Goal: Information Seeking & Learning: Learn about a topic

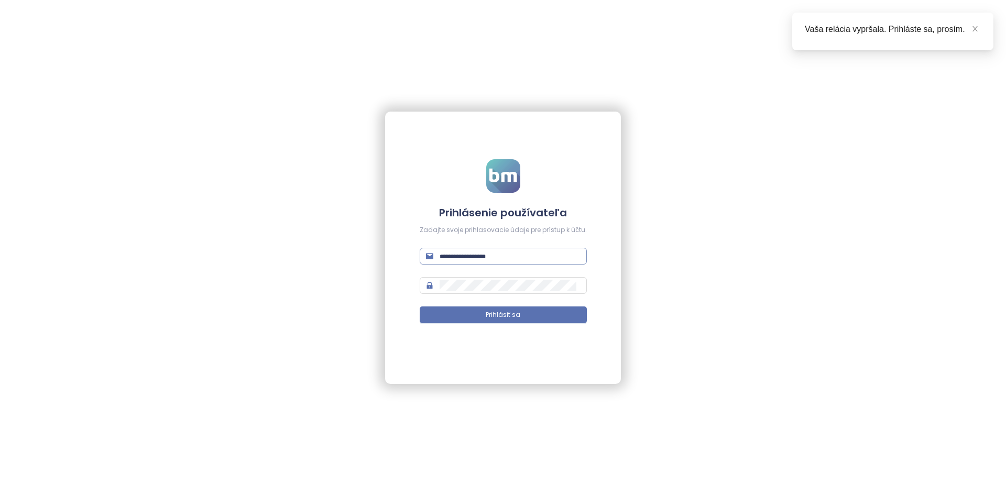
click at [471, 263] on form "Prihlásenie používateľa Zadajte svoje prihlasovacie údaje pre prístup k účtu. P…" at bounding box center [503, 247] width 167 height 177
click at [470, 259] on input "text" at bounding box center [509, 256] width 141 height 12
type input "**********"
click at [477, 315] on button "Prihlásiť sa" at bounding box center [503, 314] width 167 height 17
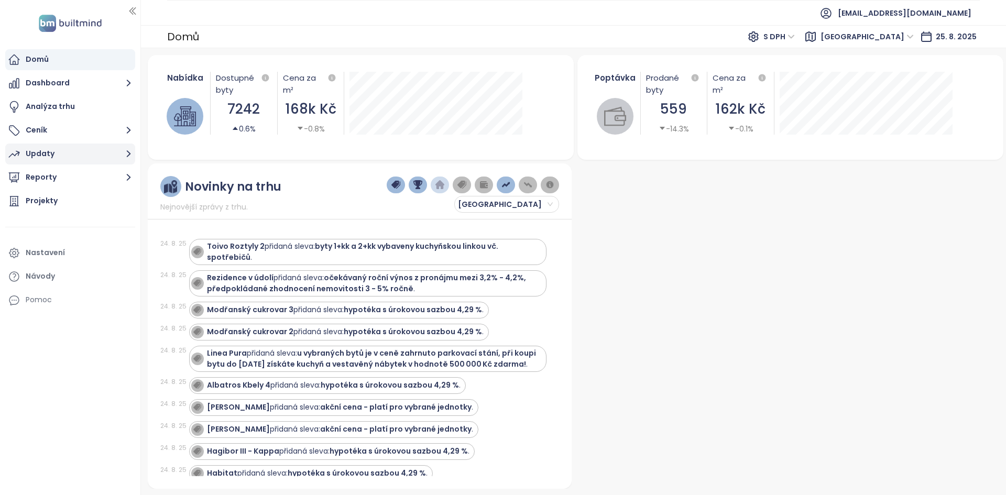
click at [106, 152] on button "Updaty" at bounding box center [70, 154] width 130 height 21
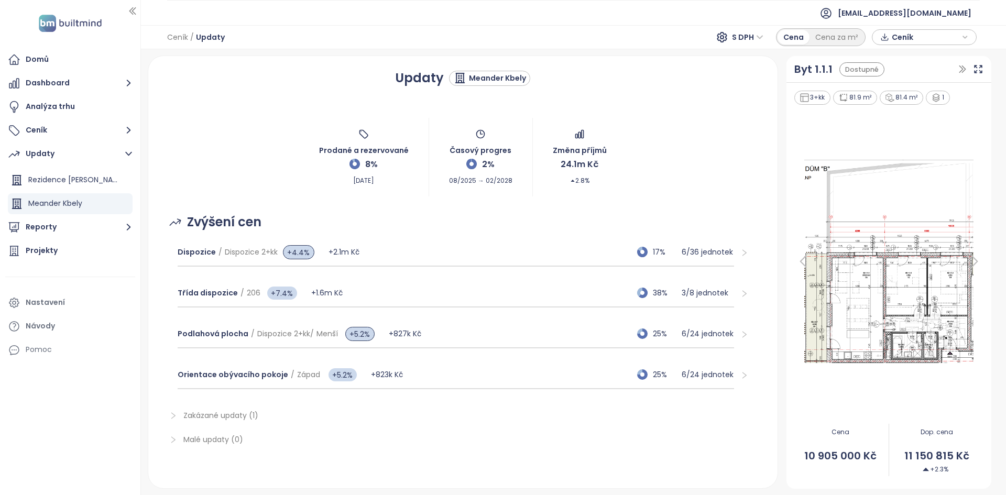
click at [262, 79] on div "Updaty Meander Kbely" at bounding box center [463, 78] width 604 height 19
click at [249, 97] on div "Updaty Meander Kbely Prodané a rezervované 8% [DATE] Časový progres 2% 08/2025 …" at bounding box center [463, 272] width 604 height 406
click at [381, 228] on div "Zvýšení cen" at bounding box center [463, 222] width 604 height 20
click at [907, 41] on span "Ceník" at bounding box center [925, 37] width 68 height 16
click at [908, 60] on span "XLSX" at bounding box center [907, 57] width 28 height 16
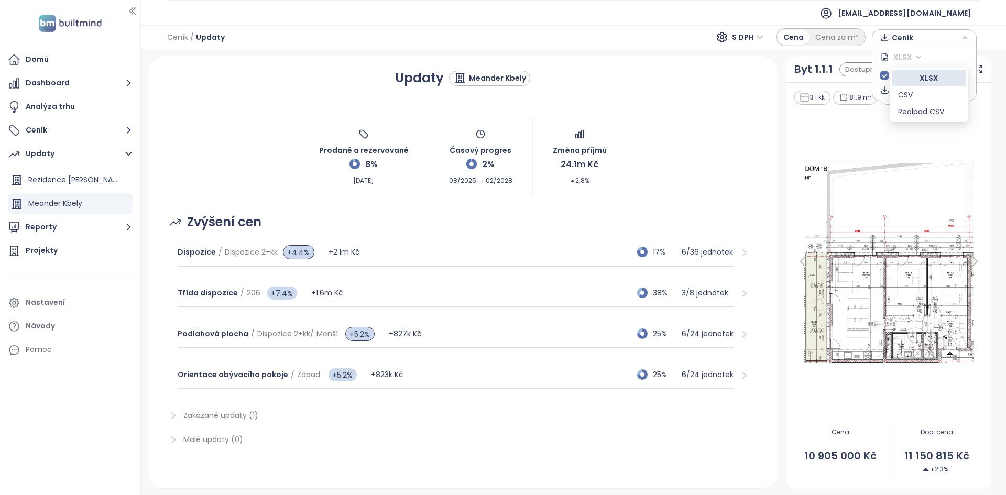
drag, startPoint x: 924, startPoint y: 110, endPoint x: 832, endPoint y: 5, distance: 139.5
click at [840, 0] on html "Domů Dashboard Analýza trhu Ceník Updaty Rezidence Mečíkova Meander Kbely Repor…" at bounding box center [503, 247] width 1006 height 495
drag, startPoint x: 716, startPoint y: 6, endPoint x: 709, endPoint y: 3, distance: 7.5
click at [716, 6] on ul "[EMAIL_ADDRESS][DOMAIN_NAME]" at bounding box center [573, 13] width 812 height 26
click at [922, 39] on span "Ceník" at bounding box center [925, 37] width 68 height 16
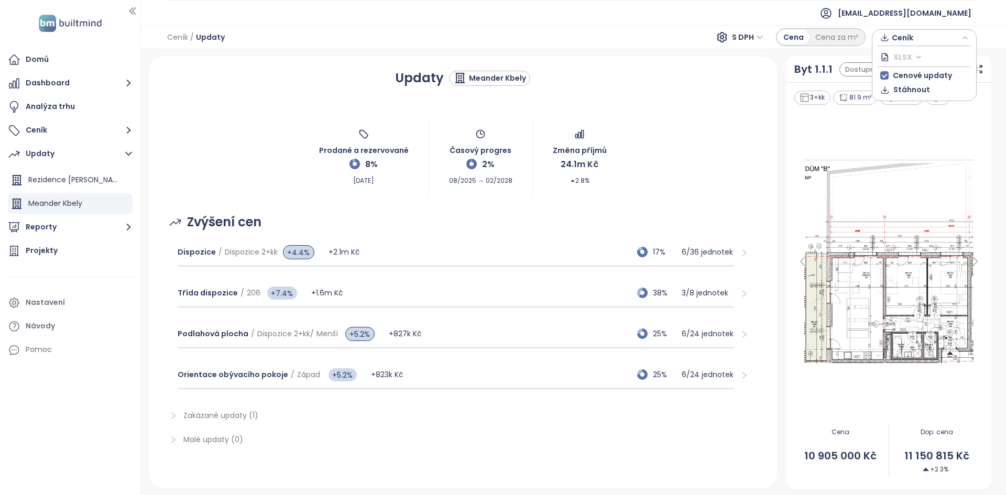
click at [906, 51] on span "XLSX" at bounding box center [907, 57] width 28 height 16
click at [919, 109] on div "Realpad CSV" at bounding box center [929, 112] width 62 height 12
click at [674, 48] on div "Ceník / Updaty S DPH Cena Cena za m² Ceník" at bounding box center [573, 37] width 865 height 24
click at [107, 134] on button "Ceník" at bounding box center [70, 130] width 130 height 21
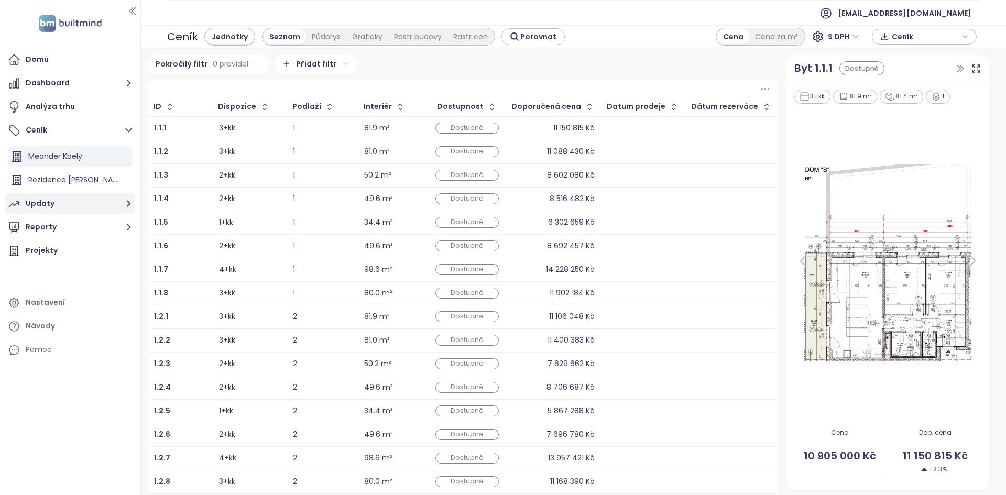
click at [60, 209] on button "Updaty" at bounding box center [70, 203] width 130 height 21
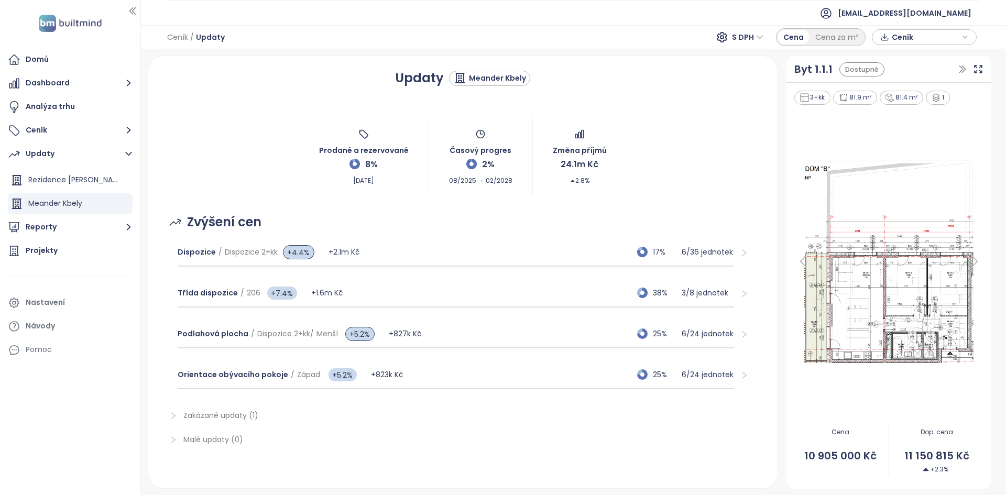
scroll to position [2, 0]
drag, startPoint x: 381, startPoint y: 179, endPoint x: 309, endPoint y: 139, distance: 82.1
click at [309, 139] on div "Prodané a rezervované 8% [DATE] Časový progres 2% 08/2025 → 02/2028 Změna příjm…" at bounding box center [463, 155] width 604 height 79
click at [405, 174] on div "Prodané a rezervované 8% [DATE] Časový progres 2% 08/2025 → 02/2028 Změna příjm…" at bounding box center [463, 155] width 604 height 79
click at [406, 175] on div "Prodané a rezervované 8% [DATE] Časový progres 2% 08/2025 → 02/2028 Změna příjm…" at bounding box center [463, 155] width 604 height 79
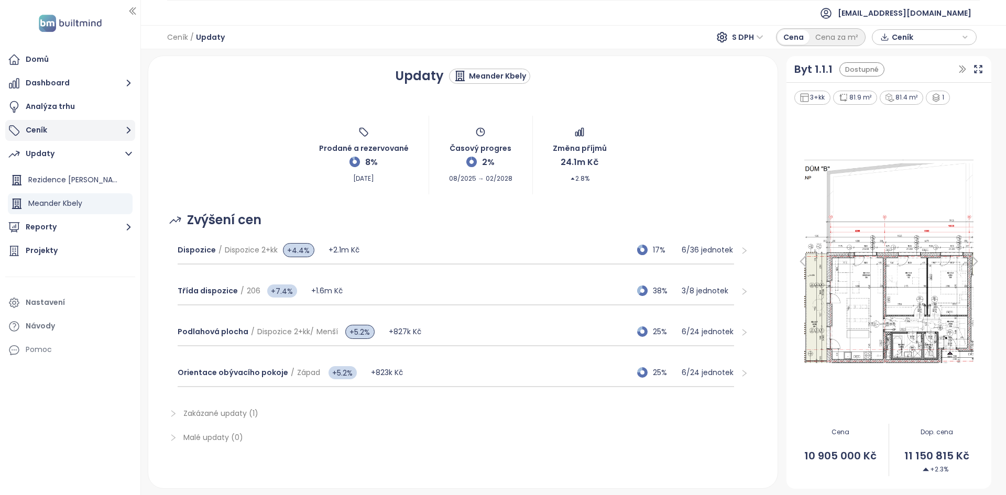
click at [116, 128] on button "Ceník" at bounding box center [70, 130] width 130 height 21
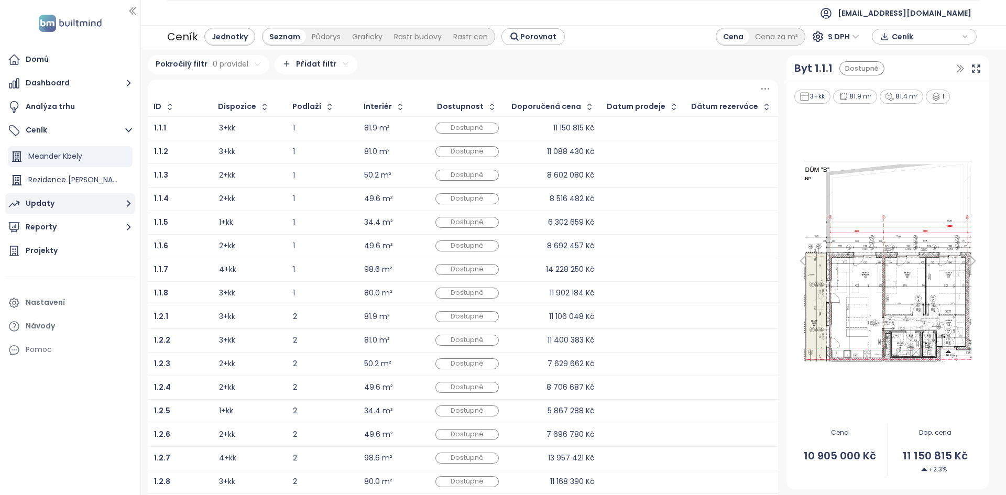
click at [63, 202] on button "Updaty" at bounding box center [70, 203] width 130 height 21
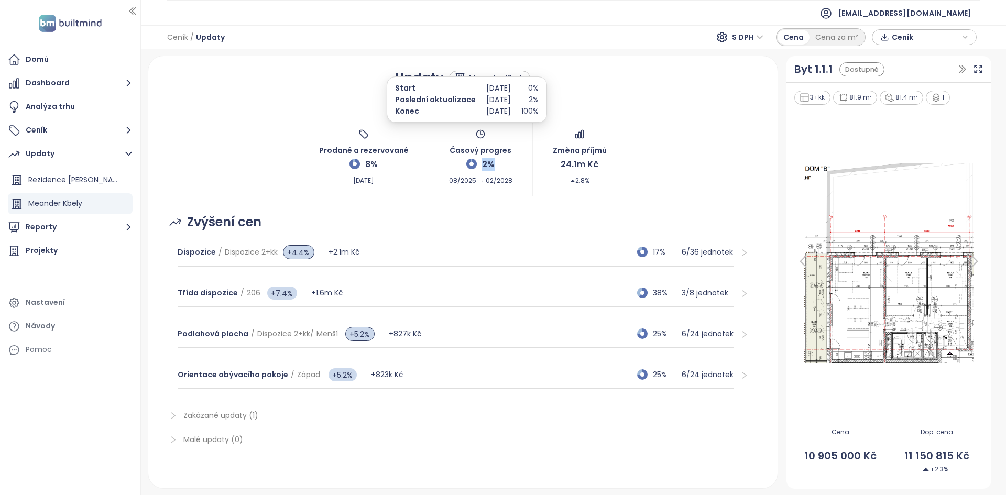
drag, startPoint x: 478, startPoint y: 164, endPoint x: 488, endPoint y: 165, distance: 10.5
click at [488, 165] on span "2%" at bounding box center [488, 164] width 13 height 13
drag, startPoint x: 395, startPoint y: 88, endPoint x: 525, endPoint y: 85, distance: 129.9
click at [525, 85] on div "Start Poslední aktualizace Konec [DATE] [DATE] [DATE] 0% 2% 100%" at bounding box center [467, 99] width 144 height 35
click at [535, 85] on div "Start Poslední aktualizace Konec [DATE] [DATE] [DATE] 0% 2% 100%" at bounding box center [467, 99] width 144 height 35
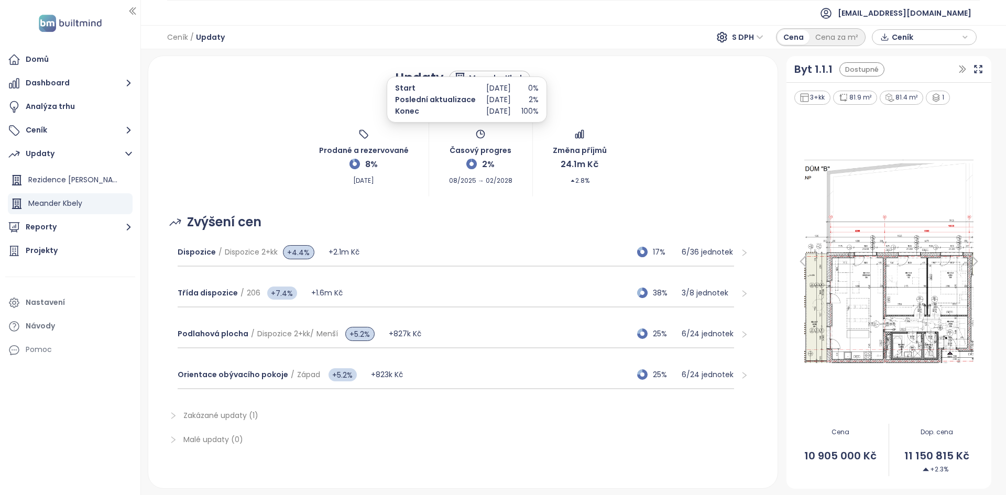
drag, startPoint x: 529, startPoint y: 112, endPoint x: 486, endPoint y: 107, distance: 43.2
click at [486, 107] on div "Start Poslední aktualizace Konec [DATE] [DATE] [DATE] 0% 2% 100%" at bounding box center [467, 99] width 144 height 35
drag, startPoint x: 492, startPoint y: 164, endPoint x: 477, endPoint y: 161, distance: 15.0
click at [477, 161] on div "Časový progres 2% 08/2025 → 02/2028" at bounding box center [480, 157] width 63 height 57
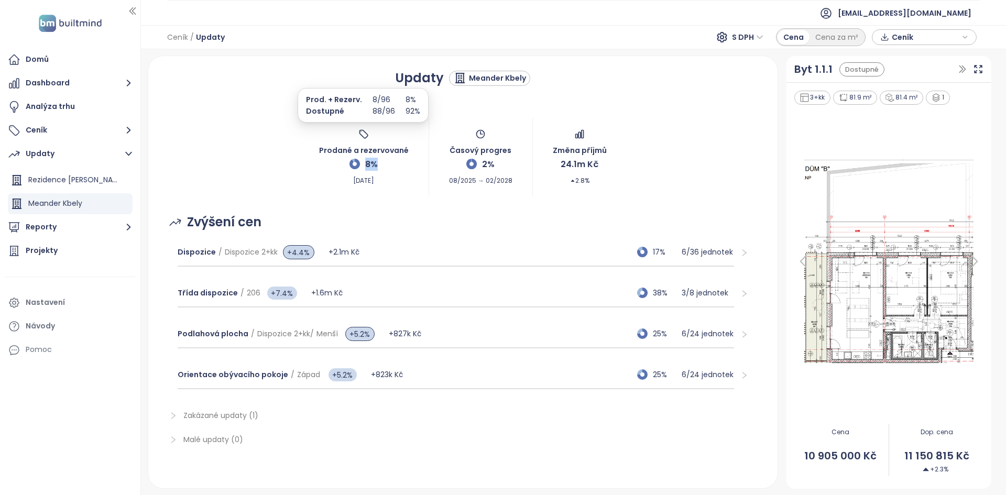
drag, startPoint x: 379, startPoint y: 163, endPoint x: 358, endPoint y: 163, distance: 20.4
click at [358, 163] on div "Prodané a rezervované 8% [DATE]" at bounding box center [364, 157] width 90 height 57
click at [391, 166] on div "Prodané a rezervované 8% [DATE]" at bounding box center [364, 157] width 90 height 57
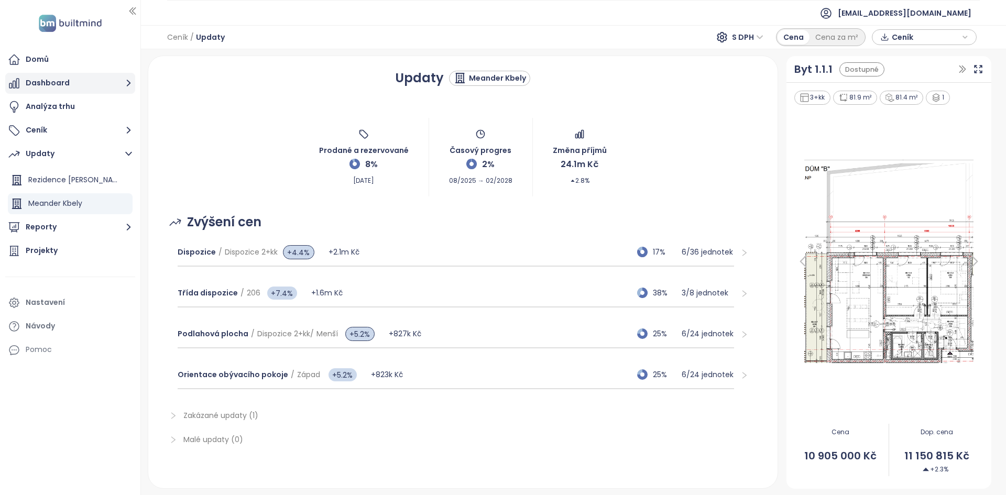
click at [41, 81] on button "Dashboard" at bounding box center [70, 83] width 130 height 21
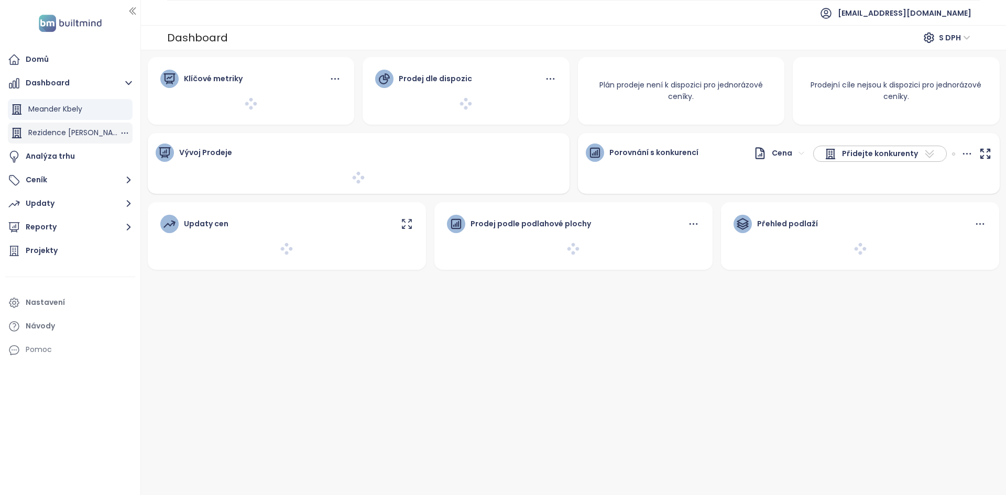
click at [83, 131] on span "Rezidence [PERSON_NAME]" at bounding box center [76, 132] width 97 height 10
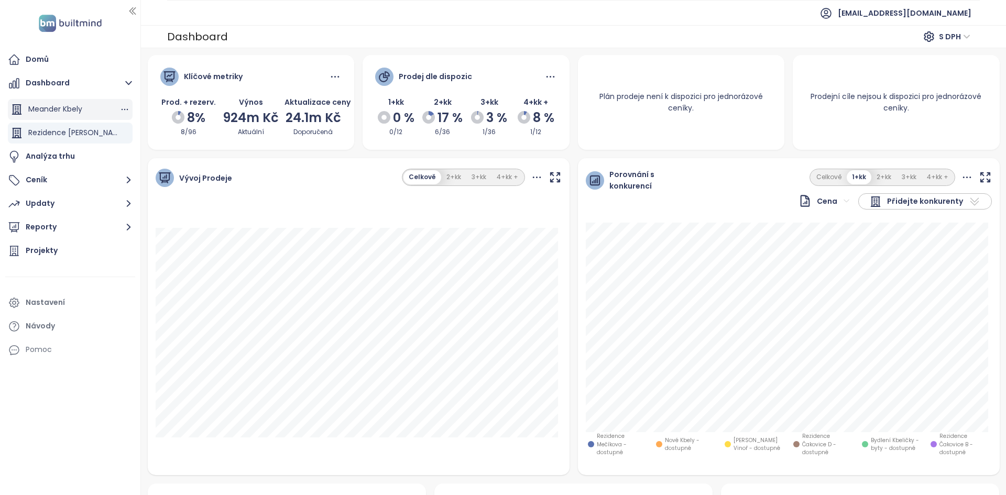
click at [76, 116] on div "Meander Kbely" at bounding box center [70, 109] width 125 height 21
drag, startPoint x: 586, startPoint y: 58, endPoint x: 708, endPoint y: 113, distance: 134.3
click at [708, 113] on div "Plán prodeje není k dispozici pro jednorázové ceníky." at bounding box center [681, 102] width 207 height 95
click at [708, 113] on div "Plán prodeje není k dispozici pro jednorázové ceníky." at bounding box center [681, 102] width 207 height 48
click at [901, 11] on span "[EMAIL_ADDRESS][DOMAIN_NAME]" at bounding box center [904, 13] width 134 height 25
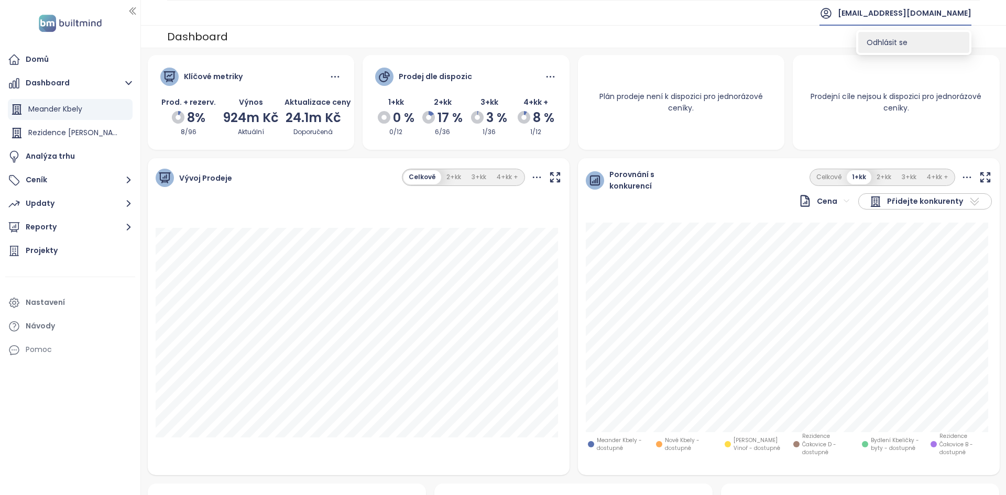
click at [888, 45] on span "Odhlásit se" at bounding box center [886, 42] width 41 height 10
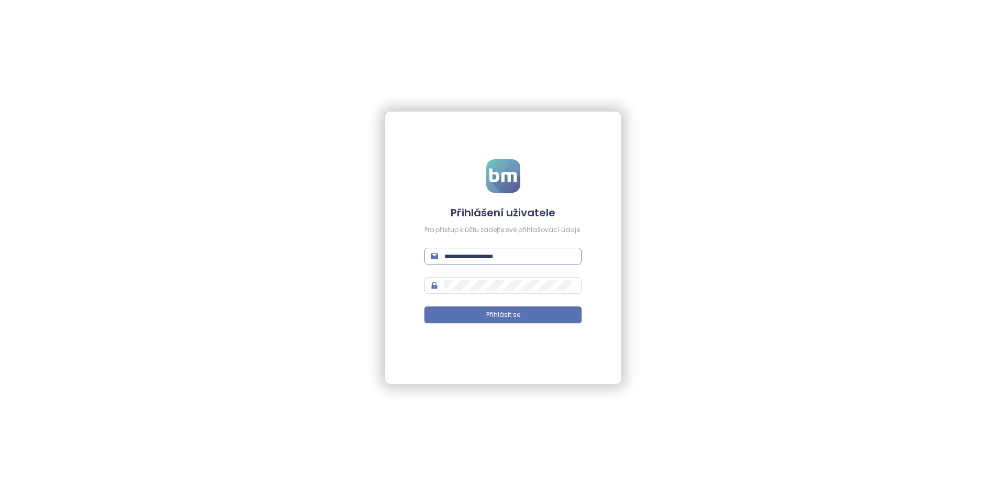
click at [526, 257] on input "text" at bounding box center [509, 256] width 131 height 12
type input "**********"
click at [424, 306] on button "Přihlásit se" at bounding box center [502, 314] width 157 height 17
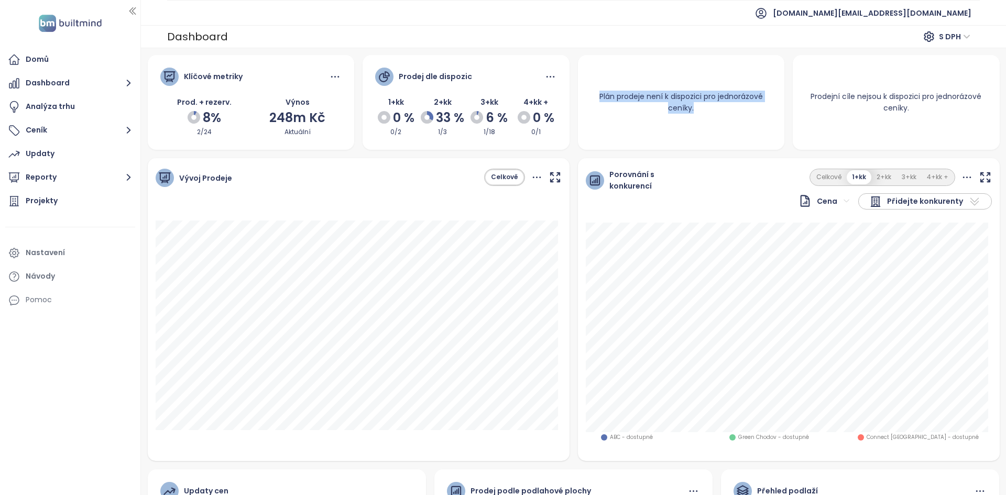
drag, startPoint x: 695, startPoint y: 105, endPoint x: 589, endPoint y: 95, distance: 106.3
click at [589, 95] on div "Plán prodeje není k dispozici pro jednorázové ceníky." at bounding box center [681, 102] width 207 height 48
click at [115, 89] on button "Dashboard" at bounding box center [70, 83] width 130 height 21
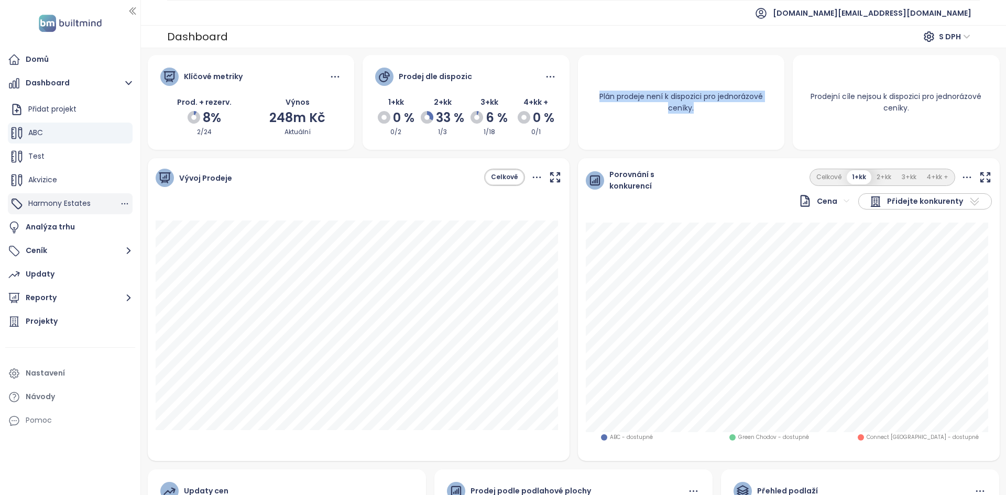
click at [75, 206] on span "Harmony Estates" at bounding box center [59, 203] width 62 height 10
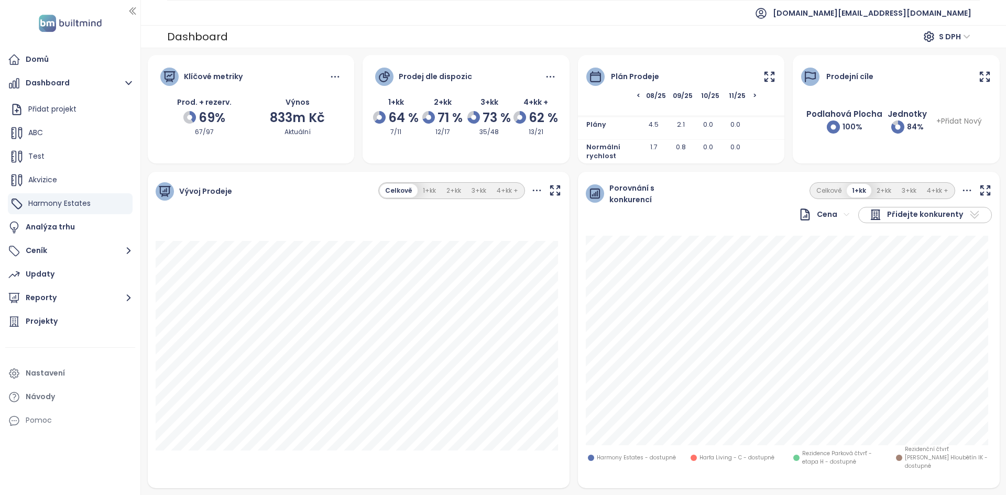
click at [767, 79] on icon at bounding box center [769, 76] width 13 height 13
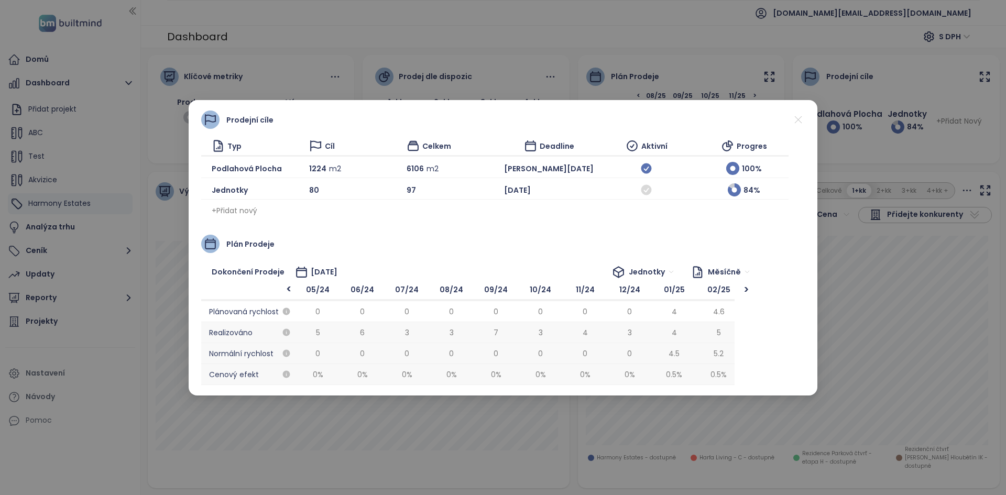
scroll to position [0, 534]
drag, startPoint x: 205, startPoint y: 170, endPoint x: 310, endPoint y: 188, distance: 105.7
click at [310, 188] on div "Typ Cíl Celkem Deadline Aktivní Progres Podlahová plocha 1224 m2 6106 m[DATE][P…" at bounding box center [494, 179] width 587 height 80
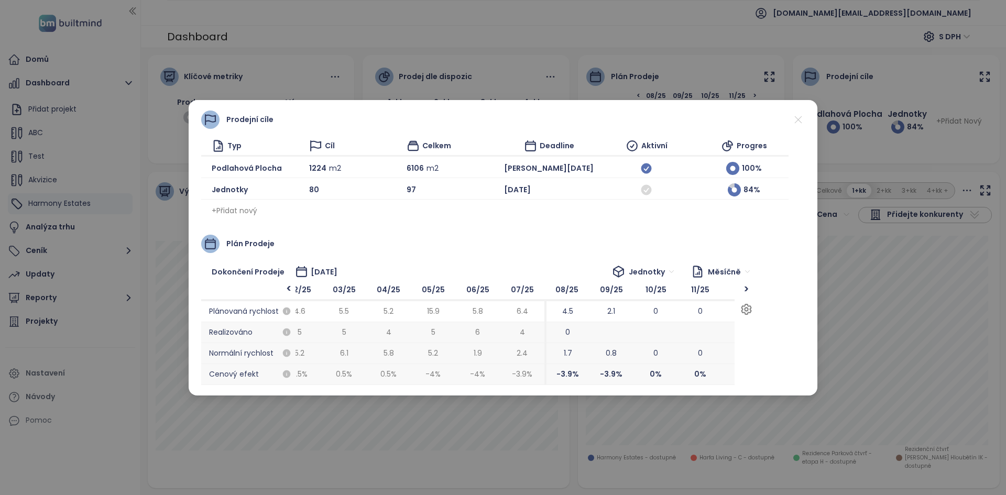
scroll to position [0, 418]
drag, startPoint x: 478, startPoint y: 307, endPoint x: 586, endPoint y: 310, distance: 107.9
click at [586, 310] on span "4.5" at bounding box center [567, 311] width 45 height 21
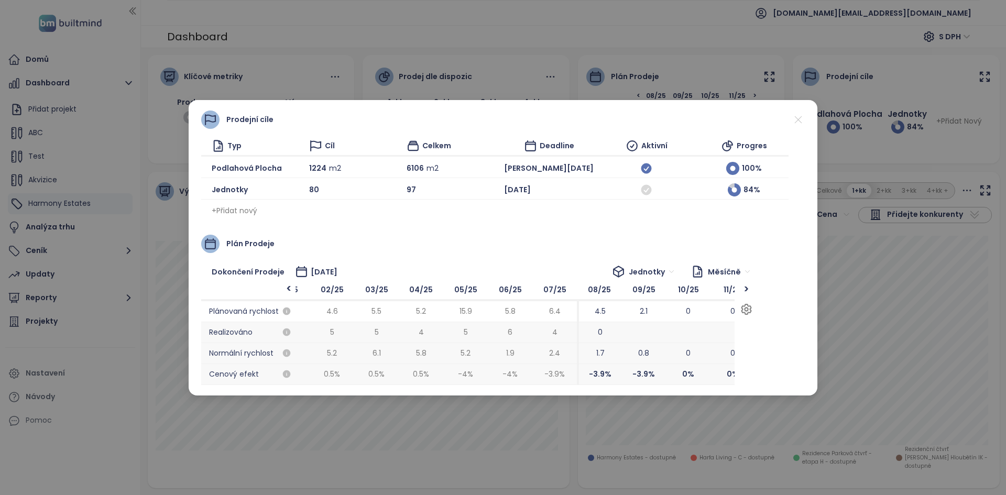
drag, startPoint x: 532, startPoint y: 332, endPoint x: 564, endPoint y: 338, distance: 32.6
click at [564, 338] on span "4" at bounding box center [554, 332] width 45 height 21
drag, startPoint x: 529, startPoint y: 351, endPoint x: 482, endPoint y: 349, distance: 46.7
click at [482, 349] on span "2.4" at bounding box center [463, 353] width 45 height 21
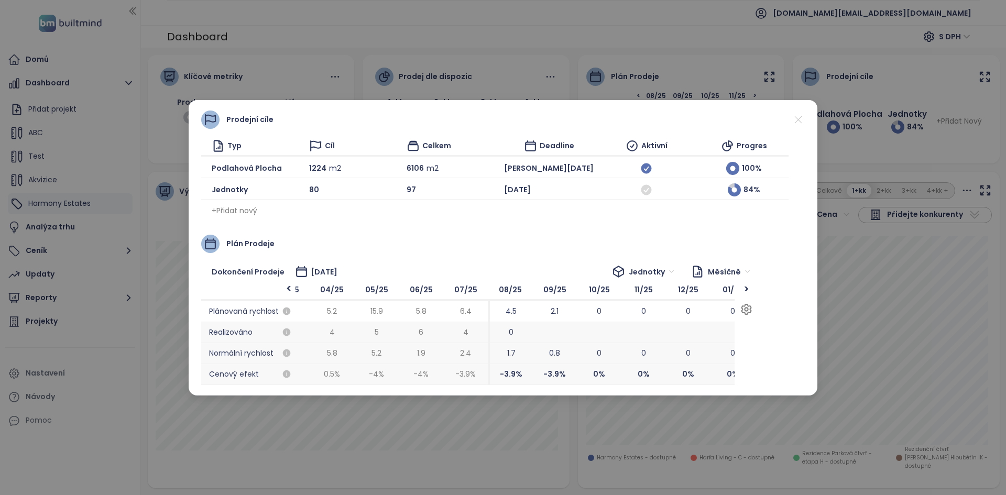
scroll to position [0, 475]
drag, startPoint x: 517, startPoint y: 367, endPoint x: 611, endPoint y: 353, distance: 95.3
click at [611, 353] on div "08/25 4.5 0 [DATE] -[DATE] %" at bounding box center [605, 332] width 45 height 105
drag, startPoint x: 648, startPoint y: 360, endPoint x: 594, endPoint y: 361, distance: 53.9
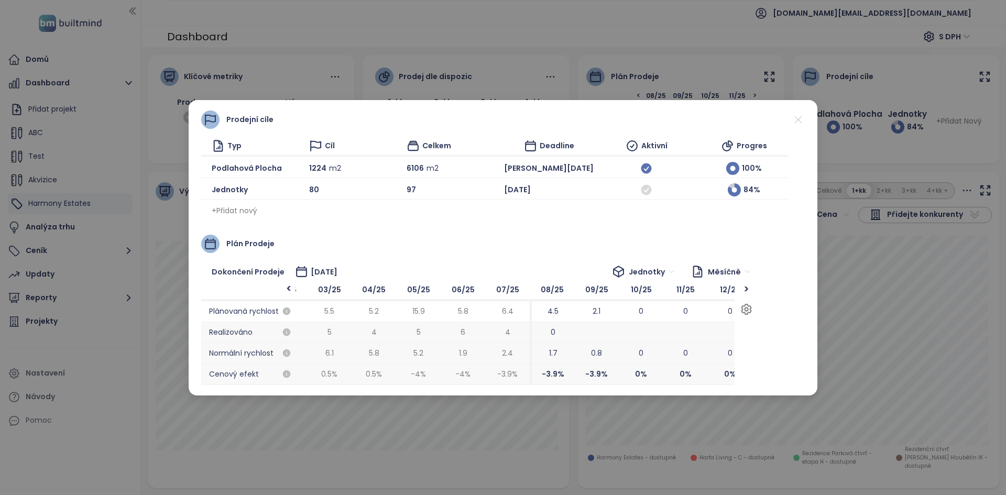
click at [594, 361] on span "0.8" at bounding box center [596, 353] width 45 height 21
drag, startPoint x: 608, startPoint y: 361, endPoint x: 571, endPoint y: 359, distance: 36.7
click at [571, 359] on span "0.8" at bounding box center [558, 353] width 45 height 21
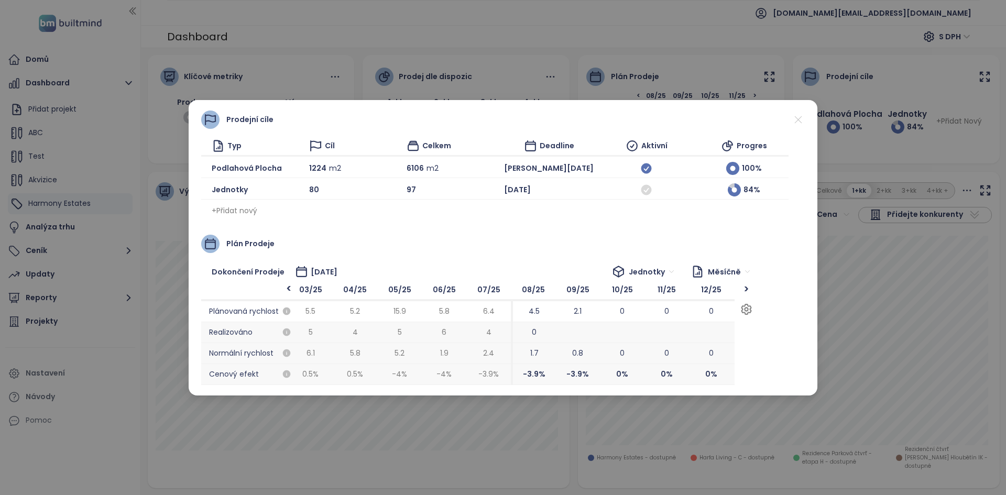
drag, startPoint x: 517, startPoint y: 327, endPoint x: 523, endPoint y: 321, distance: 8.5
click at [523, 321] on span "4.5" at bounding box center [533, 311] width 45 height 21
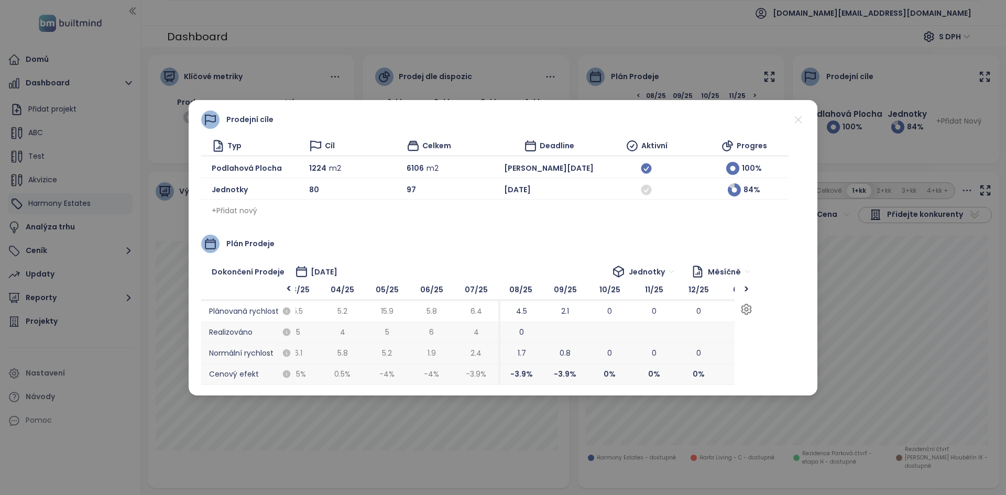
drag, startPoint x: 545, startPoint y: 308, endPoint x: 533, endPoint y: 307, distance: 12.1
click at [533, 307] on span "4.5" at bounding box center [520, 311] width 45 height 21
click at [525, 356] on span "1.7" at bounding box center [522, 353] width 8 height 12
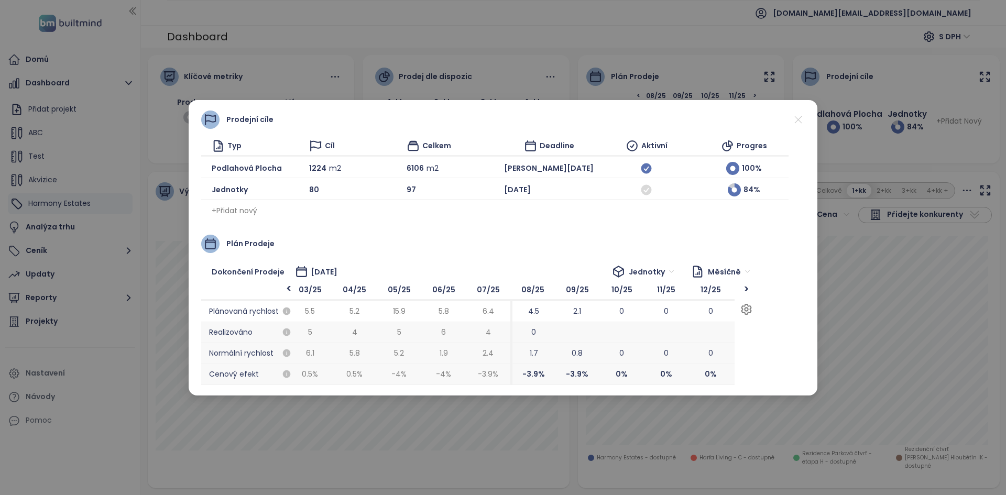
drag, startPoint x: 517, startPoint y: 368, endPoint x: 532, endPoint y: 382, distance: 20.7
click at [532, 382] on span "-3.9 %" at bounding box center [532, 374] width 45 height 21
click at [795, 120] on icon at bounding box center [797, 119] width 13 height 13
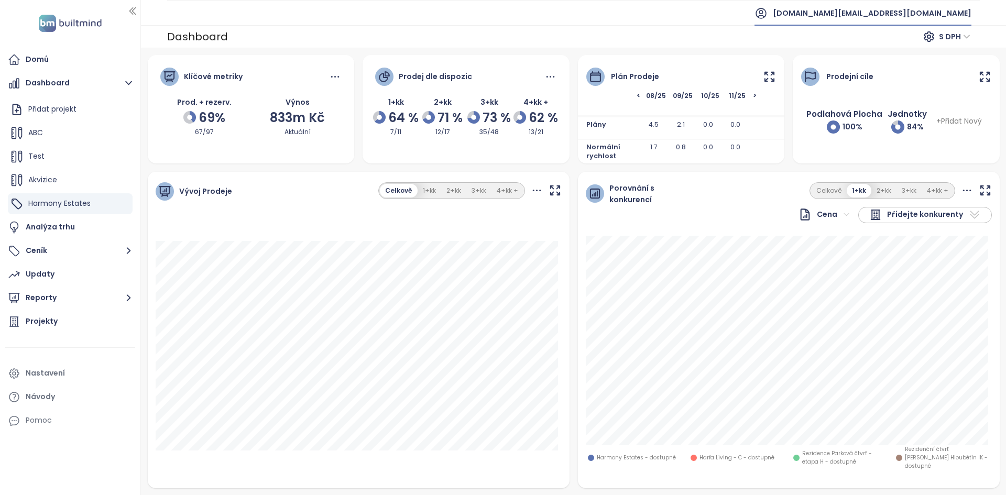
click at [886, 11] on span "[DOMAIN_NAME][EMAIL_ADDRESS][DOMAIN_NAME]" at bounding box center [872, 13] width 199 height 25
click at [886, 47] on span "Odhlásit se" at bounding box center [874, 42] width 41 height 10
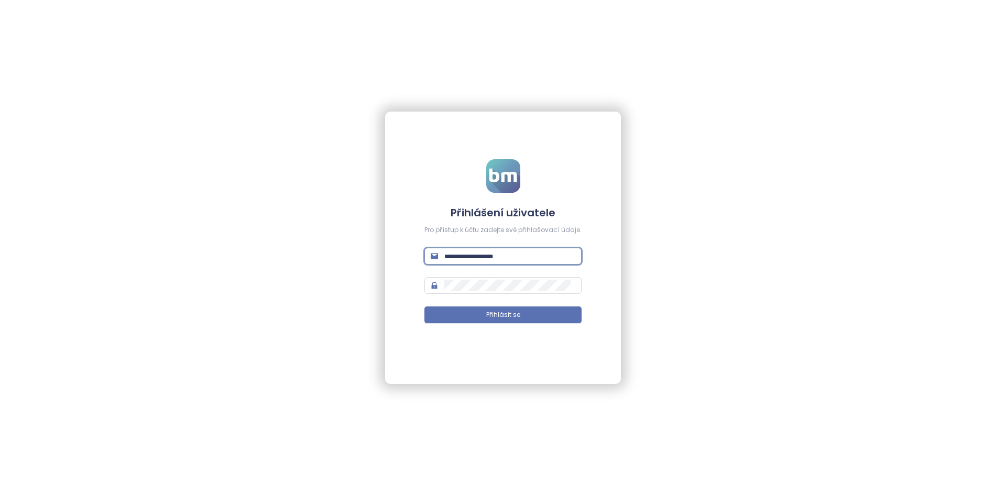
click at [527, 254] on input "text" at bounding box center [509, 256] width 131 height 12
type input "**********"
click at [424, 306] on button "Přihlásit se" at bounding box center [502, 314] width 157 height 17
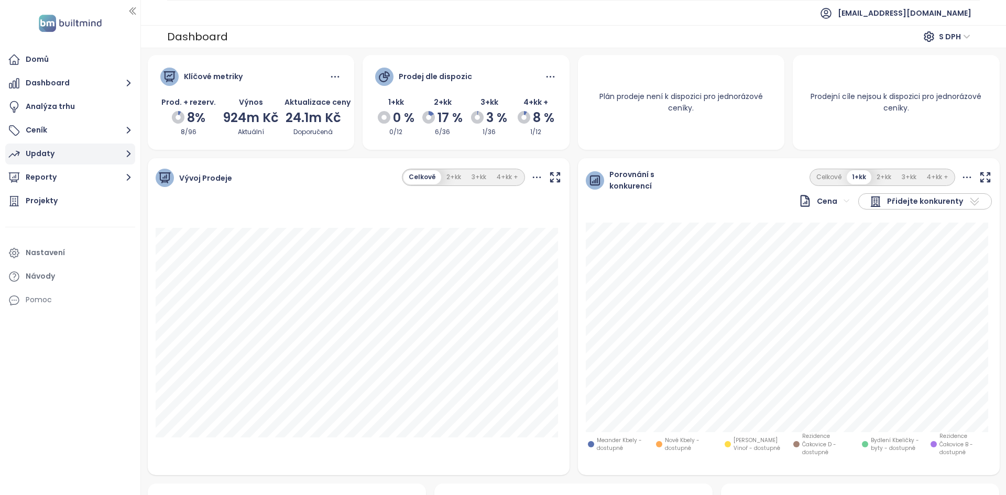
click at [116, 144] on button "Updaty" at bounding box center [70, 154] width 130 height 21
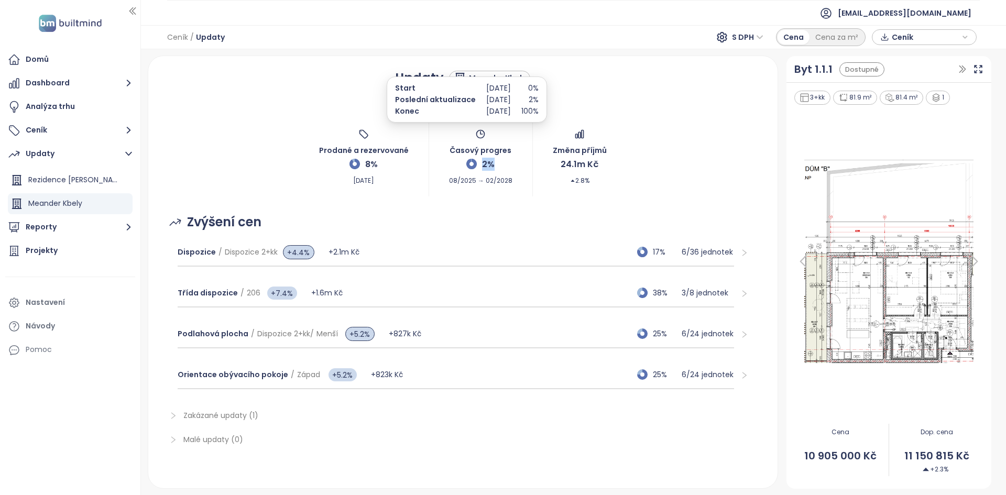
drag, startPoint x: 490, startPoint y: 164, endPoint x: 475, endPoint y: 157, distance: 17.3
click at [475, 157] on div "Časový progres 2% 08/2025 → 02/2028" at bounding box center [480, 157] width 63 height 57
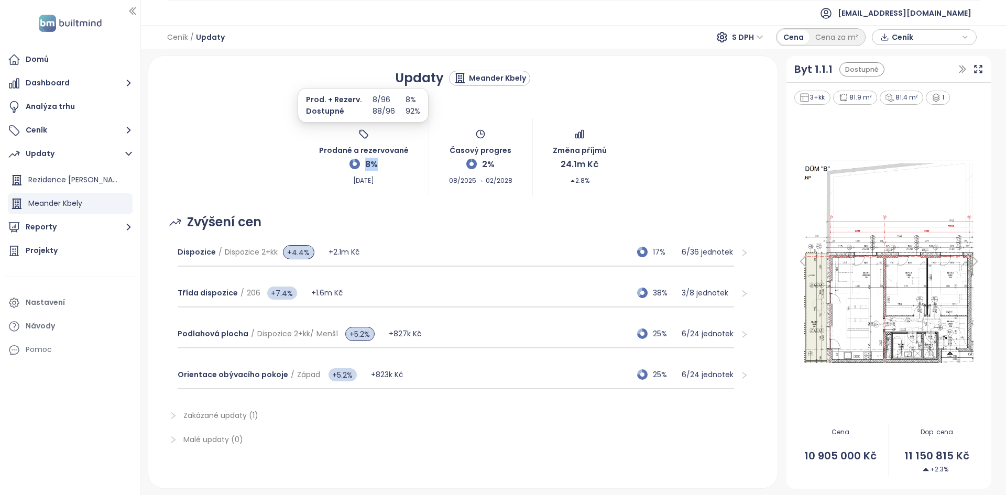
drag, startPoint x: 373, startPoint y: 166, endPoint x: 361, endPoint y: 162, distance: 12.4
click at [361, 162] on div "8%" at bounding box center [363, 163] width 28 height 15
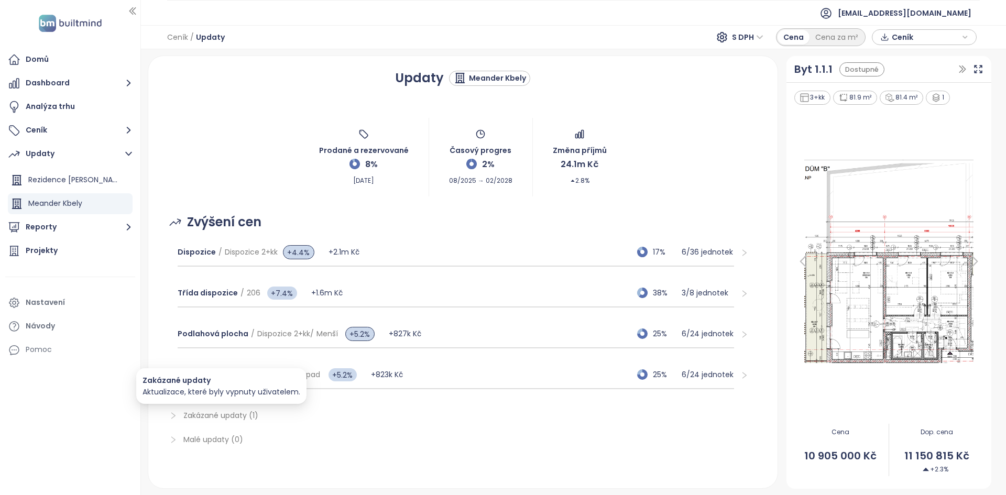
click at [249, 417] on span "Zakázané updaty (1)" at bounding box center [220, 415] width 75 height 10
click at [250, 417] on span "Zakázané updaty (1)" at bounding box center [220, 415] width 75 height 10
click at [239, 413] on span "Zakázané updaty (1)" at bounding box center [220, 415] width 75 height 10
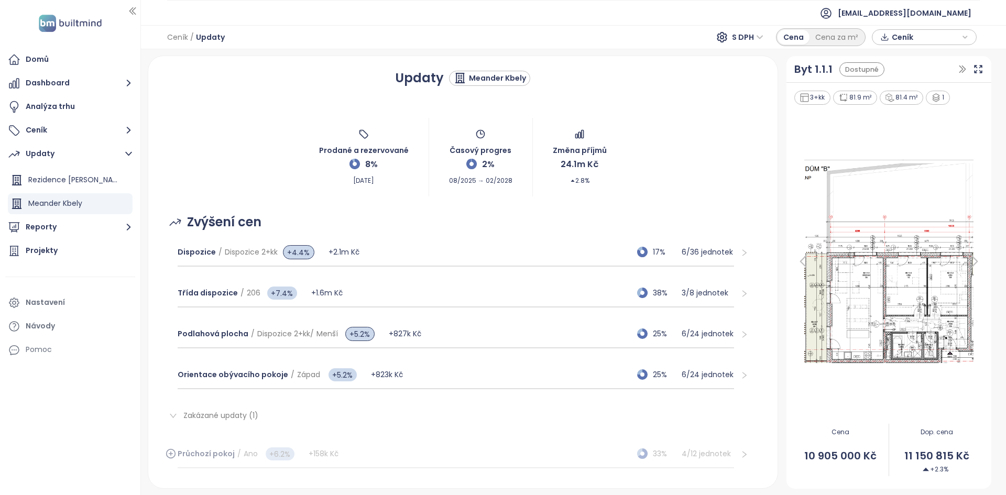
scroll to position [56, 0]
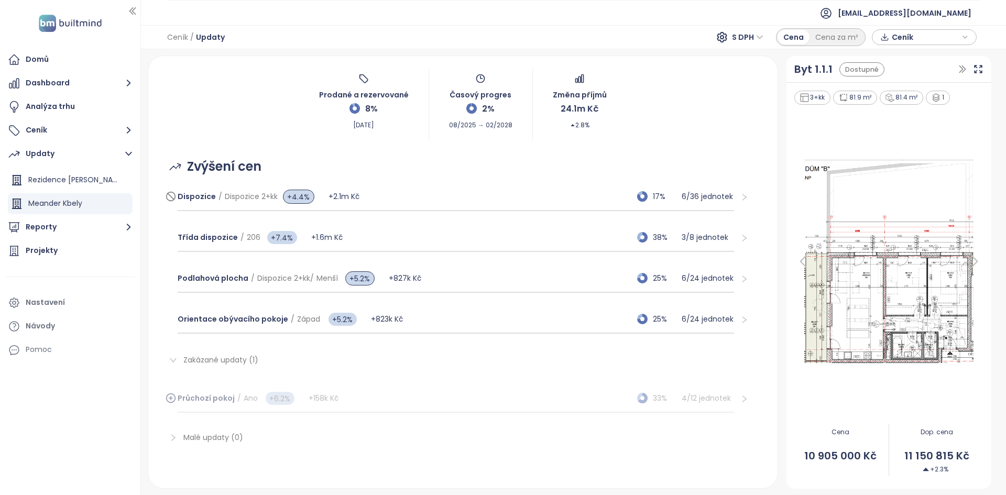
click at [462, 190] on div "Dispozice / Dispozice 2+kk +4.4% +2.1m Kč 17% 6 / 36 jednotek" at bounding box center [456, 197] width 557 height 28
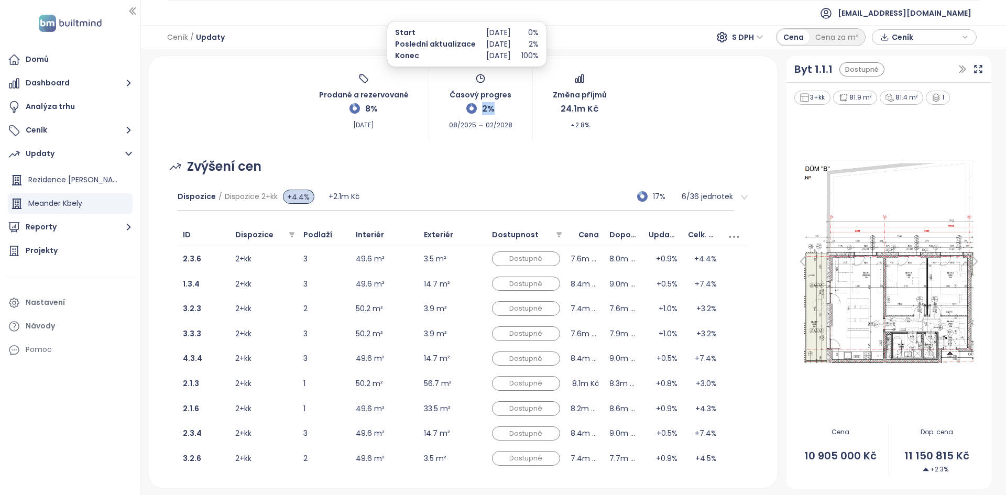
drag, startPoint x: 488, startPoint y: 104, endPoint x: 473, endPoint y: 106, distance: 14.8
click at [473, 106] on div "2%" at bounding box center [480, 108] width 28 height 15
click at [405, 200] on div "Dispozice / Dispozice 2+kk +4.4% +2.1m Kč 17% 6 / 36 jednotek" at bounding box center [456, 197] width 557 height 28
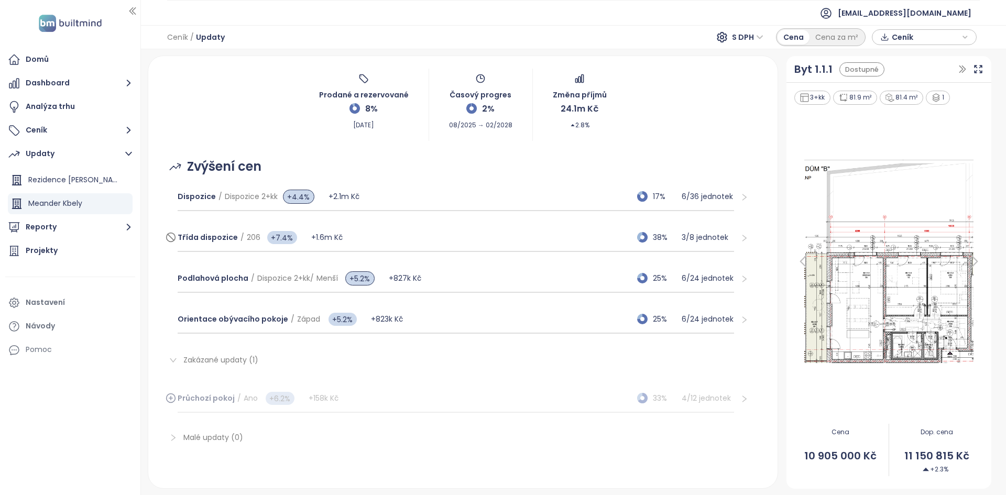
click at [391, 236] on div "Třída dispozice / 206 +7.4% +1.6m Kč 38% 3 / 8 jednotek" at bounding box center [456, 238] width 557 height 28
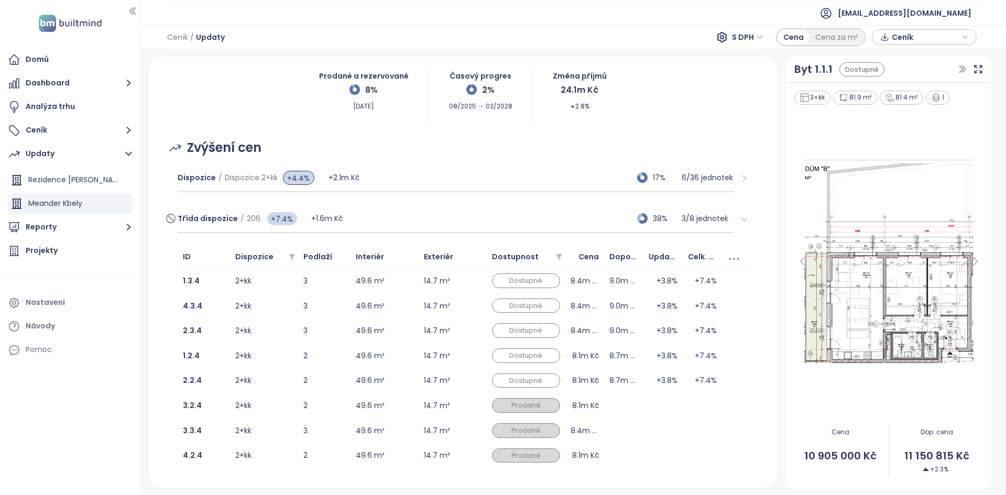
scroll to position [75, 0]
click at [291, 278] on td "2+kk" at bounding box center [264, 280] width 68 height 25
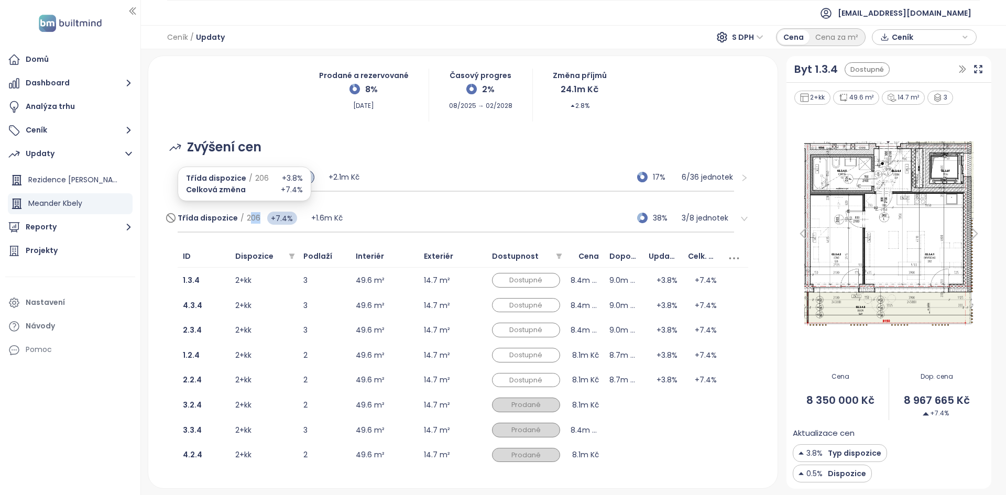
drag, startPoint x: 257, startPoint y: 219, endPoint x: 245, endPoint y: 219, distance: 12.0
click at [245, 219] on div "Třída dispozice / 206 +7.4%" at bounding box center [245, 217] width 134 height 21
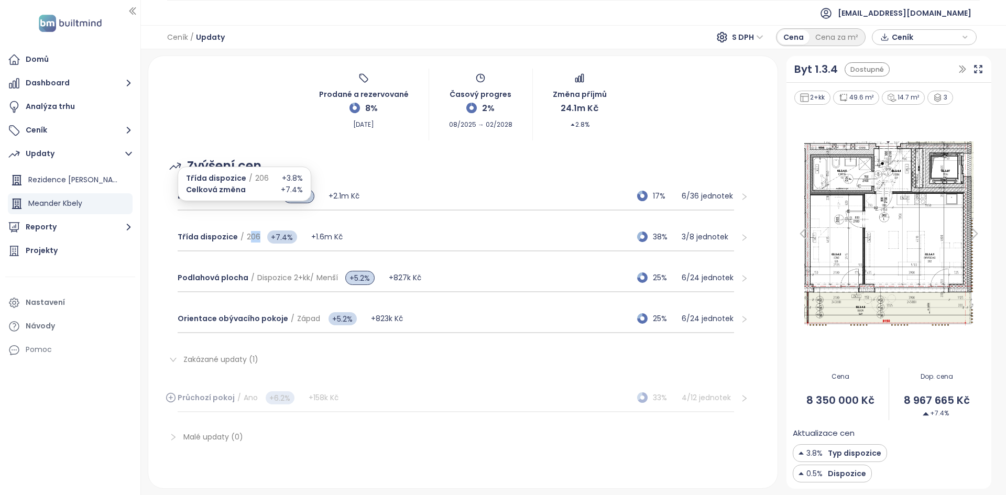
scroll to position [56, 0]
click at [247, 239] on span "206" at bounding box center [254, 236] width 14 height 10
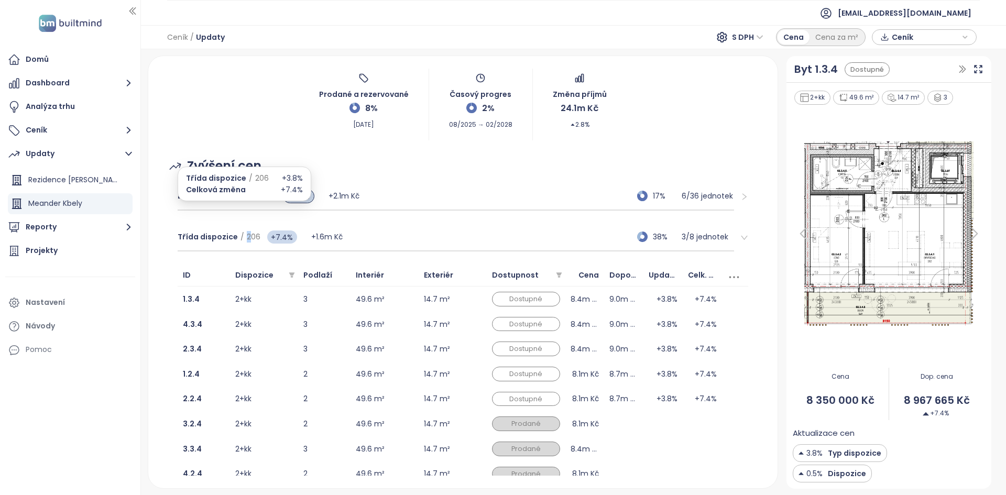
scroll to position [75, 0]
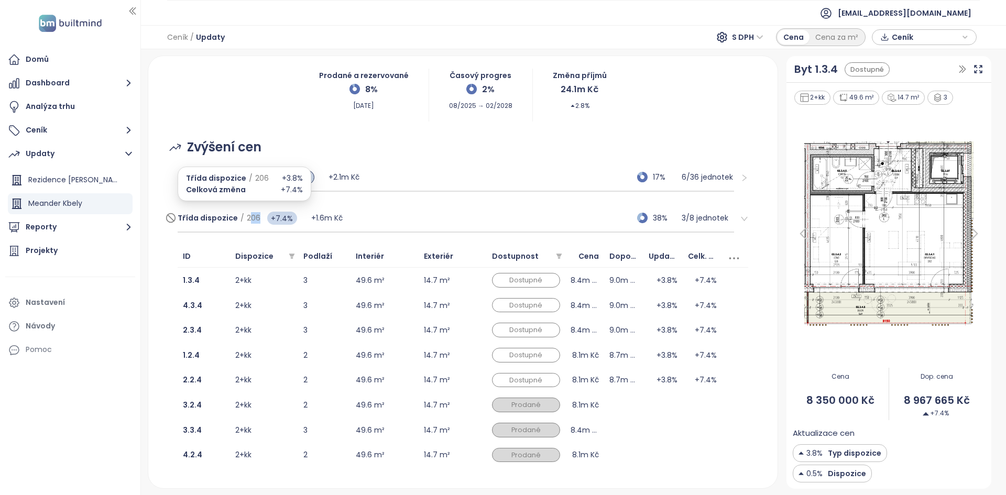
drag, startPoint x: 254, startPoint y: 218, endPoint x: 248, endPoint y: 219, distance: 5.9
click at [248, 219] on span "206" at bounding box center [254, 218] width 14 height 10
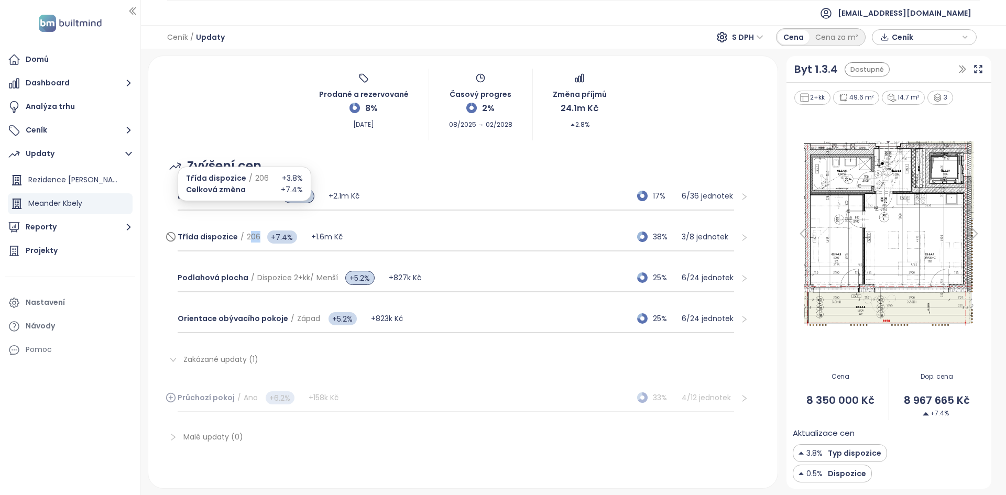
scroll to position [56, 0]
click at [376, 233] on div "Třída dispozice / 206 +7.4% +1.6m Kč 38% 3 / 8 jednotek" at bounding box center [456, 237] width 557 height 28
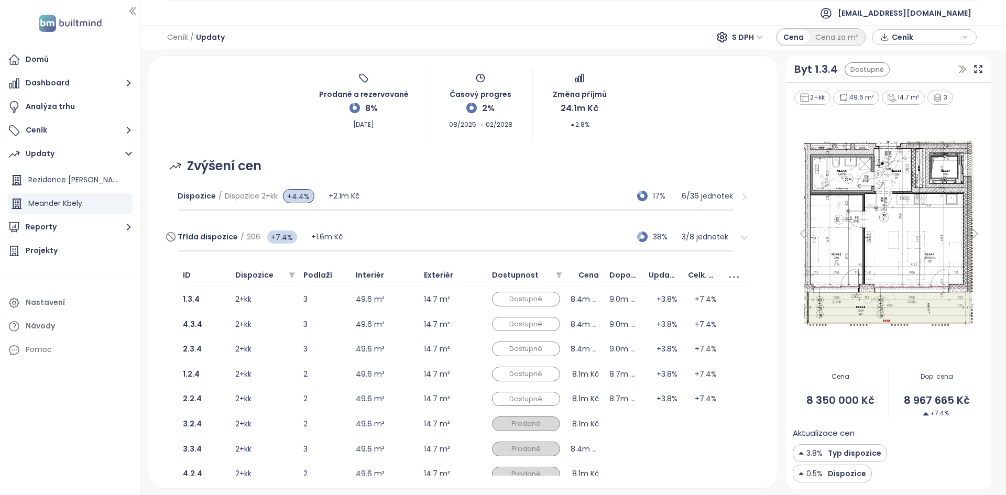
scroll to position [75, 0]
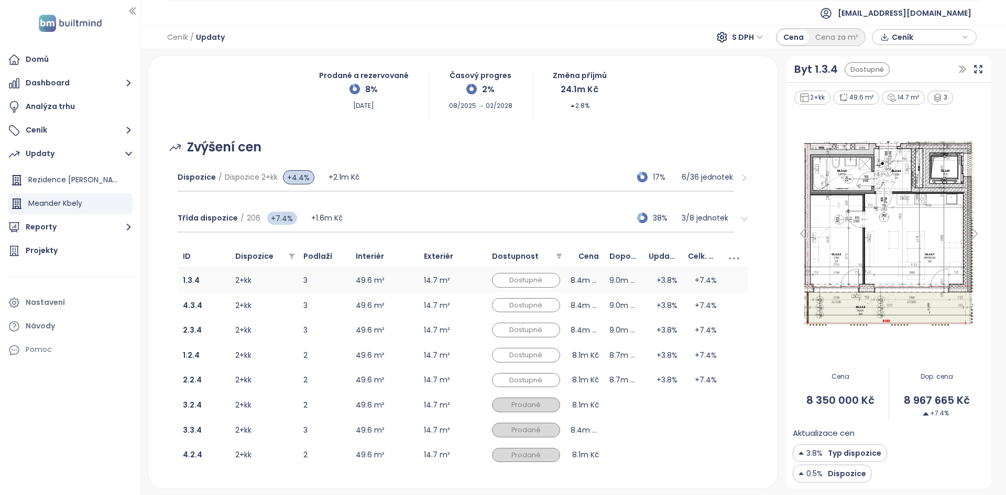
click at [391, 279] on td "49.6 m²" at bounding box center [384, 280] width 68 height 25
click at [393, 385] on td "49.6 m²" at bounding box center [384, 380] width 68 height 25
click at [396, 358] on td "49.6 m²" at bounding box center [384, 355] width 68 height 25
click at [398, 338] on td "49.6 m²" at bounding box center [384, 329] width 68 height 25
click at [400, 303] on td "49.6 m²" at bounding box center [384, 305] width 68 height 25
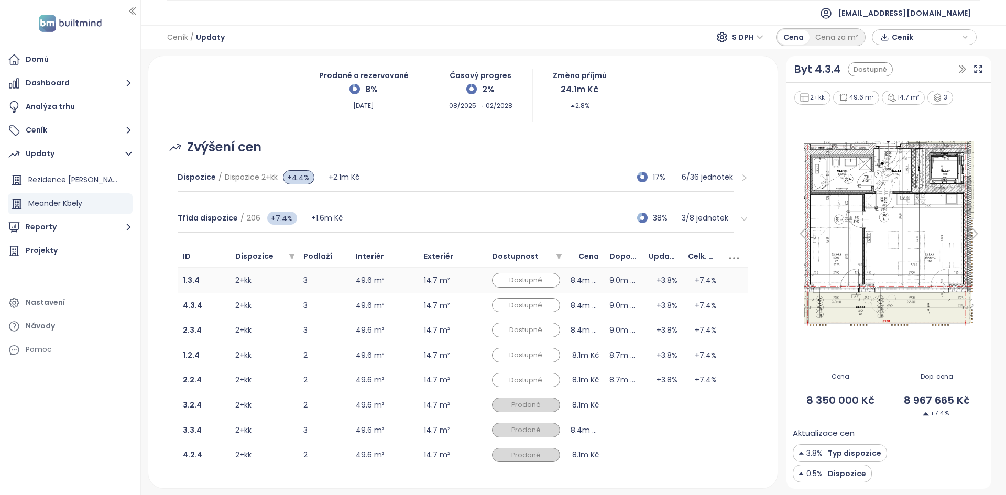
click at [399, 278] on td "49.6 m²" at bounding box center [384, 280] width 68 height 25
click at [401, 305] on td "49.6 m²" at bounding box center [384, 305] width 68 height 25
click at [402, 324] on td "49.6 m²" at bounding box center [384, 329] width 68 height 25
click at [403, 356] on td "49.6 m²" at bounding box center [384, 355] width 68 height 25
click at [892, 305] on img at bounding box center [888, 234] width 192 height 192
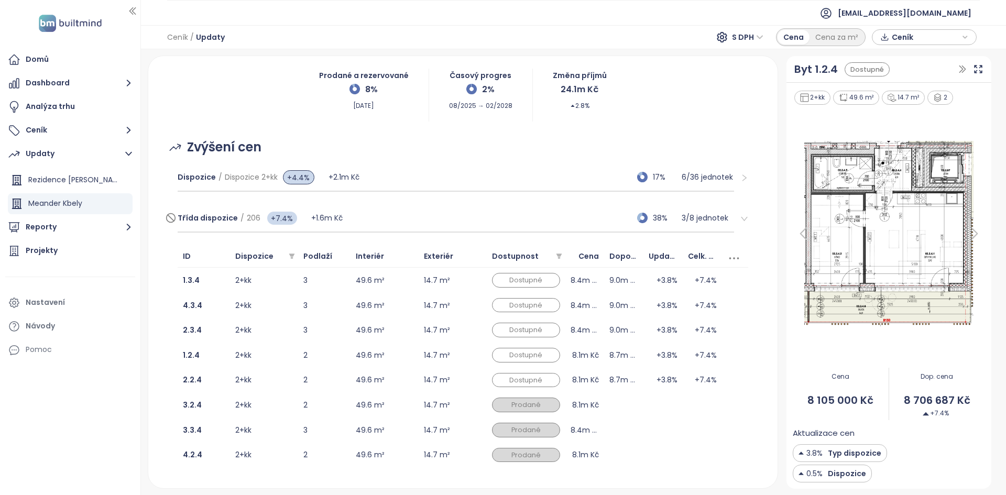
click at [396, 214] on div "Třída dispozice / 206 +7.4% +1.6m Kč 38% 3 / 8 jednotek" at bounding box center [456, 218] width 557 height 28
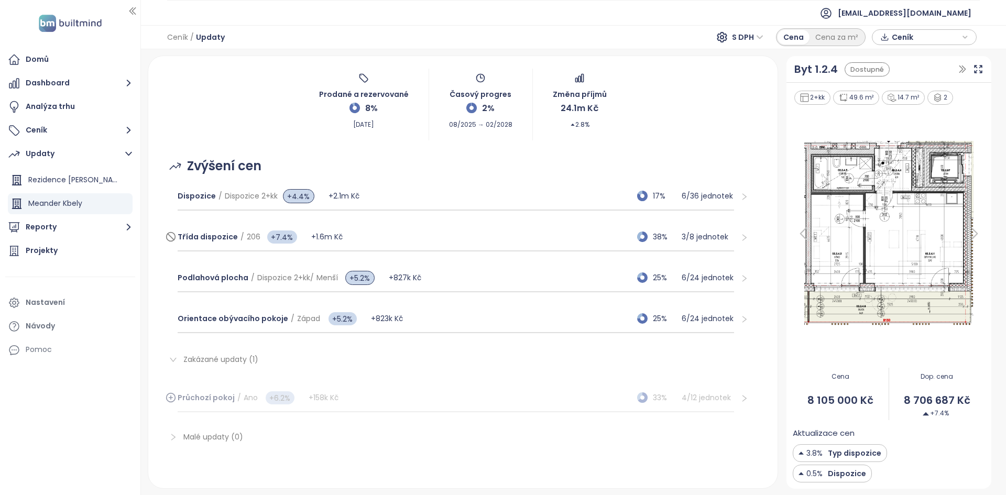
scroll to position [56, 0]
click at [427, 225] on div "Třída dispozice / 206 +7.4% +1.6m Kč 38% 3 / 8 jednotek" at bounding box center [456, 237] width 557 height 28
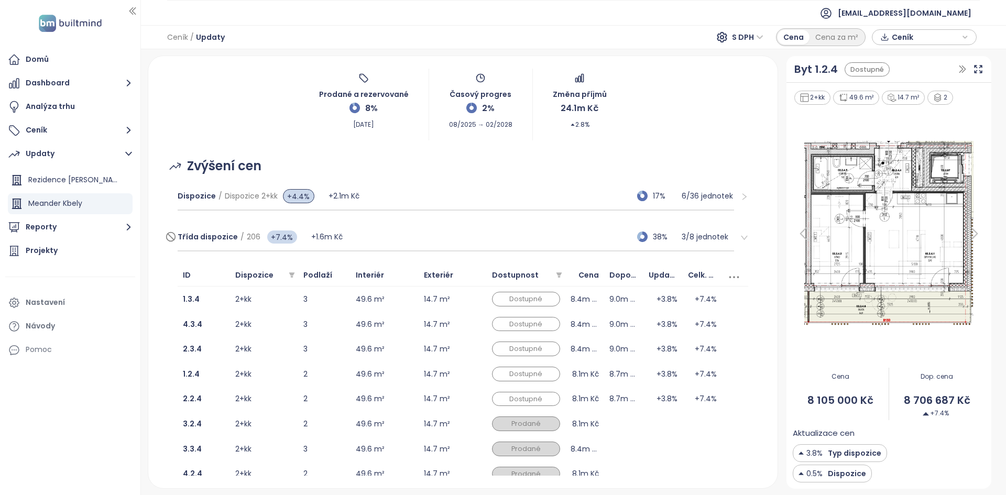
scroll to position [75, 0]
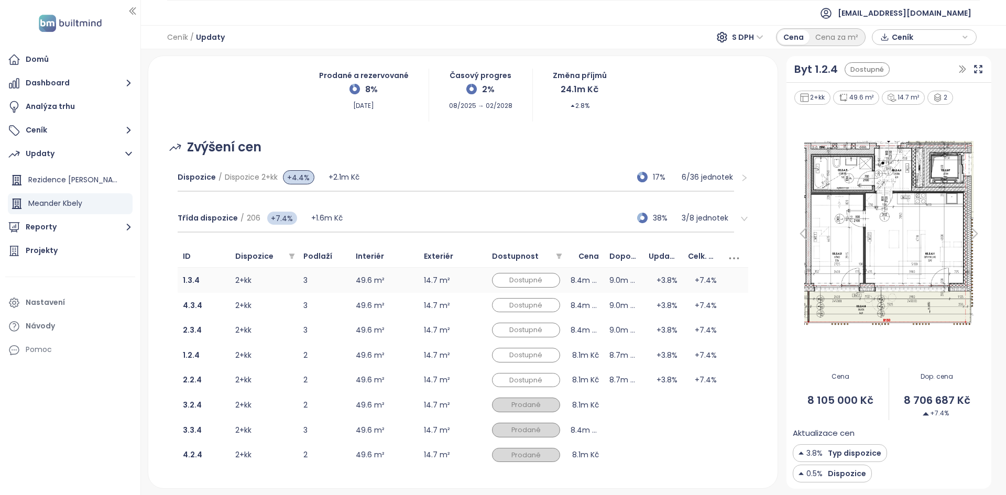
click at [398, 275] on td "49.6 m²" at bounding box center [384, 280] width 68 height 25
click at [396, 304] on td "49.6 m²" at bounding box center [384, 305] width 68 height 25
click at [399, 351] on td "49.6 m²" at bounding box center [384, 355] width 68 height 25
click at [397, 171] on div "Dispozice / Dispozice 2+kk +4.4% +2.1m Kč 17% 6 / 36 jednotek" at bounding box center [456, 177] width 557 height 28
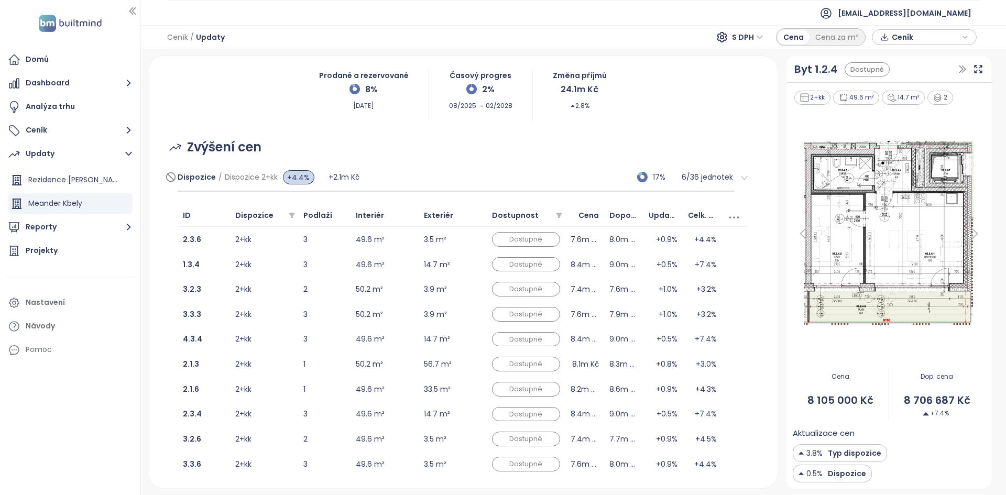
click at [424, 177] on div "Dispozice / Dispozice 2+kk +4.4% +2.1m Kč 17% 6 / 36 jednotek" at bounding box center [456, 177] width 557 height 28
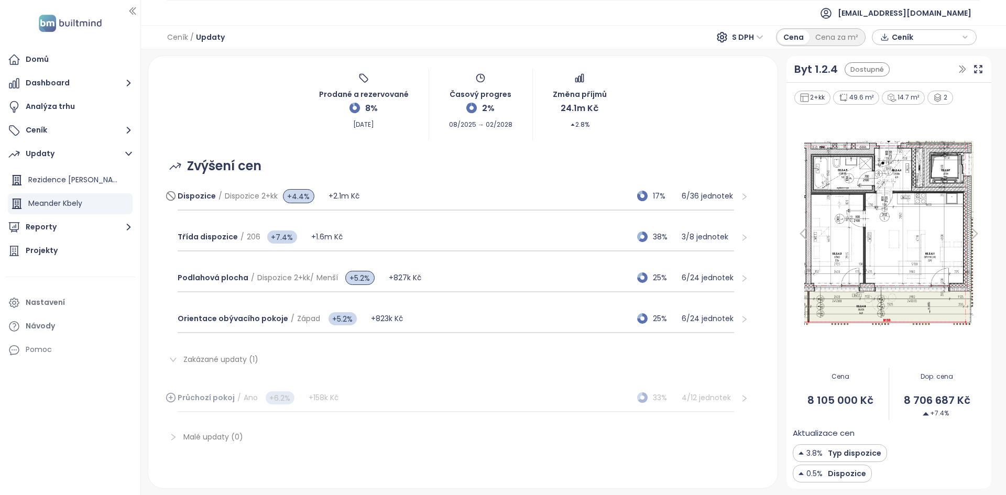
scroll to position [56, 0]
click at [570, 231] on div "Třída dispozice / 206 +7.4% +1.6m Kč 38% 3 / 8 jednotek" at bounding box center [456, 237] width 557 height 28
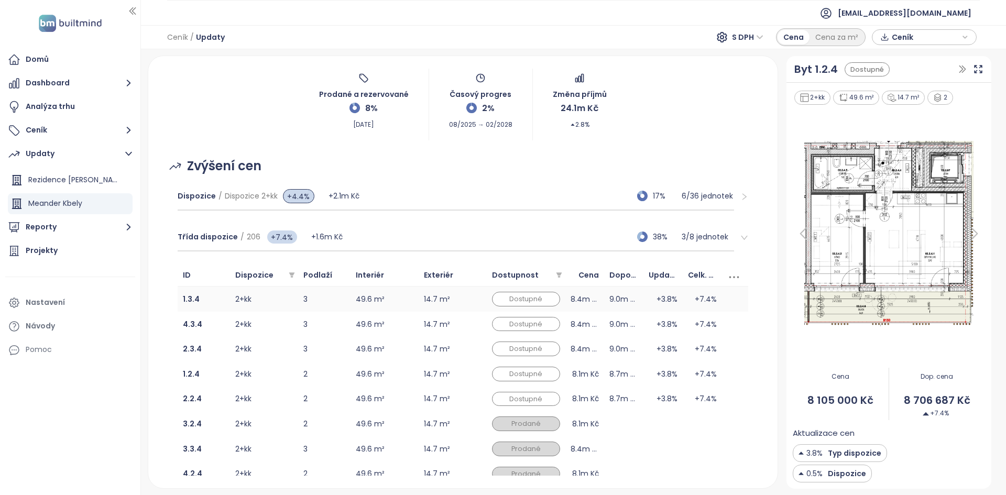
click at [643, 300] on td "+3.8%" at bounding box center [662, 298] width 39 height 25
drag, startPoint x: 673, startPoint y: 298, endPoint x: 644, endPoint y: 297, distance: 28.8
click at [644, 297] on td "+3.8%" at bounding box center [662, 298] width 39 height 25
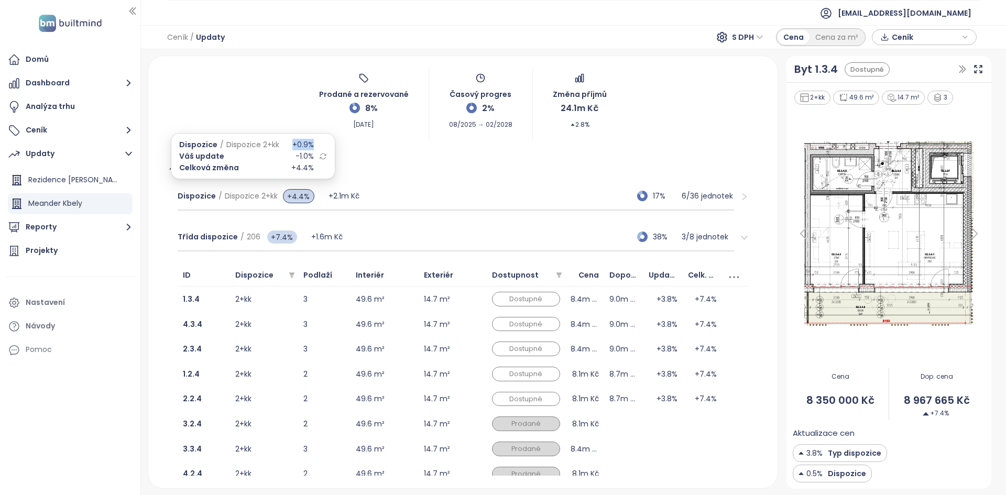
drag, startPoint x: 313, startPoint y: 143, endPoint x: 287, endPoint y: 146, distance: 26.3
click at [287, 146] on div "Dispozice / Dispozice 2+kk +0.9% Váš update -1.0% Celková změna +4.4%" at bounding box center [253, 156] width 148 height 35
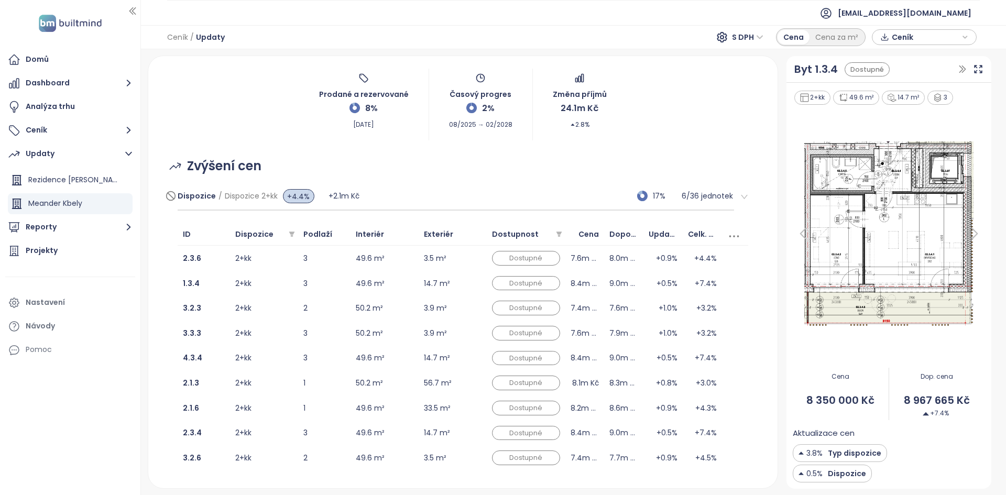
click at [394, 193] on div "Dispozice / Dispozice 2+kk +4.4% +2.1m Kč 17% 6 / 36 jednotek" at bounding box center [456, 196] width 557 height 28
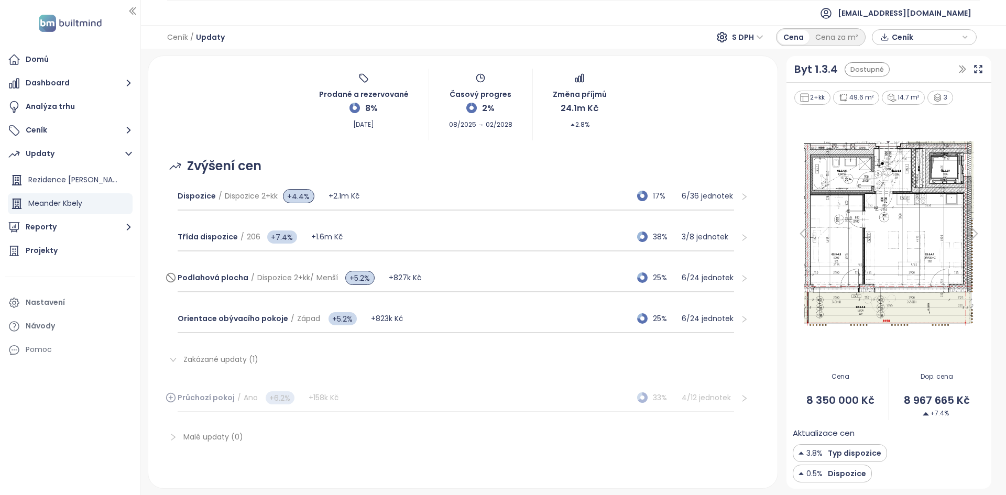
click at [480, 277] on div "Podlahová plocha / Dispozice 2+kk / Menší +5.2% +827k Kč 25% 6 / 24 jednotek" at bounding box center [456, 278] width 557 height 28
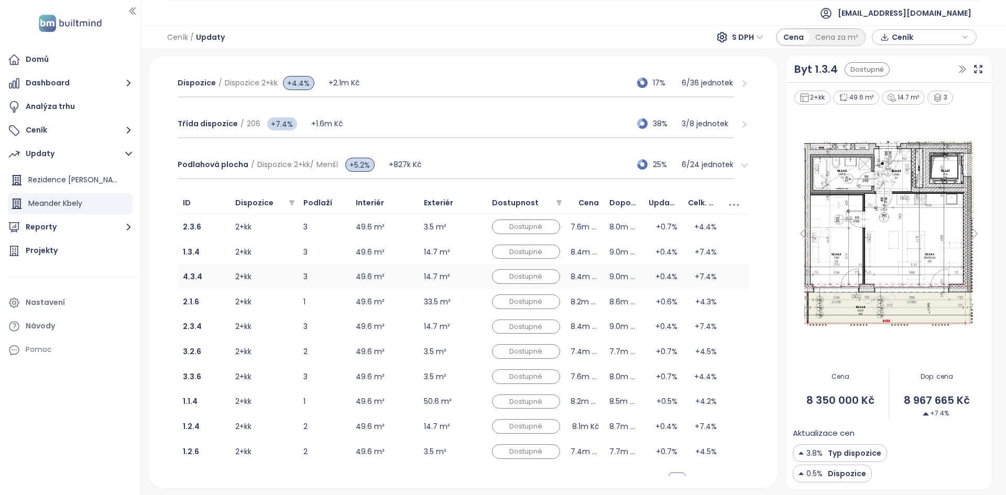
scroll to position [169, 0]
click at [401, 132] on div "Třída dispozice / 206 +7.4% +1.6m Kč 38% 3 / 8 jednotek" at bounding box center [456, 125] width 557 height 28
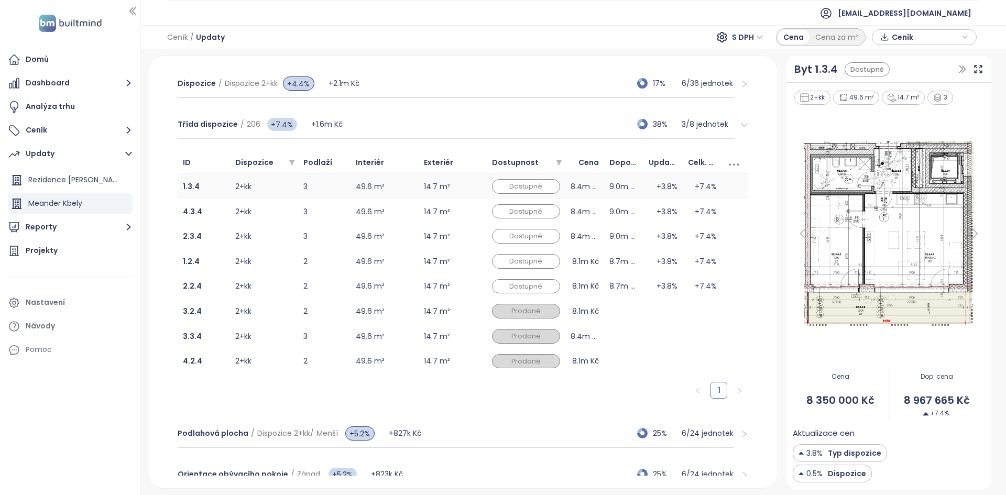
click at [387, 190] on td "49.6 m²" at bounding box center [384, 186] width 68 height 25
click at [468, 439] on div "Podlahová plocha / Dispozice 2+kk / Menší +5.2% +827k Kč 25% 6 / 24 jednotek" at bounding box center [456, 434] width 557 height 28
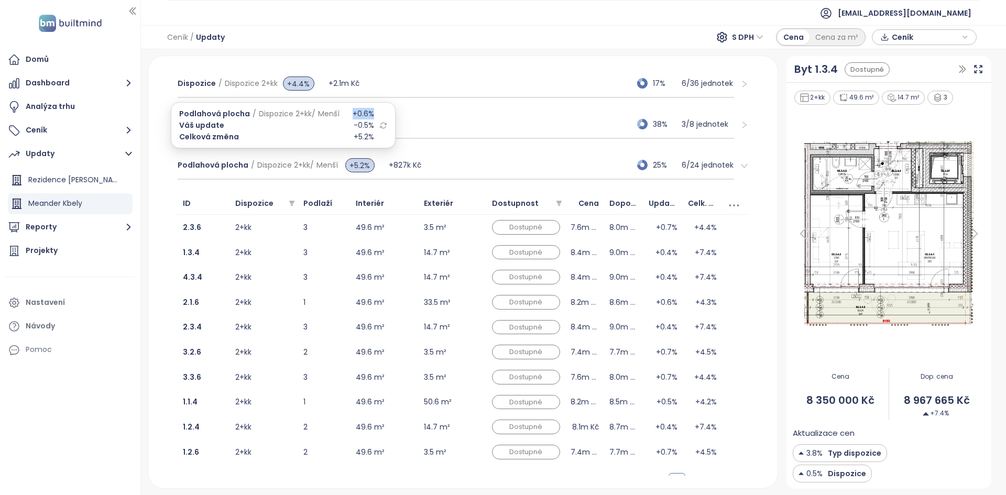
drag, startPoint x: 372, startPoint y: 113, endPoint x: 345, endPoint y: 118, distance: 28.2
click at [345, 118] on div "Podlahová plocha / Dispozice 2+kk / Menší +0.6%" at bounding box center [276, 114] width 195 height 12
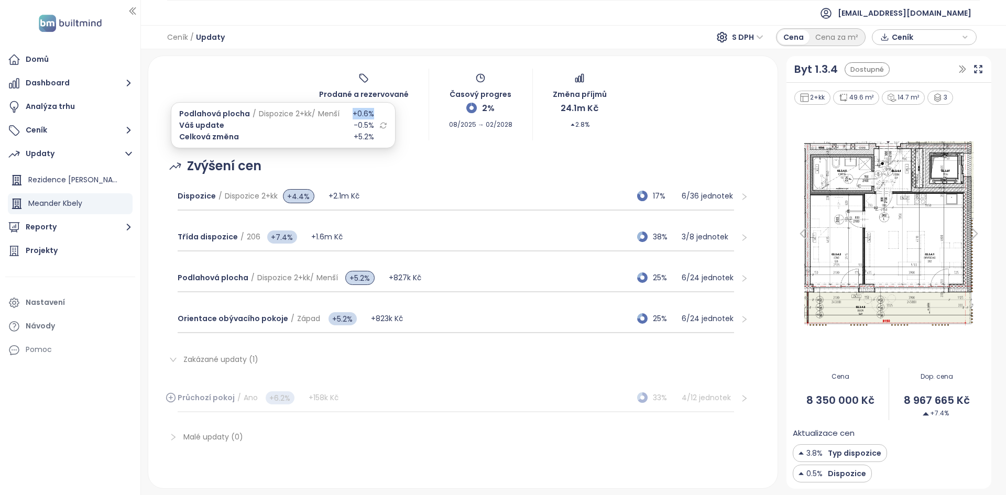
scroll to position [56, 0]
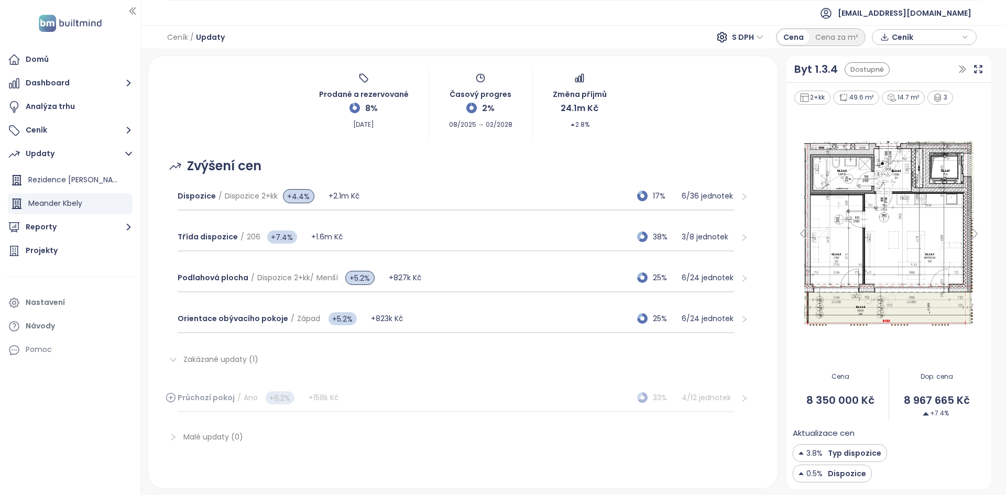
click at [465, 263] on div "Podlahová plocha / Dispozice 2+kk / Menší +5.2% +827k Kč 25% 6 / 24 jednotek" at bounding box center [463, 278] width 588 height 41
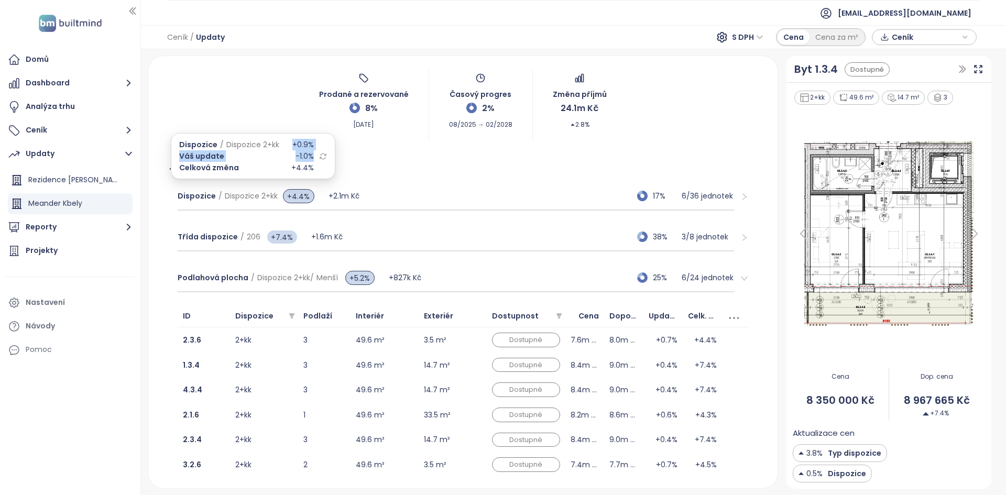
drag, startPoint x: 310, startPoint y: 155, endPoint x: 290, endPoint y: 142, distance: 23.5
click at [290, 142] on div "Dispozice / Dispozice 2+kk +0.9% Váš update -1.0% Celková změna +4.4%" at bounding box center [246, 156] width 135 height 35
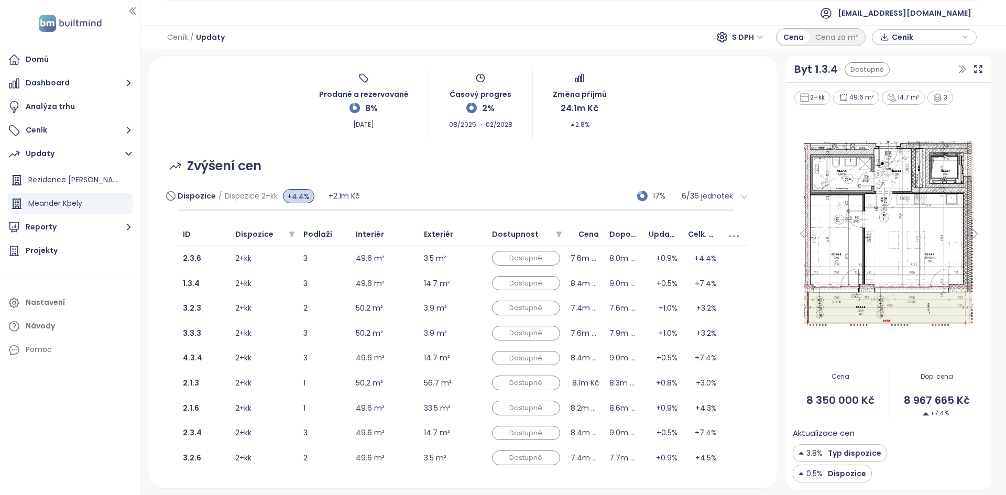
click at [402, 199] on div "Dispozice / Dispozice 2+kk +4.4% +2.1m Kč 17% 6 / 36 jednotek" at bounding box center [456, 196] width 557 height 28
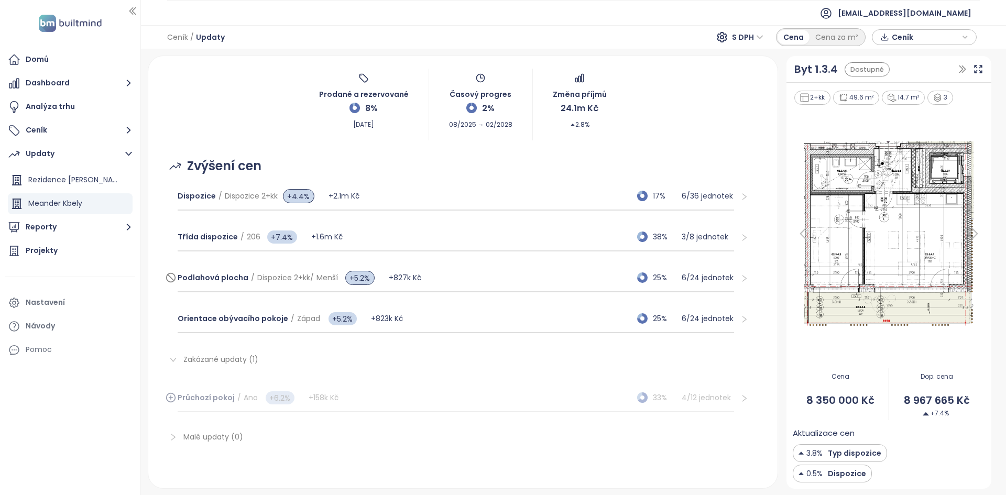
click at [460, 278] on div "Podlahová plocha / Dispozice 2+kk / Menší +5.2% +827k Kč 25% 6 / 24 jednotek" at bounding box center [456, 278] width 557 height 28
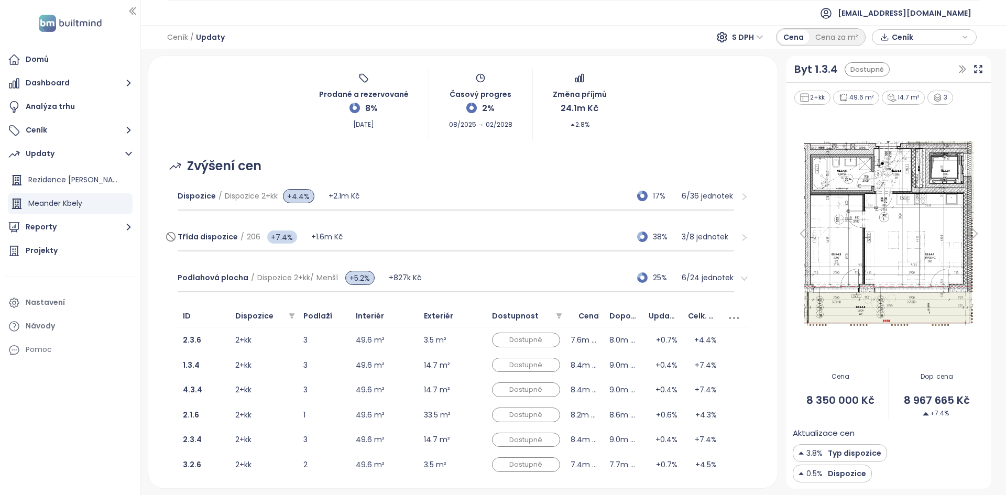
click at [539, 231] on div "Třída dispozice / 206 +7.4% +1.6m Kč 38% 3 / 8 jednotek" at bounding box center [456, 237] width 557 height 28
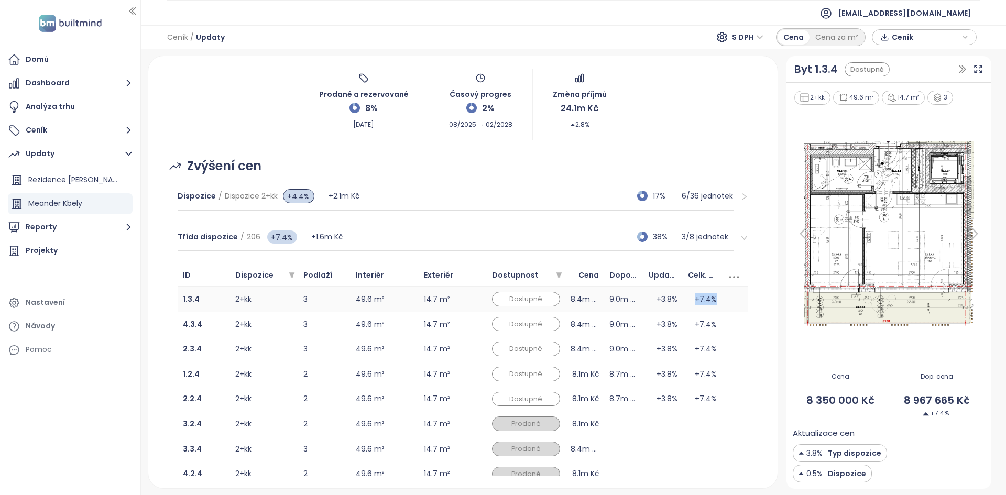
drag, startPoint x: 710, startPoint y: 302, endPoint x: 688, endPoint y: 298, distance: 22.8
click at [687, 299] on td "+7.4%" at bounding box center [701, 298] width 39 height 25
click at [413, 183] on div "Dispozice / Dispozice 2+kk +4.4% +2.1m Kč 17% 6 / 36 jednotek" at bounding box center [456, 196] width 557 height 28
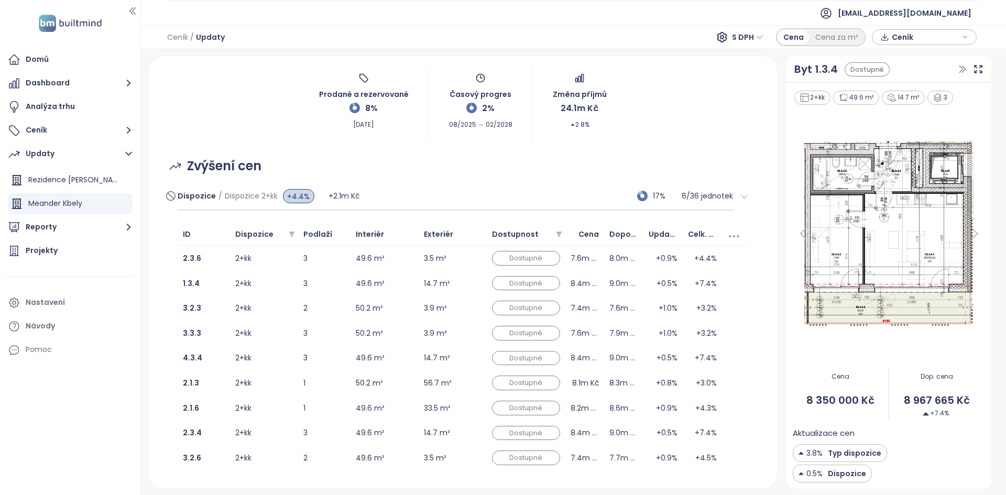
click at [458, 203] on div "Dispozice / Dispozice 2+kk +4.4% +2.1m Kč 17% 6 / 36 jednotek" at bounding box center [456, 196] width 557 height 28
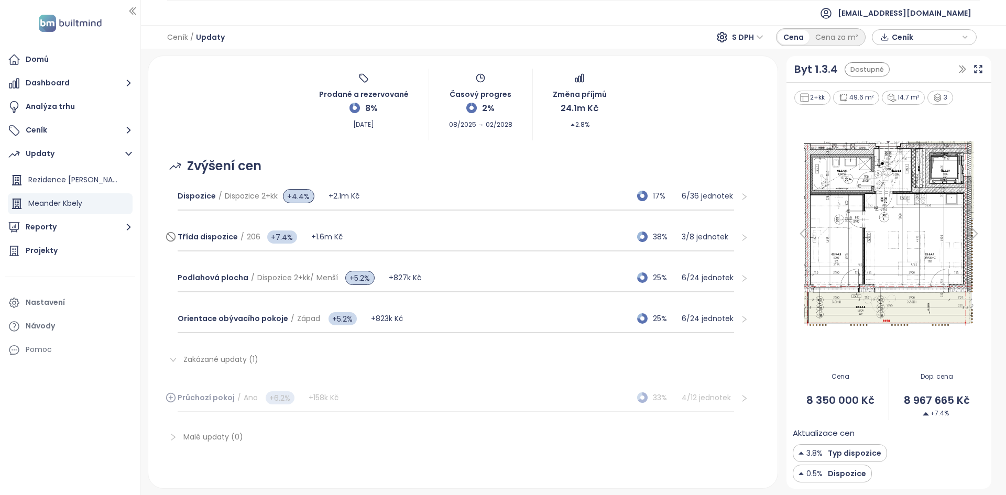
click at [553, 225] on div "Třída dispozice / 206 +7.4% +1.6m Kč 38% 3 / 8 jednotek" at bounding box center [456, 237] width 557 height 28
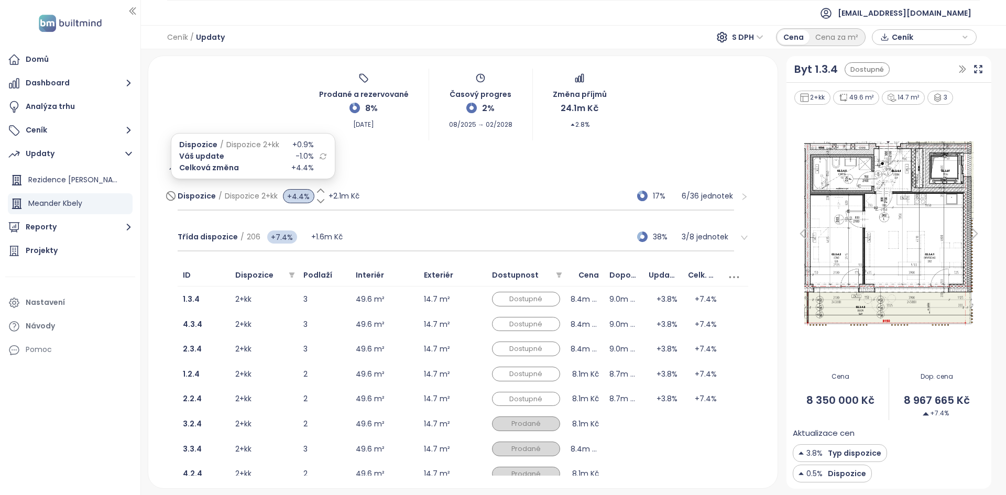
click at [318, 202] on icon at bounding box center [320, 201] width 10 height 10
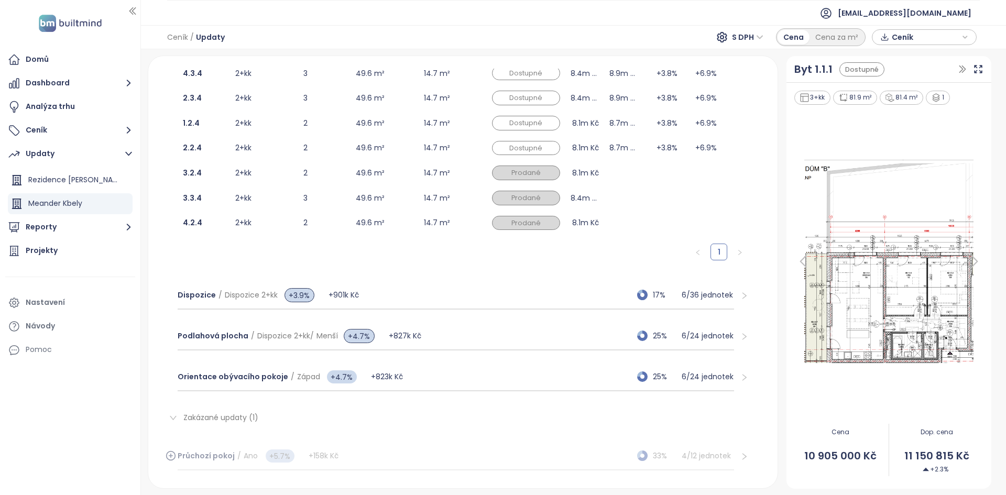
scroll to position [266, 0]
click at [298, 299] on span "+3.9%" at bounding box center [299, 295] width 30 height 14
click at [298, 299] on input "***" at bounding box center [298, 295] width 31 height 14
type input "***"
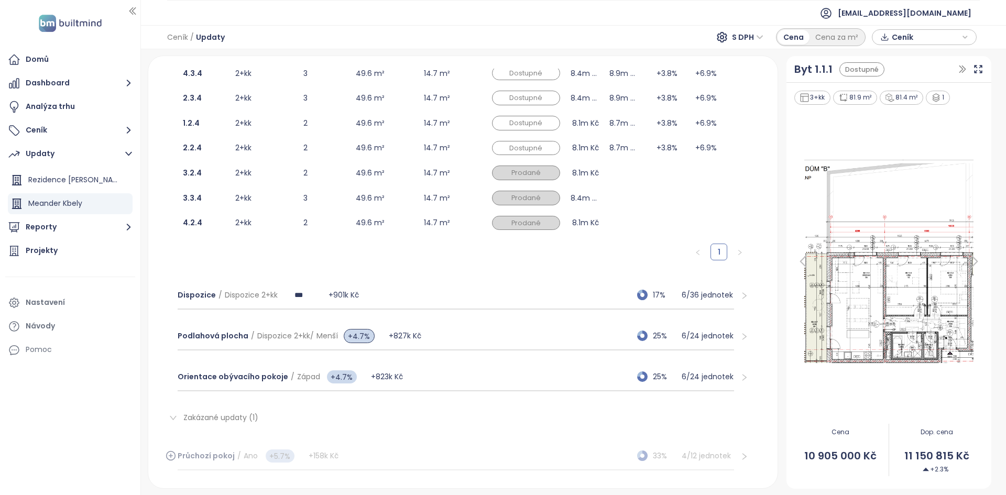
click at [154, 332] on div "Updaty Meander Kbely Prodané a rezervované 8% [DATE] Časový progres 2% 08/2025 …" at bounding box center [463, 272] width 630 height 432
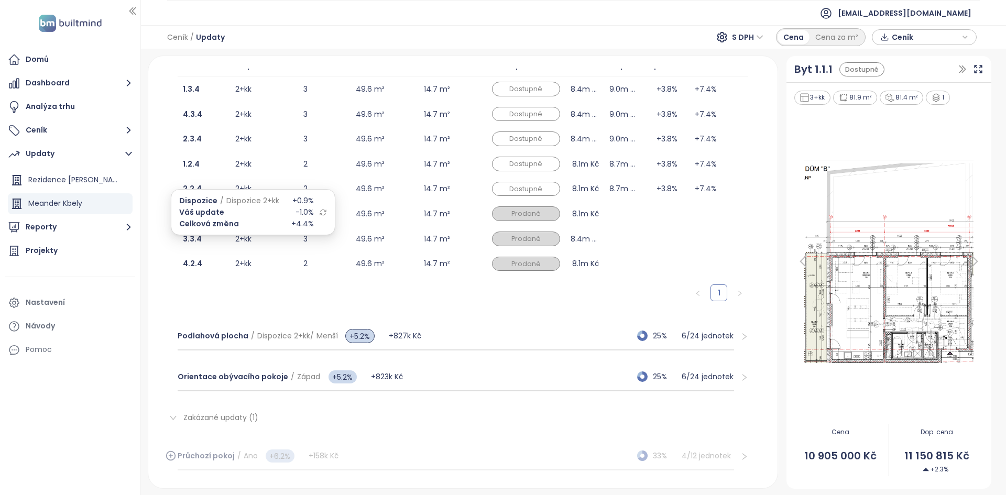
scroll to position [0, 0]
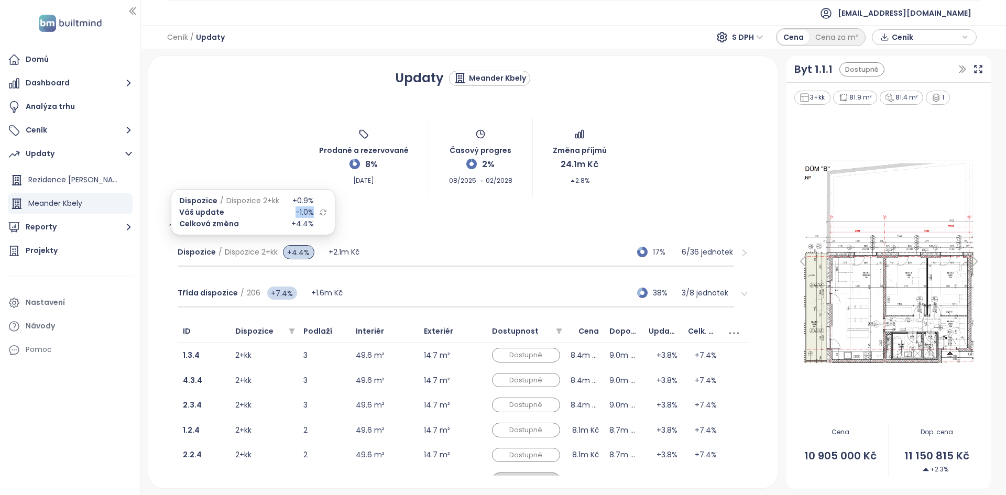
drag, startPoint x: 288, startPoint y: 214, endPoint x: 312, endPoint y: 214, distance: 24.6
click at [312, 214] on div "Dispozice / Dispozice 2+kk +0.9% Váš update -1.0% Celková změna +4.4%" at bounding box center [253, 212] width 148 height 35
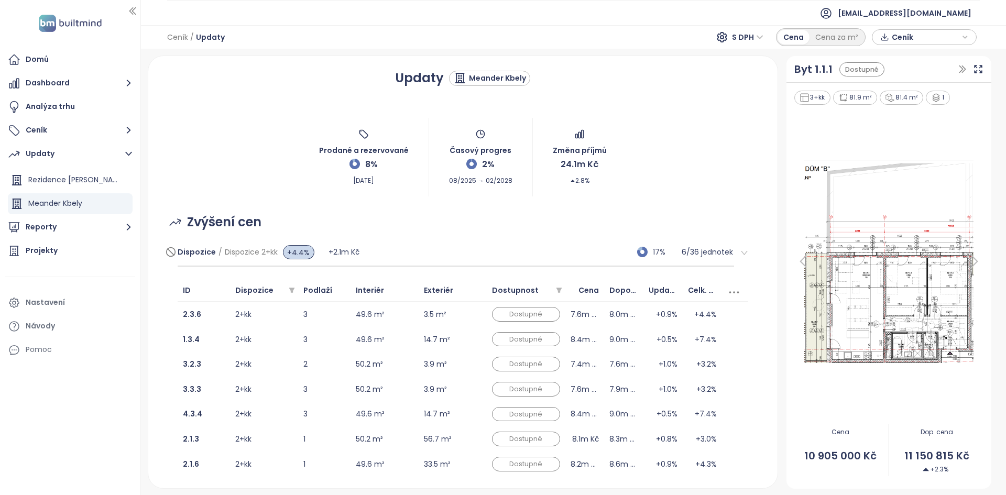
click at [438, 253] on div "Dispozice / Dispozice 2+kk +4.4% +2.1m Kč 17% 6 / 36 jednotek" at bounding box center [456, 252] width 557 height 28
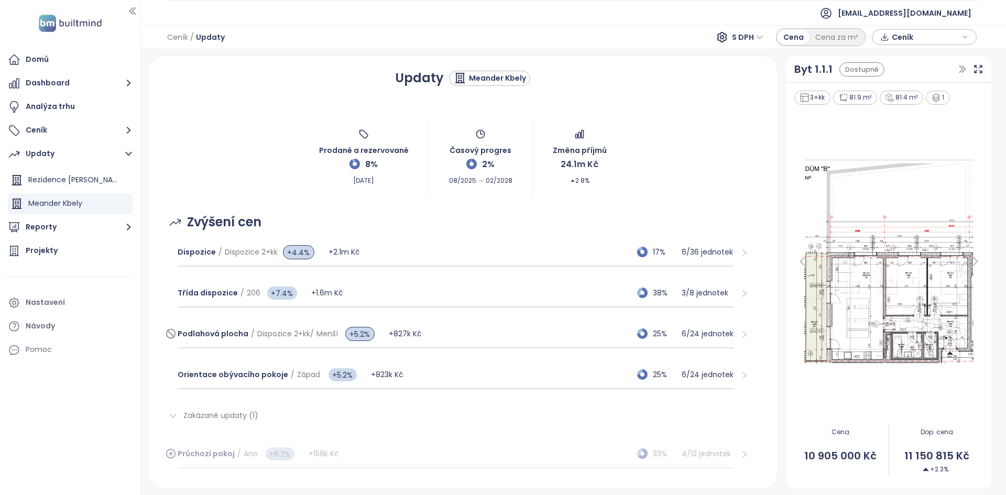
click at [426, 331] on div "Podlahová plocha / Dispozice 2+kk / Menší +5.2% +827k Kč 25% 6 / 24 jednotek" at bounding box center [456, 334] width 557 height 28
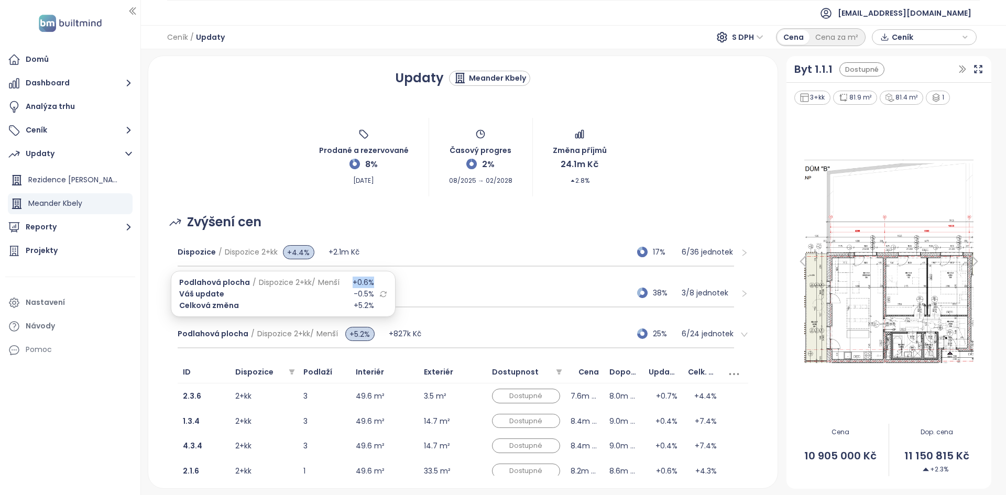
drag, startPoint x: 371, startPoint y: 280, endPoint x: 348, endPoint y: 280, distance: 23.0
click at [348, 280] on div "Podlahová plocha / Dispozice 2+kk / Menší +0.6%" at bounding box center [276, 283] width 195 height 12
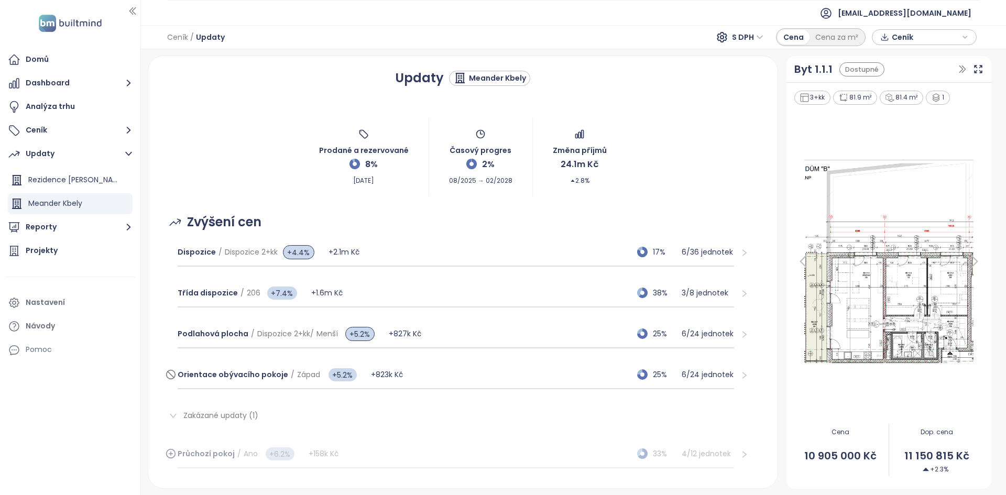
click at [426, 379] on div "Orientace obývacího pokoje / Západ +5.2% +823k Kč 25% 6 / 24 jednotek" at bounding box center [456, 375] width 557 height 28
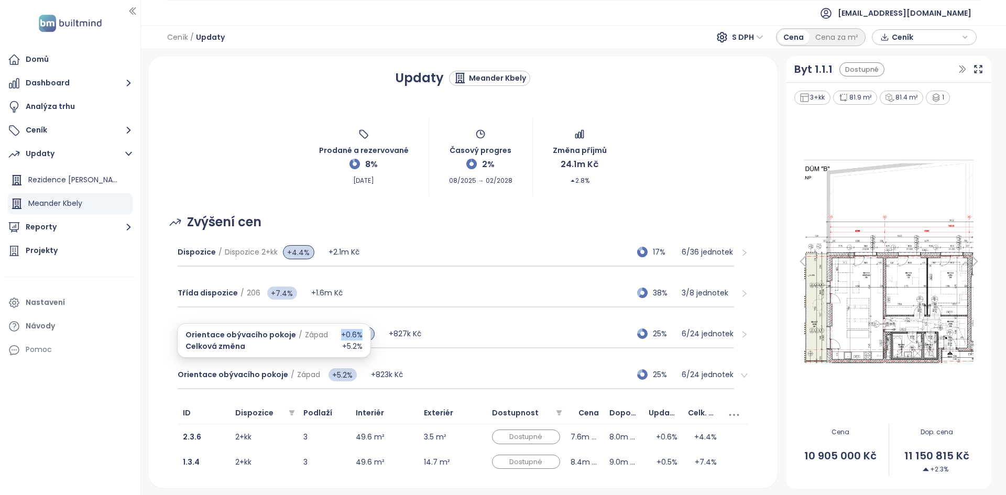
drag, startPoint x: 336, startPoint y: 337, endPoint x: 360, endPoint y: 338, distance: 24.7
click at [360, 338] on div "Orientace obývacího pokoje / Západ +0.6% Celková změna +5.2%" at bounding box center [274, 340] width 194 height 35
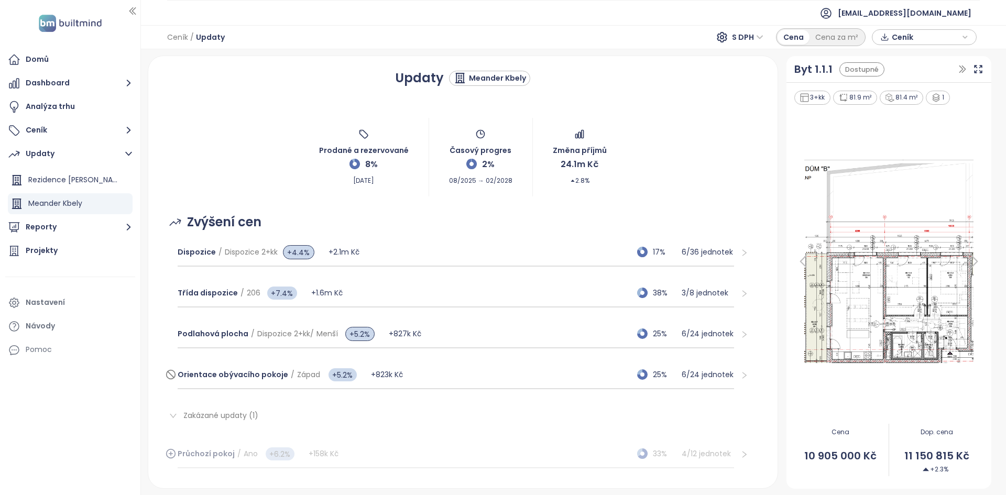
click at [453, 368] on div "Orientace obývacího pokoje / Západ +5.2% +823k Kč 25% 6 / 24 jednotek" at bounding box center [456, 375] width 557 height 28
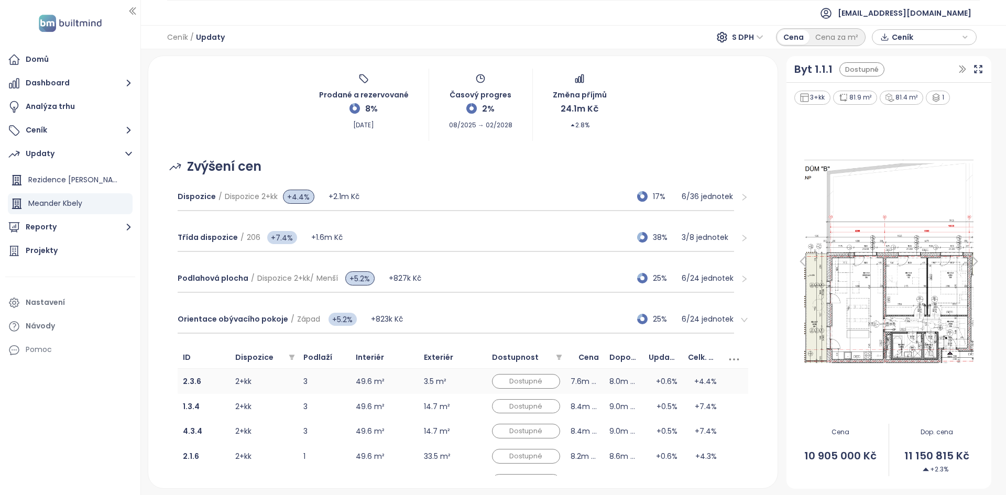
scroll to position [55, 0]
click at [285, 393] on td "2+kk" at bounding box center [264, 381] width 68 height 25
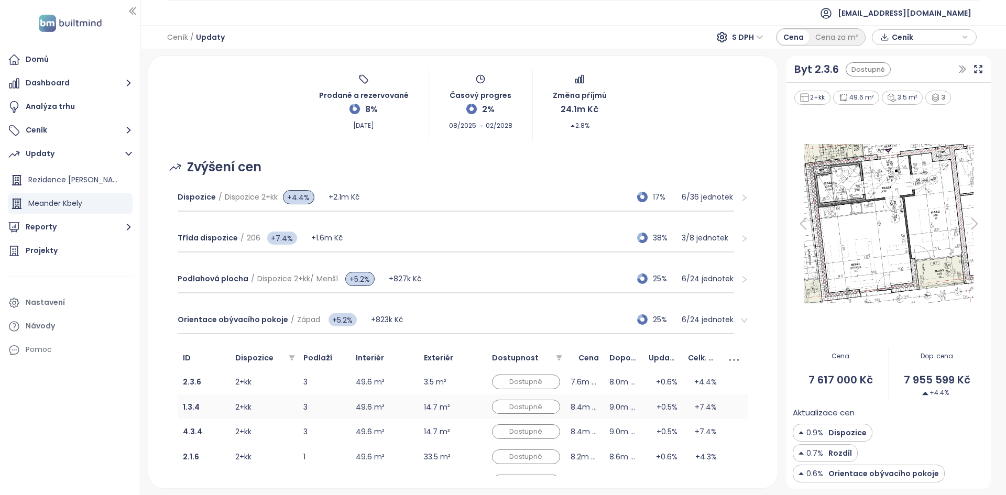
click at [286, 408] on td "2+kk" at bounding box center [264, 406] width 68 height 25
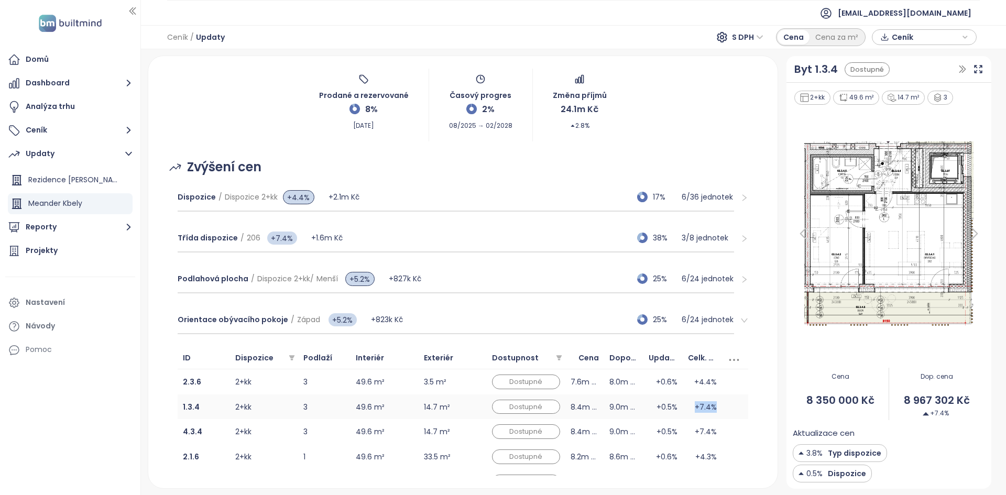
drag, startPoint x: 714, startPoint y: 405, endPoint x: 683, endPoint y: 407, distance: 31.0
click at [683, 407] on tr "1.3.4 2+kk 3 49.6 m² 14.7 m² Dostupné 8.4m Kč 9.0m Kč +0.5% +7.4%" at bounding box center [463, 406] width 571 height 25
click at [192, 402] on b "1.3.4" at bounding box center [191, 407] width 17 height 10
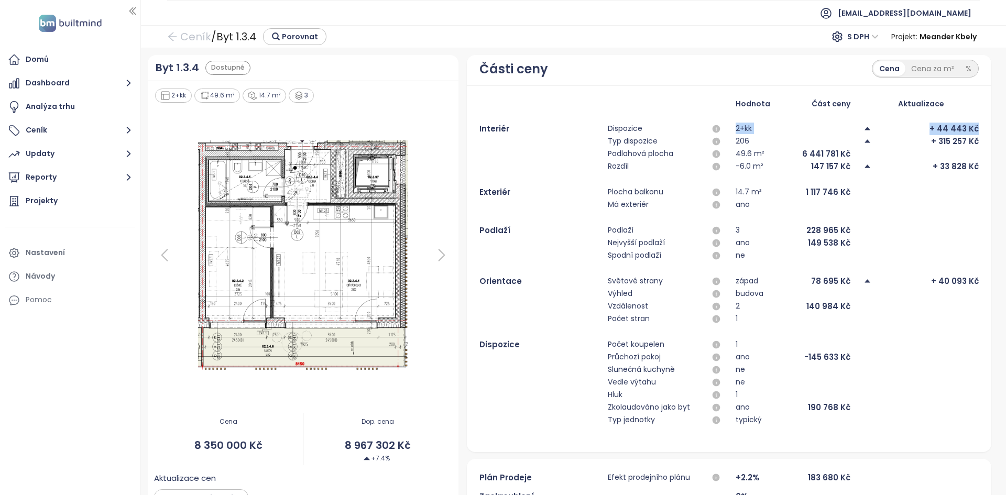
drag, startPoint x: 765, startPoint y: 122, endPoint x: 968, endPoint y: 126, distance: 202.7
click at [968, 126] on div "Interiér Dispozice 2+kk + 44 443 Kč" at bounding box center [728, 129] width 499 height 13
click at [960, 140] on div "+ 315 257 Kč" at bounding box center [955, 141] width 48 height 13
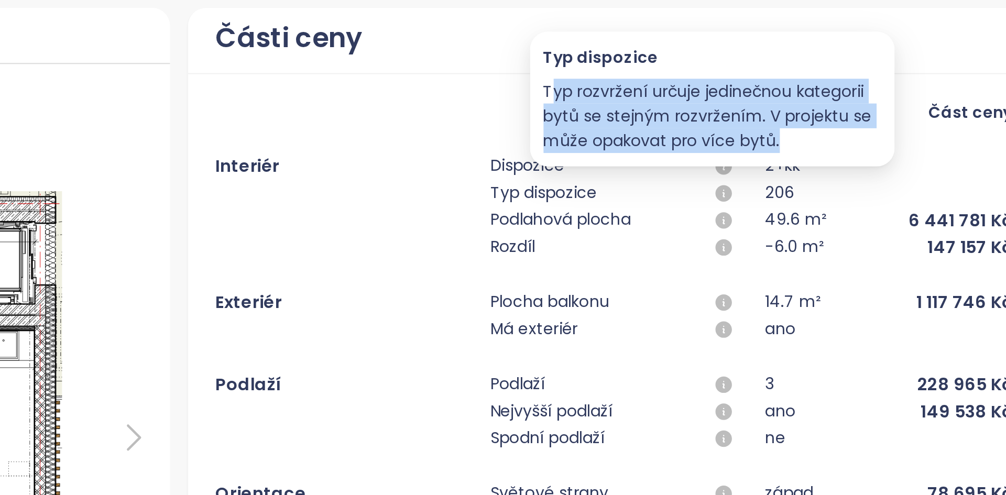
drag, startPoint x: 635, startPoint y: 92, endPoint x: 741, endPoint y: 116, distance: 109.1
click at [741, 116] on p "Typ rozvržení určuje jedinečnou kategorii bytů se stejným rozvržením. V projekt…" at bounding box center [710, 105] width 157 height 35
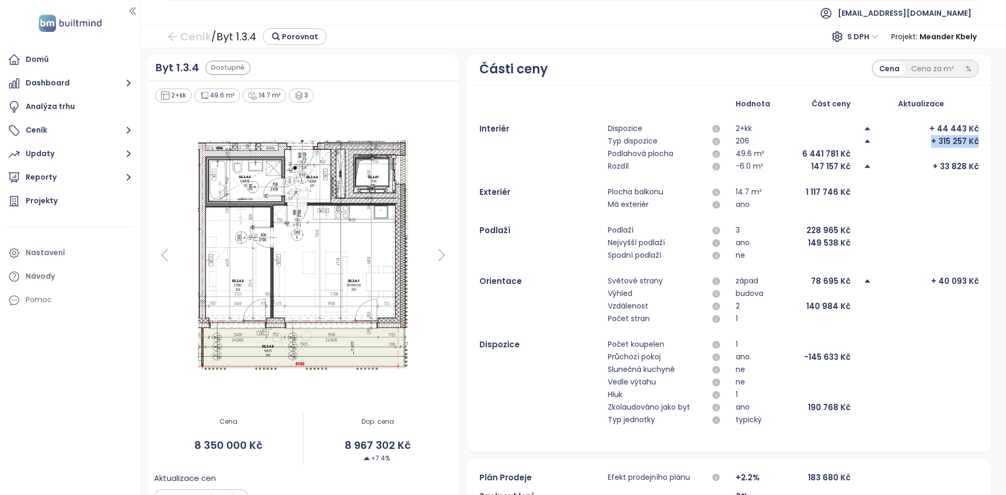
drag, startPoint x: 919, startPoint y: 142, endPoint x: 990, endPoint y: 138, distance: 70.8
click at [990, 138] on div "Byt 1.3.4 Dostupné 2+kk 49.6 m² 14.7 m² 3 Cena 8 350 000 Kč Dop. cena 8 967 302…" at bounding box center [573, 271] width 865 height 447
click at [939, 165] on div "+ 33 828 Kč" at bounding box center [955, 166] width 46 height 13
click at [939, 164] on div "+ 33 828 Kč" at bounding box center [955, 166] width 46 height 13
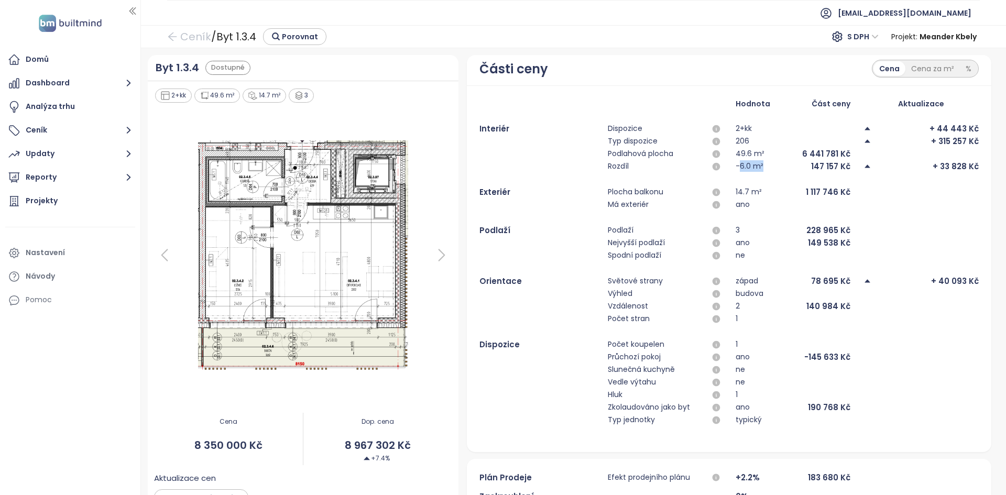
drag, startPoint x: 732, startPoint y: 167, endPoint x: 759, endPoint y: 164, distance: 27.3
click at [759, 164] on div "-6.0 m² 147 157 Kč" at bounding box center [792, 166] width 115 height 13
click at [735, 166] on div "-6.0 m²" at bounding box center [749, 166] width 28 height 13
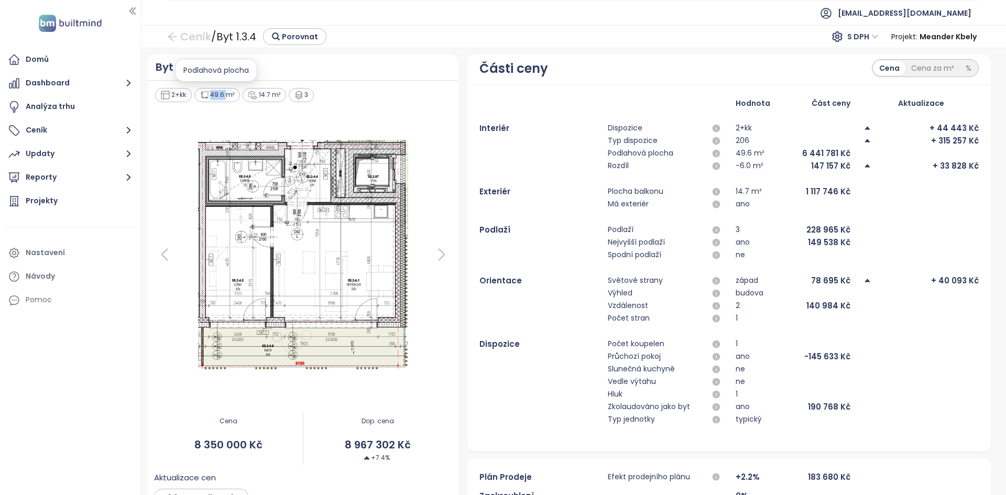
drag, startPoint x: 236, startPoint y: 93, endPoint x: 226, endPoint y: 95, distance: 9.7
click at [226, 95] on div "49.6 m²" at bounding box center [217, 95] width 46 height 14
drag, startPoint x: 760, startPoint y: 153, endPoint x: 728, endPoint y: 154, distance: 32.5
click at [728, 154] on div "Podlahová plocha 49.6 m² 6 441 781 Kč" at bounding box center [728, 153] width 499 height 13
drag, startPoint x: 726, startPoint y: 163, endPoint x: 764, endPoint y: 161, distance: 37.8
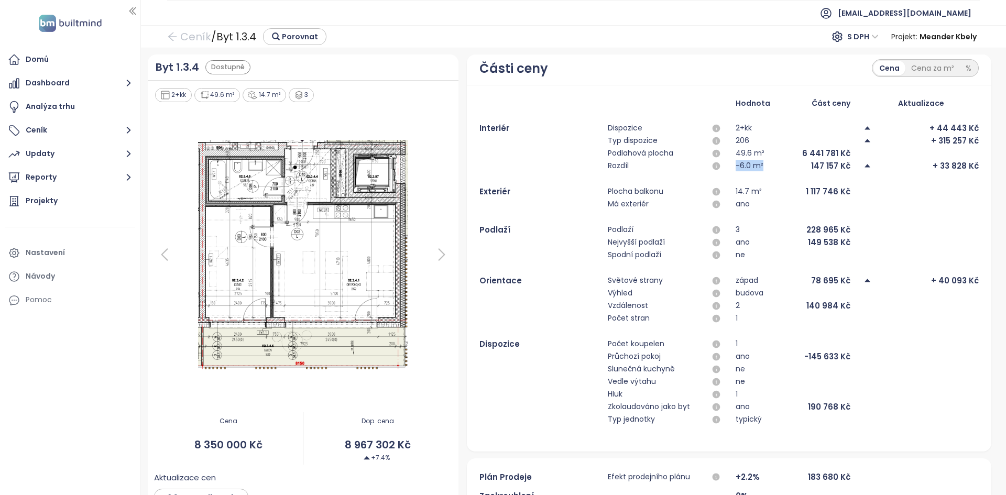
click at [764, 161] on div "Rozdíl -6.0 m² 147 157 Kč + 33 828 Kč" at bounding box center [728, 166] width 499 height 13
click at [945, 164] on div "+ 33 828 Kč" at bounding box center [955, 166] width 46 height 13
click at [946, 164] on div "+ 33 828 Kč" at bounding box center [955, 166] width 46 height 13
click at [946, 167] on div "+ 33 828 Kč" at bounding box center [955, 166] width 46 height 13
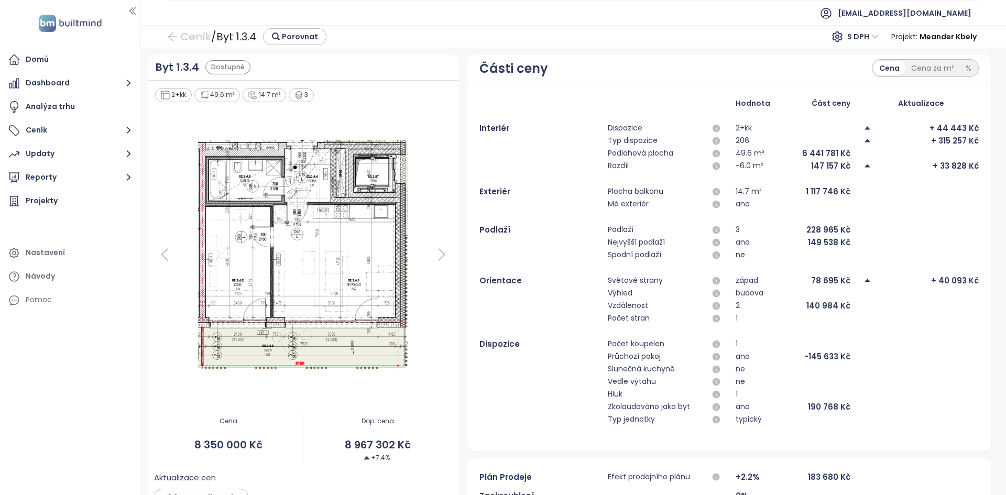
click at [946, 167] on div "+ 33 828 Kč" at bounding box center [955, 166] width 46 height 13
click at [948, 282] on div "+ 40 093 Kč" at bounding box center [955, 280] width 48 height 13
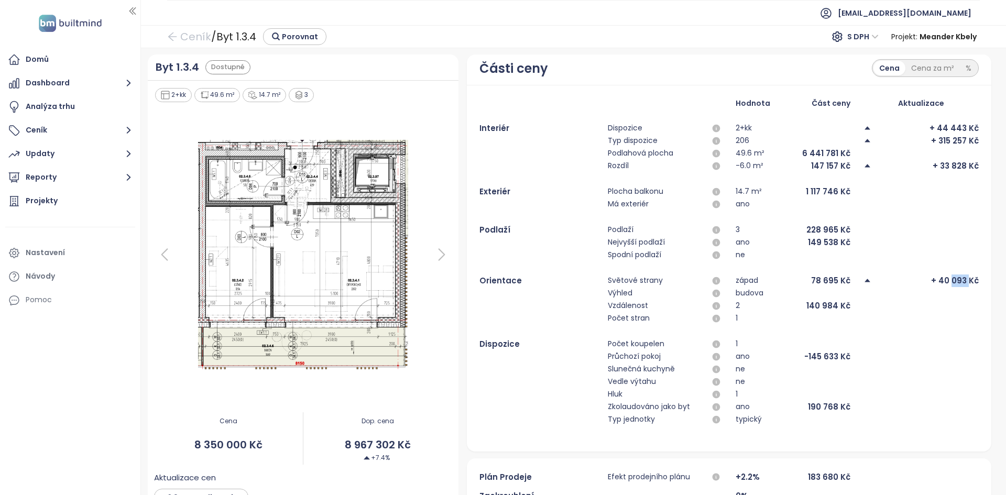
click at [946, 275] on div "+ 40 093 Kč" at bounding box center [955, 280] width 48 height 13
drag, startPoint x: 388, startPoint y: 460, endPoint x: 383, endPoint y: 457, distance: 5.7
click at [383, 457] on div "+7.4%" at bounding box center [377, 458] width 149 height 10
click at [383, 458] on span "+7.4%" at bounding box center [376, 458] width 26 height 10
click at [383, 459] on span "+7.4%" at bounding box center [376, 458] width 26 height 10
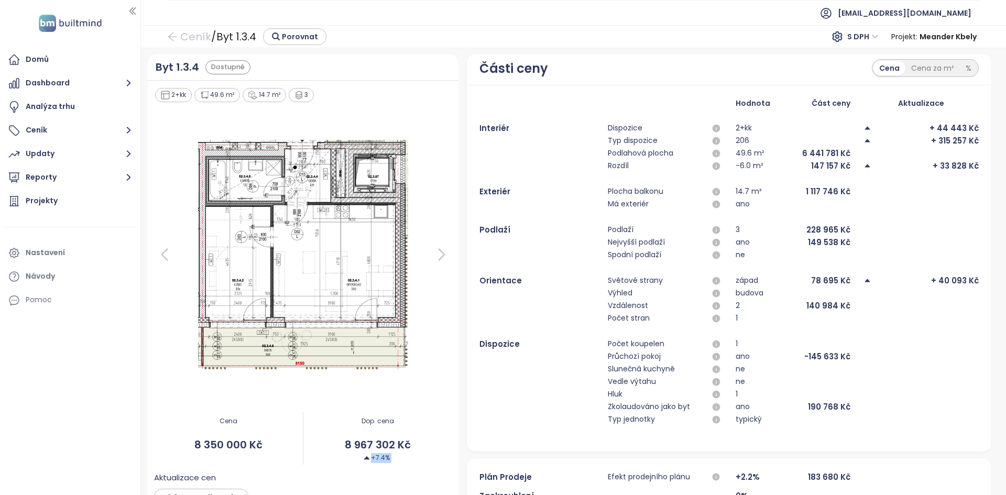
click at [383, 459] on span "+7.4%" at bounding box center [376, 458] width 26 height 10
click at [56, 148] on button "Updaty" at bounding box center [70, 154] width 130 height 21
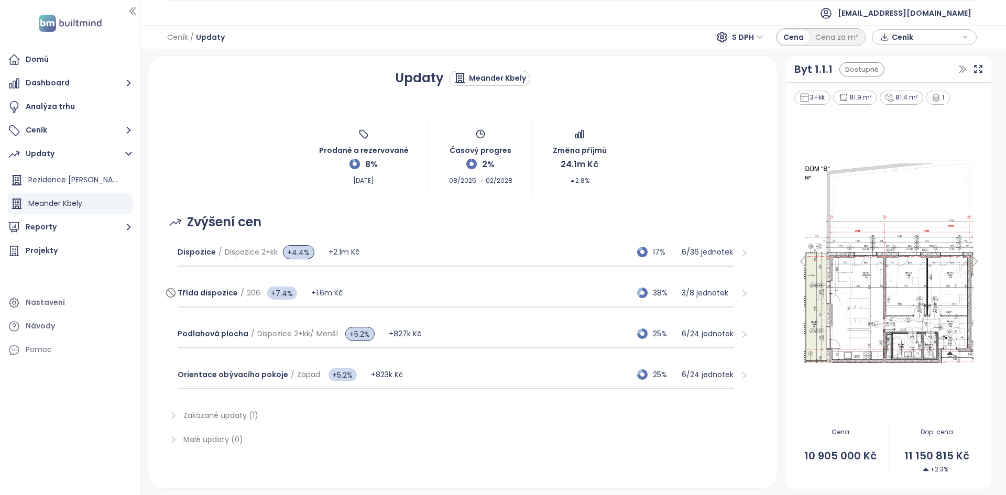
click at [532, 292] on div "Třída dispozice / 206 +7.4% +1.6m Kč 38% 3 / 8 jednotek" at bounding box center [456, 293] width 557 height 28
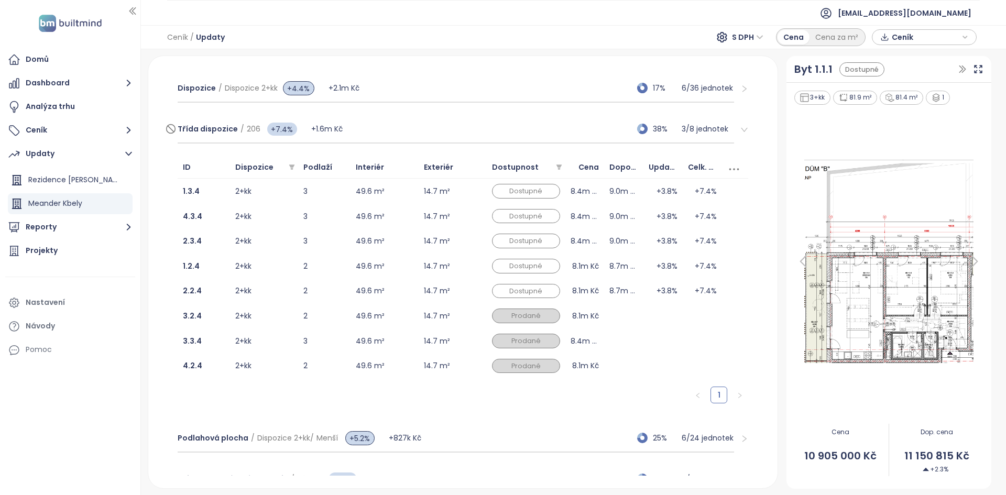
scroll to position [164, 0]
click at [597, 192] on td "8.4m Kč" at bounding box center [584, 191] width 39 height 25
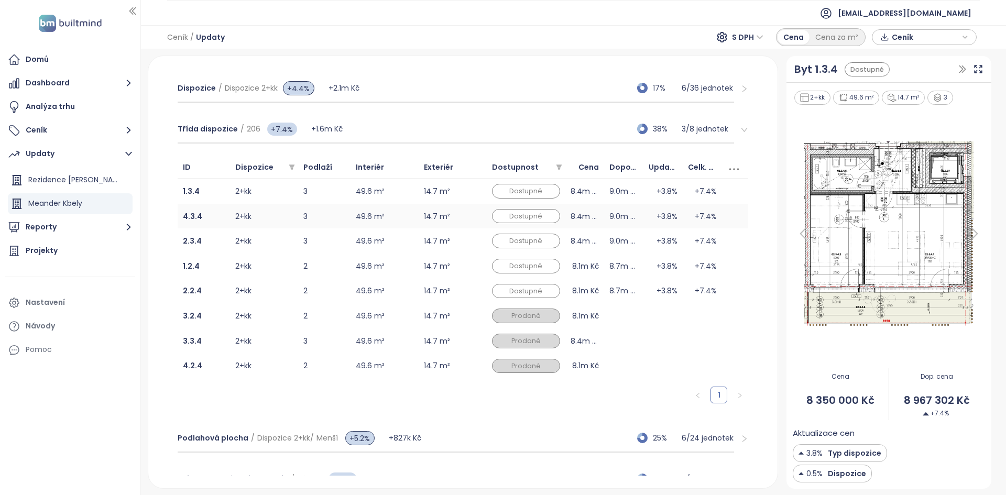
click at [592, 212] on td "8.4m Kč" at bounding box center [584, 216] width 39 height 25
click at [604, 246] on td "9.0m Kč" at bounding box center [623, 240] width 39 height 25
click at [604, 267] on td "8.7m Kč" at bounding box center [623, 265] width 39 height 25
click at [811, 247] on img at bounding box center [888, 234] width 192 height 192
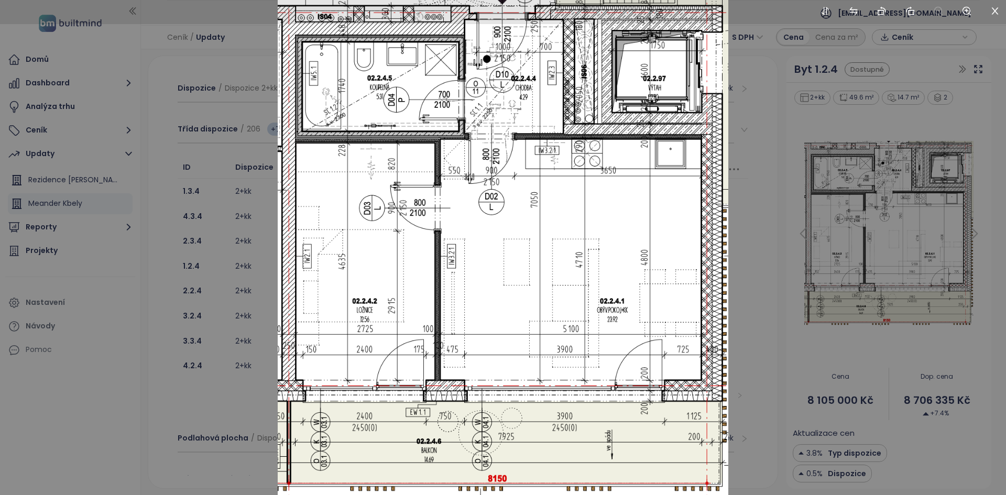
click at [806, 241] on div at bounding box center [503, 247] width 1006 height 495
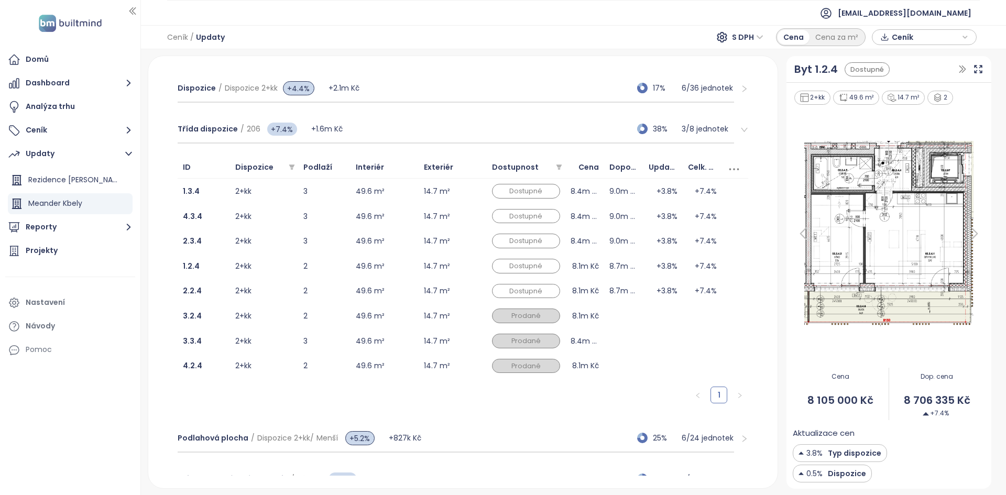
click at [798, 231] on icon at bounding box center [802, 233] width 21 height 21
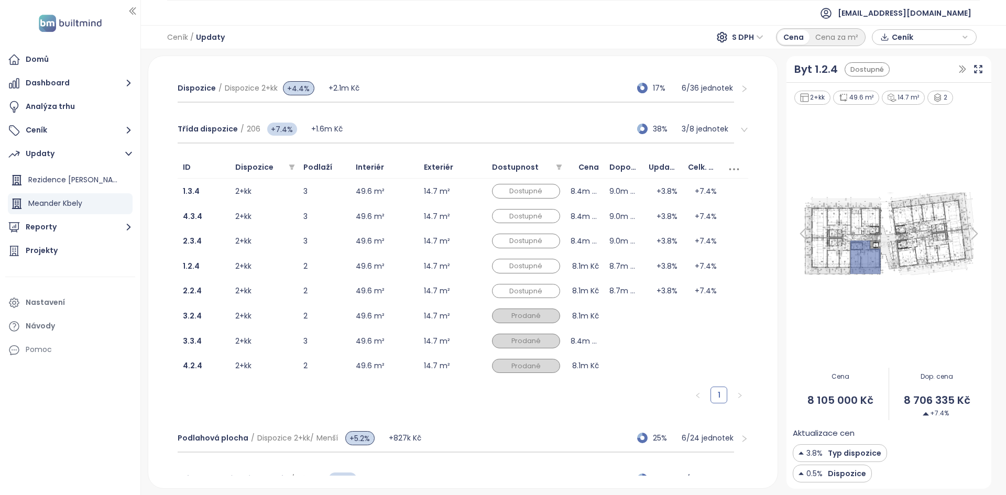
click at [833, 251] on img at bounding box center [888, 233] width 192 height 89
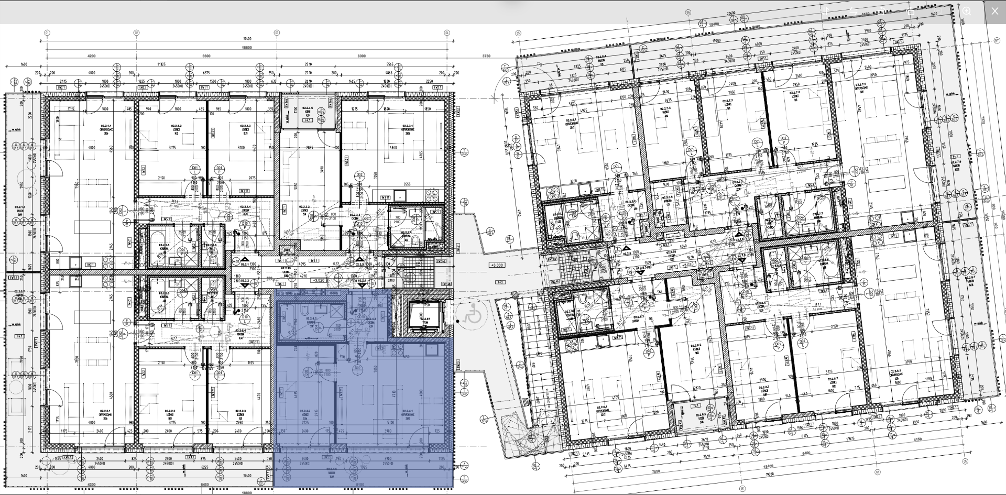
click at [998, 18] on li at bounding box center [995, 12] width 22 height 24
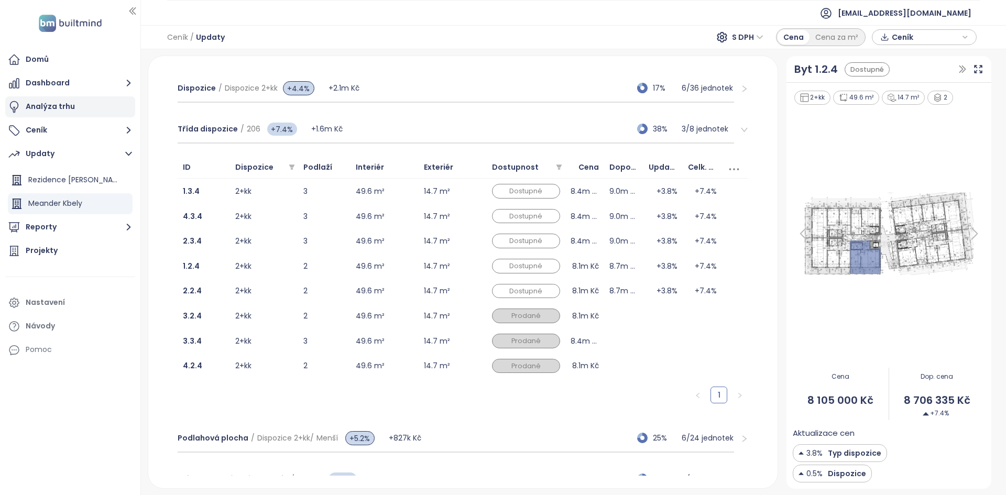
click at [74, 110] on div "Analýza trhu" at bounding box center [70, 106] width 130 height 21
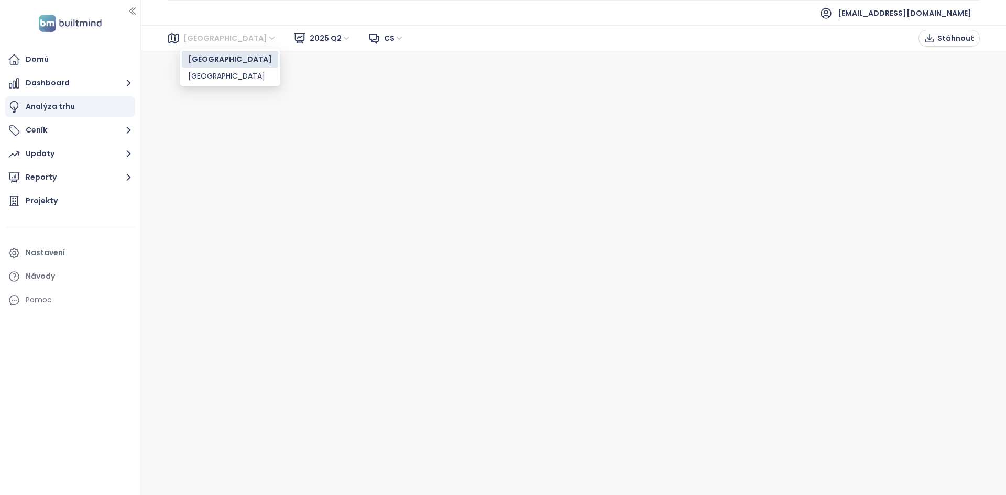
click at [186, 38] on span "[GEOGRAPHIC_DATA]" at bounding box center [229, 38] width 93 height 16
click at [196, 74] on div "[GEOGRAPHIC_DATA]" at bounding box center [230, 76] width 84 height 12
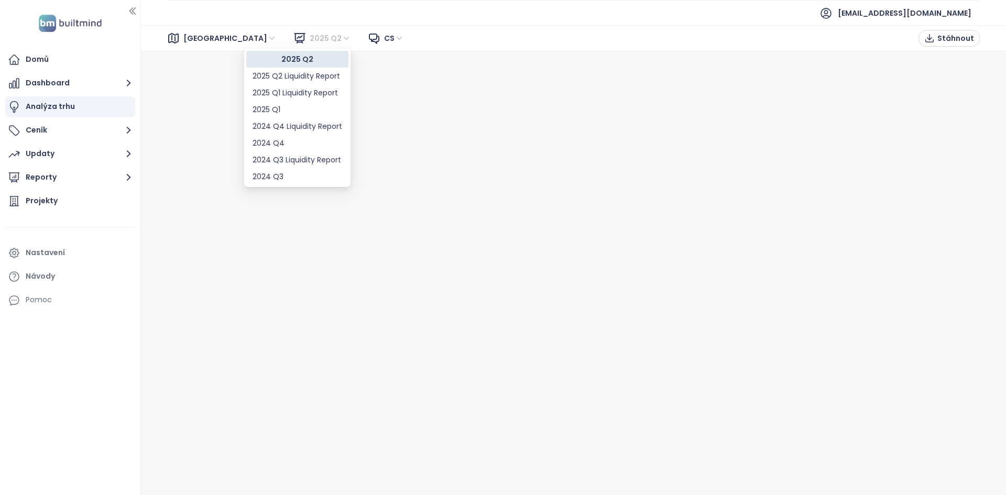
click at [310, 36] on span "2025 Q2" at bounding box center [330, 38] width 41 height 16
click at [287, 80] on div "2025 Q2 Liquidity Report" at bounding box center [297, 76] width 90 height 12
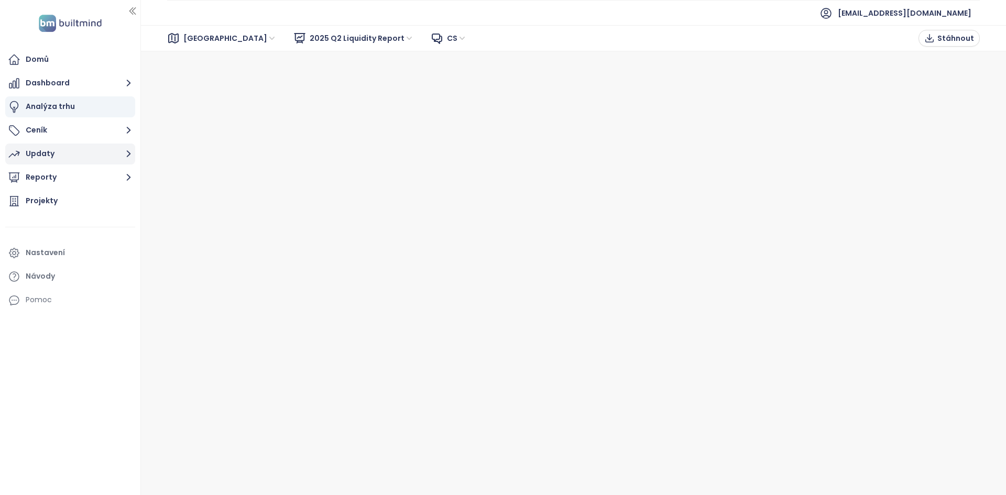
click at [71, 155] on button "Updaty" at bounding box center [70, 154] width 130 height 21
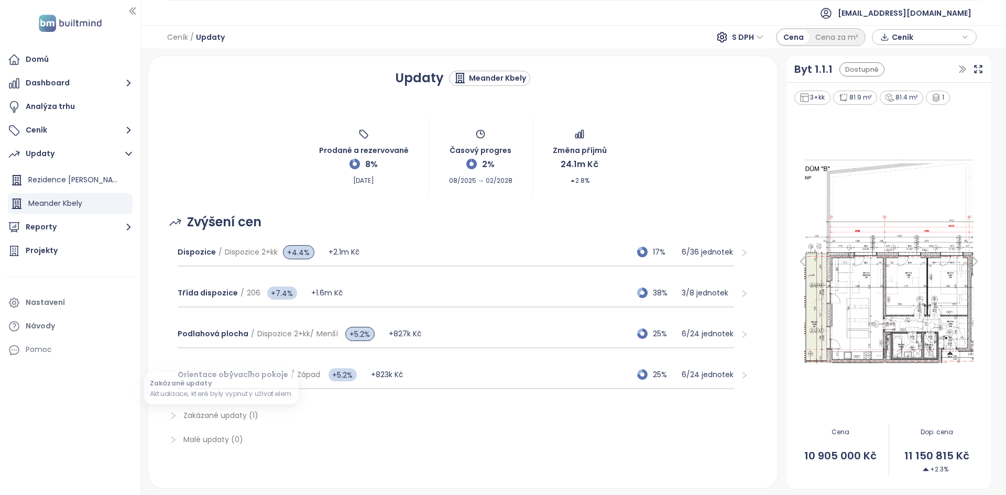
click at [233, 416] on span "Zakázané updaty (1)" at bounding box center [220, 415] width 75 height 10
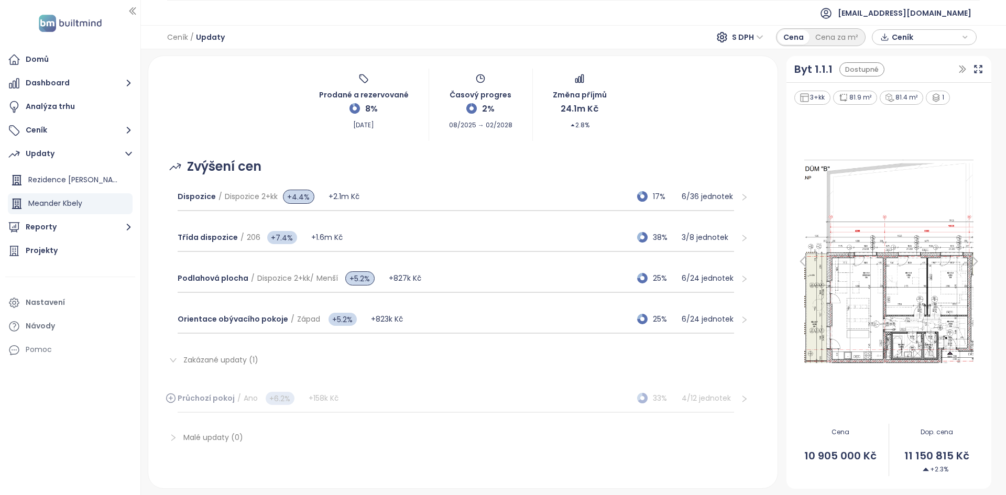
click at [381, 402] on div "Průchozí pokoj / Ano +6.2% +158k Kč 33% 4 / 12 jednotek" at bounding box center [456, 398] width 557 height 28
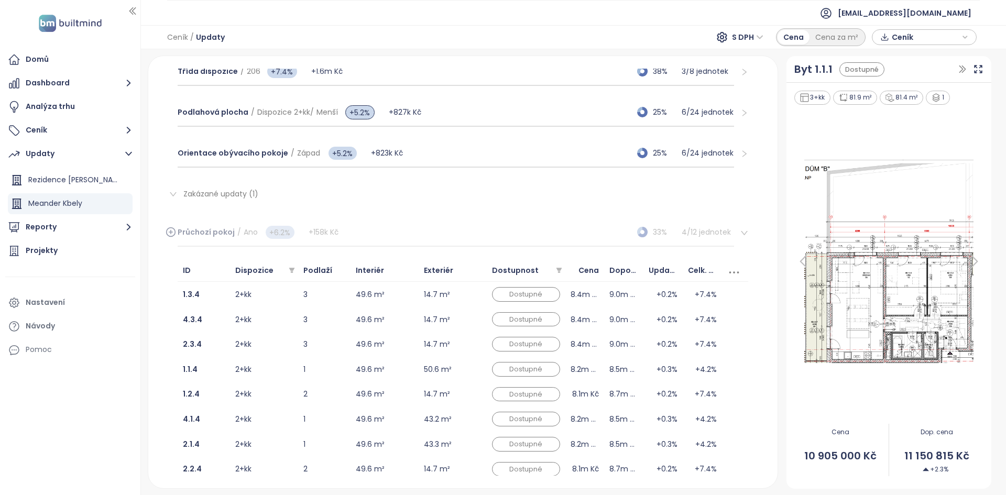
scroll to position [225, 0]
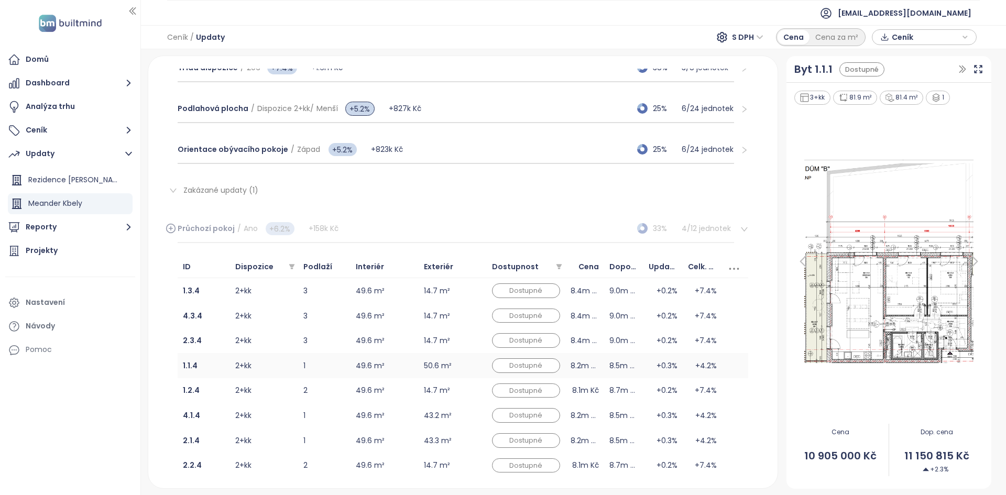
click at [423, 360] on td "50.6 m²" at bounding box center [452, 365] width 68 height 25
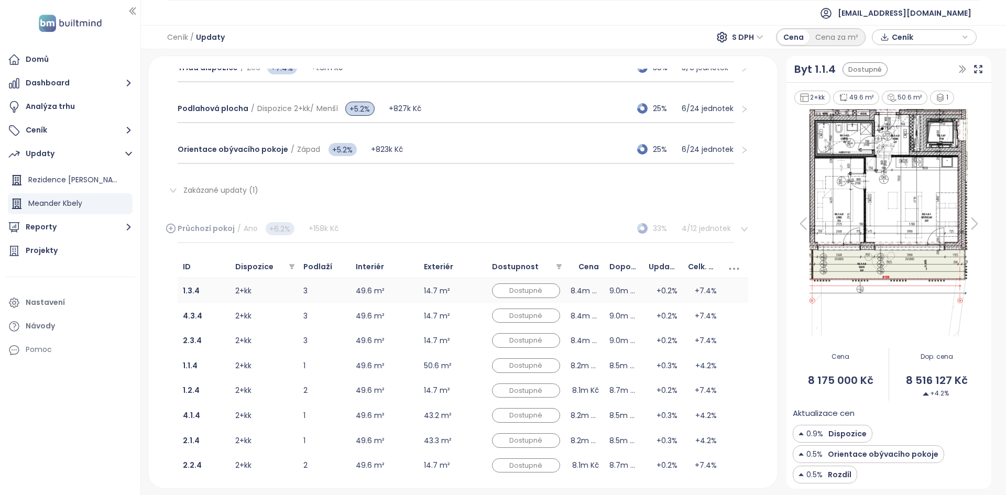
click at [414, 297] on td "49.6 m²" at bounding box center [384, 290] width 68 height 25
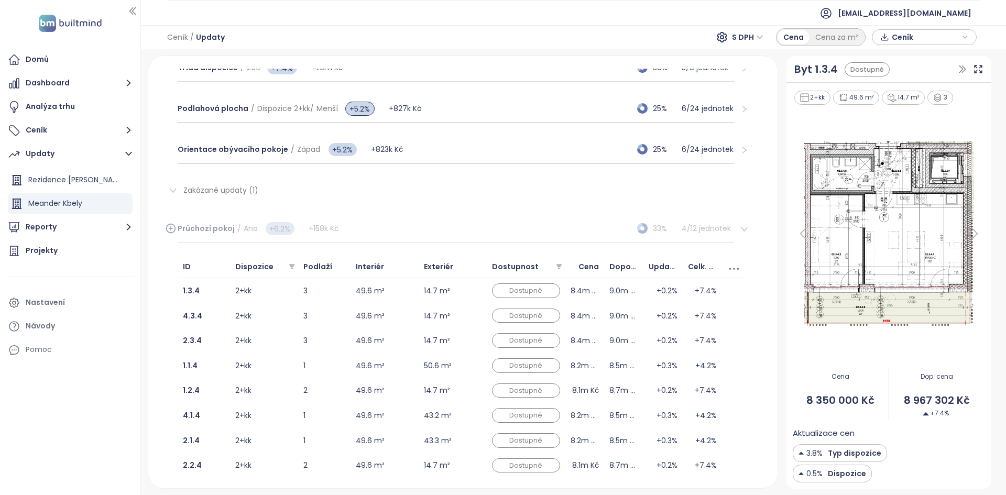
click at [813, 242] on icon at bounding box center [802, 233] width 21 height 21
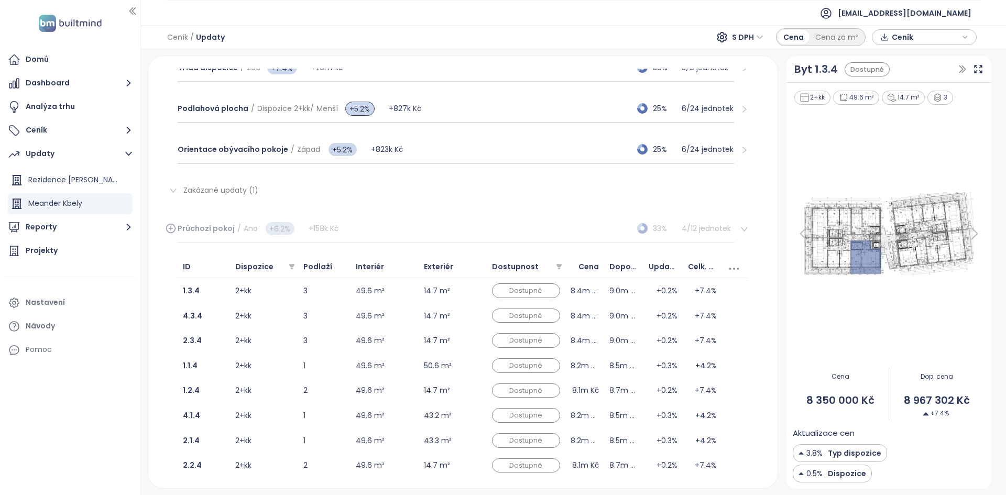
click at [797, 240] on icon at bounding box center [802, 233] width 21 height 21
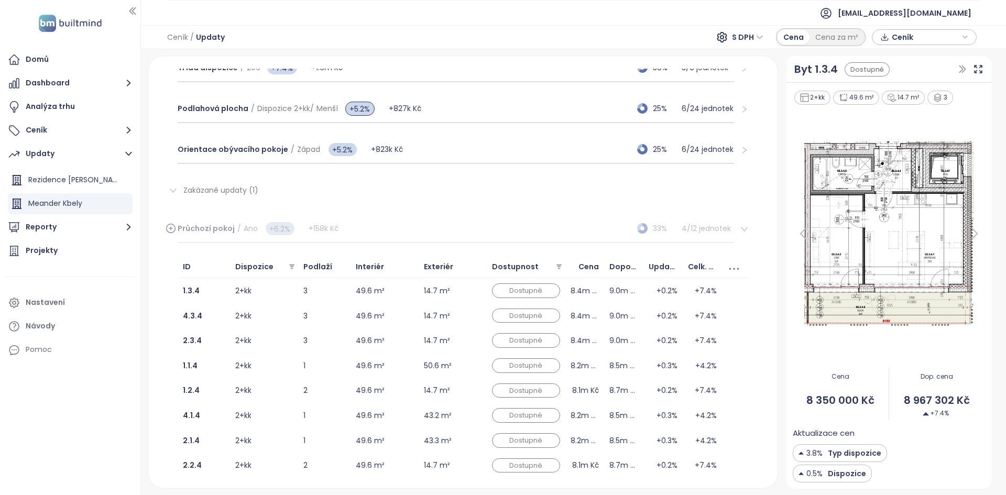
click at [821, 236] on img at bounding box center [888, 233] width 192 height 191
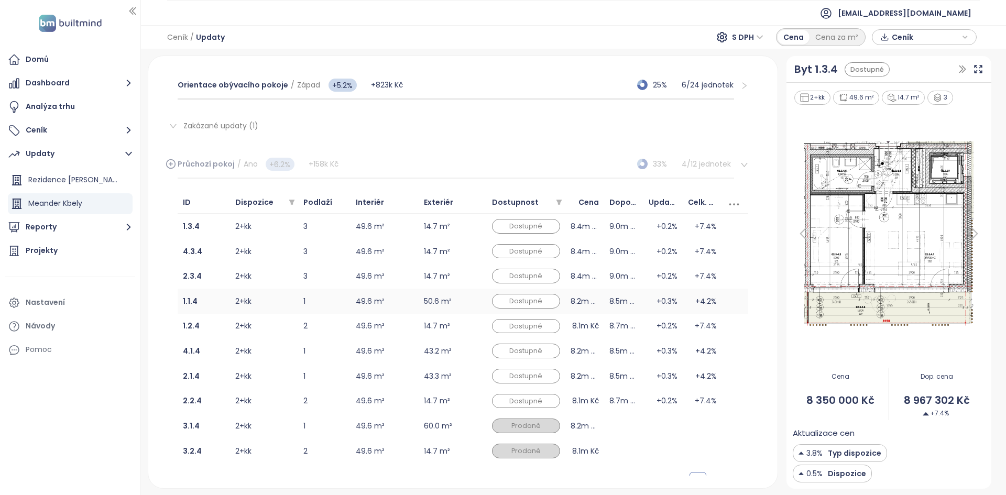
scroll to position [289, 0]
click at [196, 228] on b "1.3.4" at bounding box center [191, 227] width 17 height 10
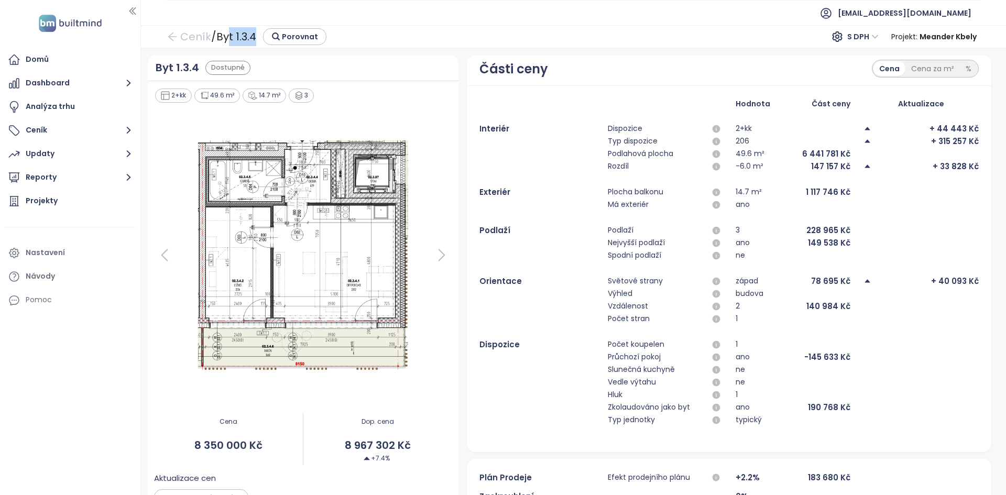
drag, startPoint x: 258, startPoint y: 39, endPoint x: 227, endPoint y: 36, distance: 31.1
click at [227, 36] on div "Ceník / Byt 1.3.4 Porovnat" at bounding box center [246, 36] width 159 height 19
drag, startPoint x: 871, startPoint y: 361, endPoint x: 793, endPoint y: 355, distance: 77.8
click at [793, 355] on div "Průchozí pokoj ano -145 633 Kč" at bounding box center [728, 357] width 499 height 13
click at [189, 40] on link "Ceník" at bounding box center [189, 36] width 44 height 19
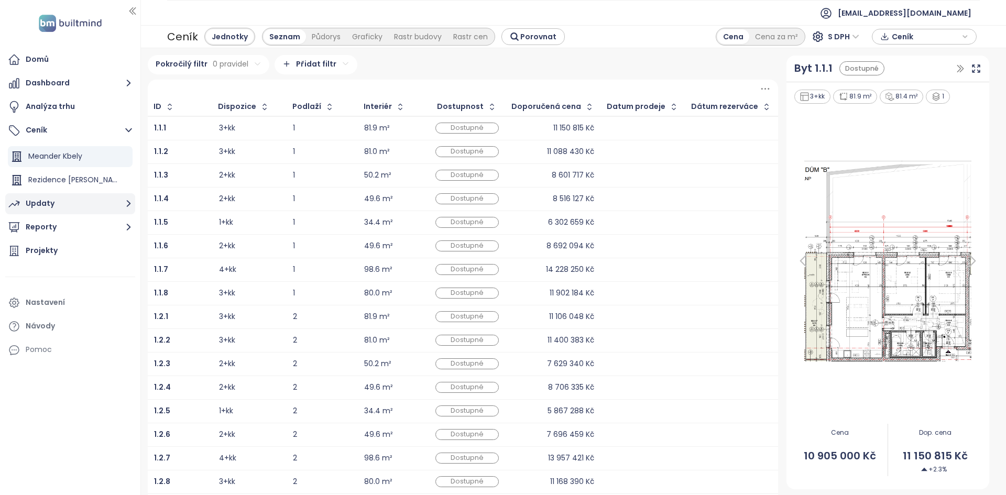
click at [61, 203] on button "Updaty" at bounding box center [70, 203] width 130 height 21
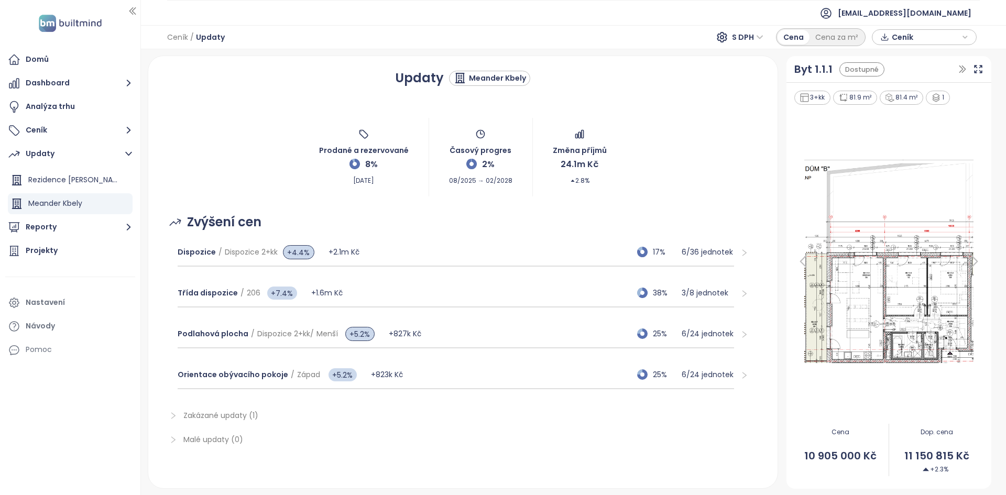
click at [224, 414] on span "Zakázané updaty (1)" at bounding box center [220, 415] width 75 height 10
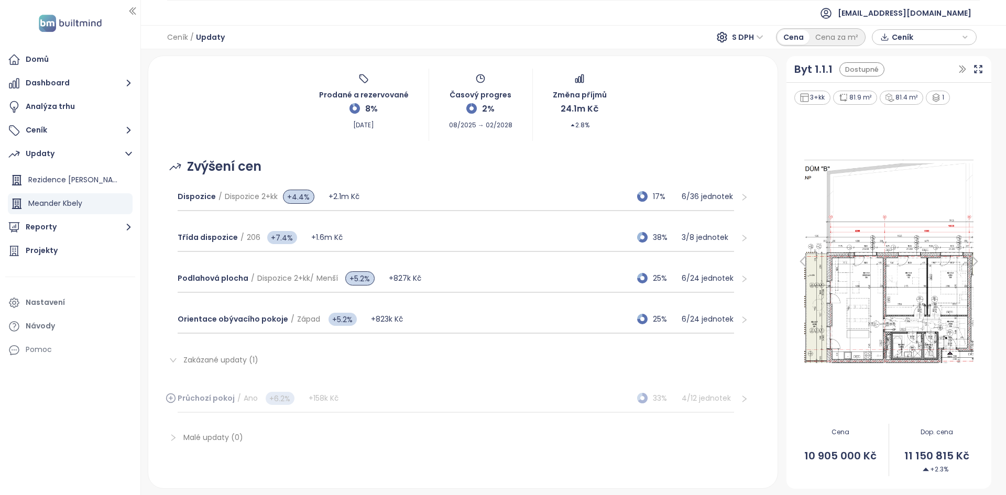
click at [514, 398] on div "Průchozí pokoj / Ano +6.2% +158k Kč 33% 4 / 12 jednotek" at bounding box center [456, 398] width 557 height 28
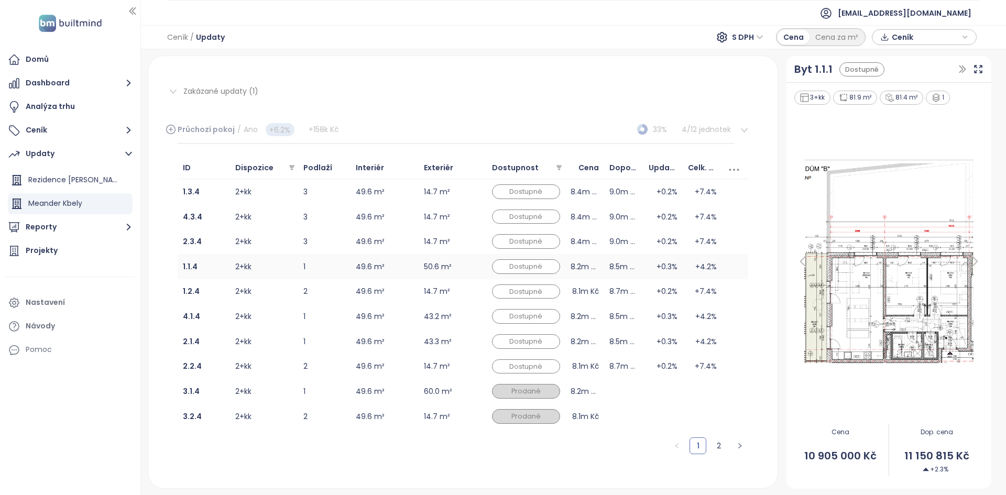
scroll to position [288, 0]
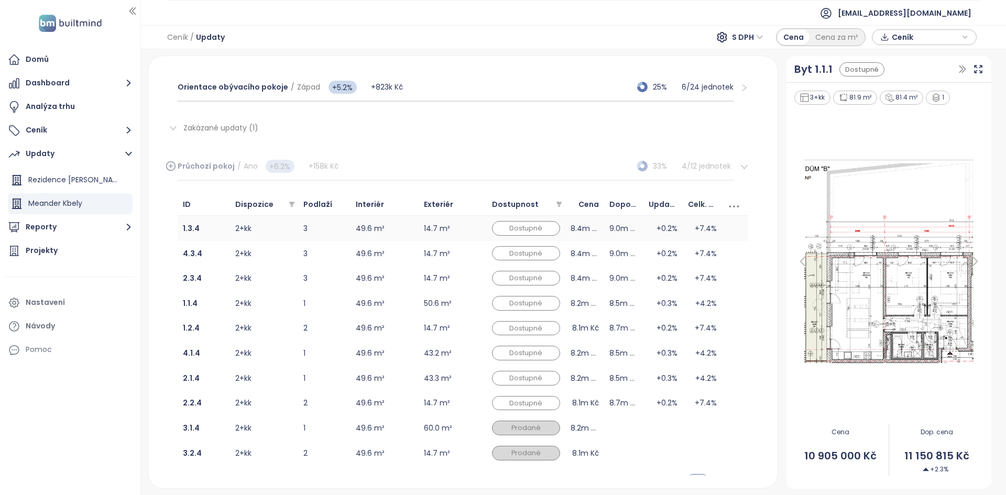
click at [288, 229] on td "2+kk" at bounding box center [264, 228] width 68 height 25
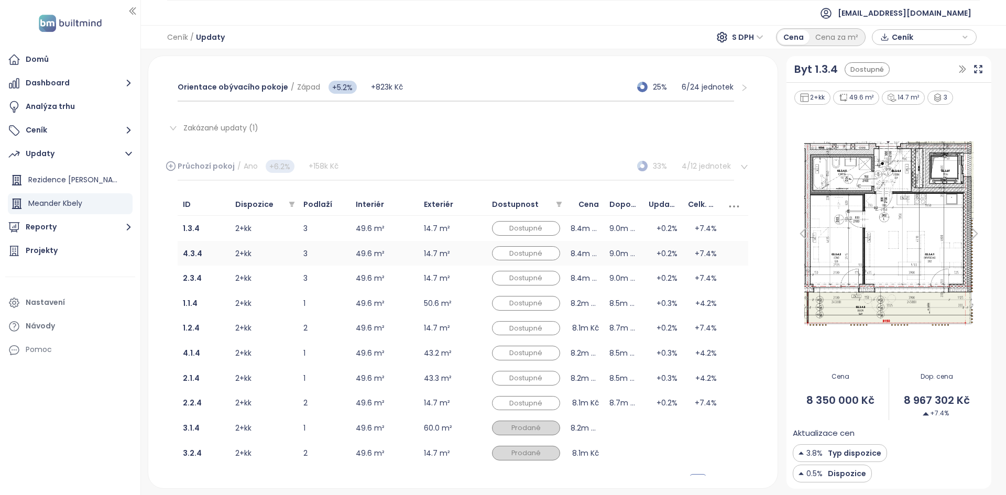
click at [281, 259] on td "2+kk" at bounding box center [264, 253] width 68 height 25
click at [274, 281] on td "2+kk" at bounding box center [264, 278] width 68 height 25
click at [270, 305] on td "2+kk" at bounding box center [264, 303] width 68 height 25
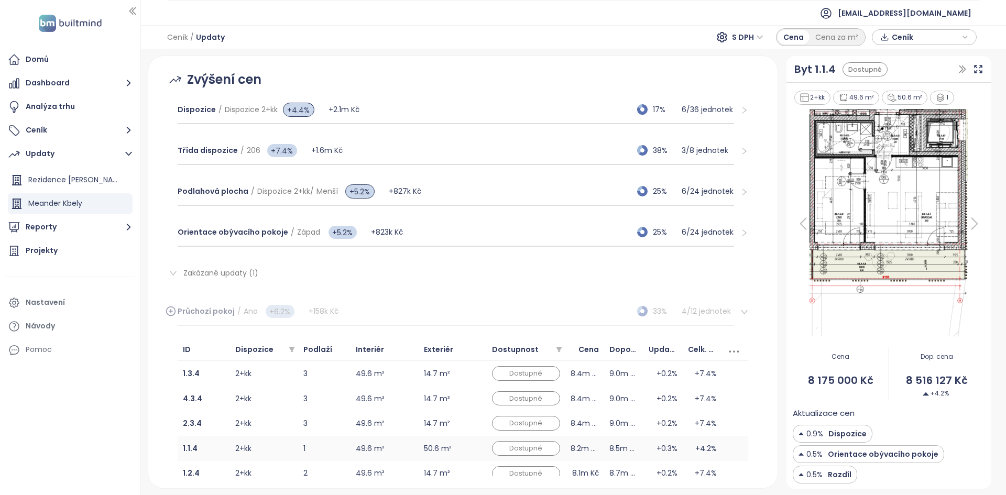
scroll to position [142, 0]
click at [426, 146] on div "Třída dispozice / 206 +7.4% +1.6m Kč 38% 3 / 8 jednotek" at bounding box center [456, 151] width 557 height 28
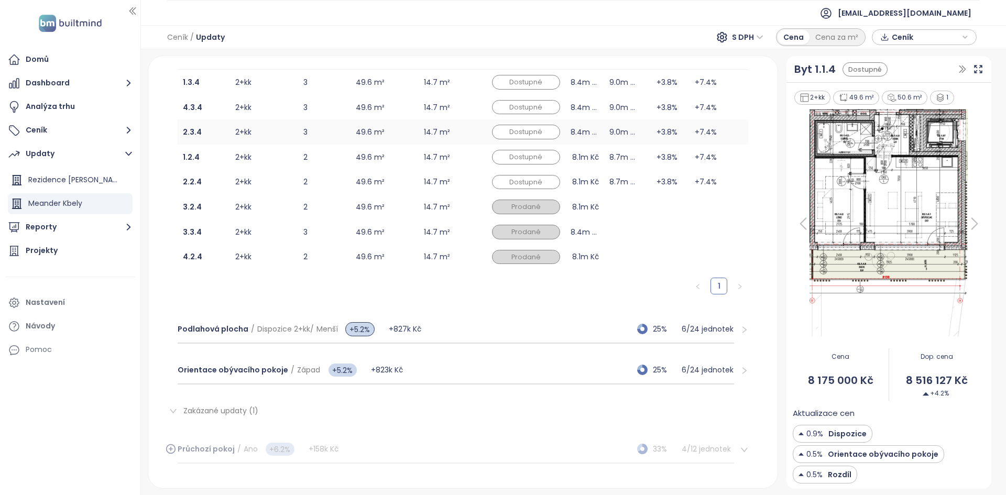
scroll to position [273, 0]
click at [920, 171] on img at bounding box center [888, 224] width 181 height 236
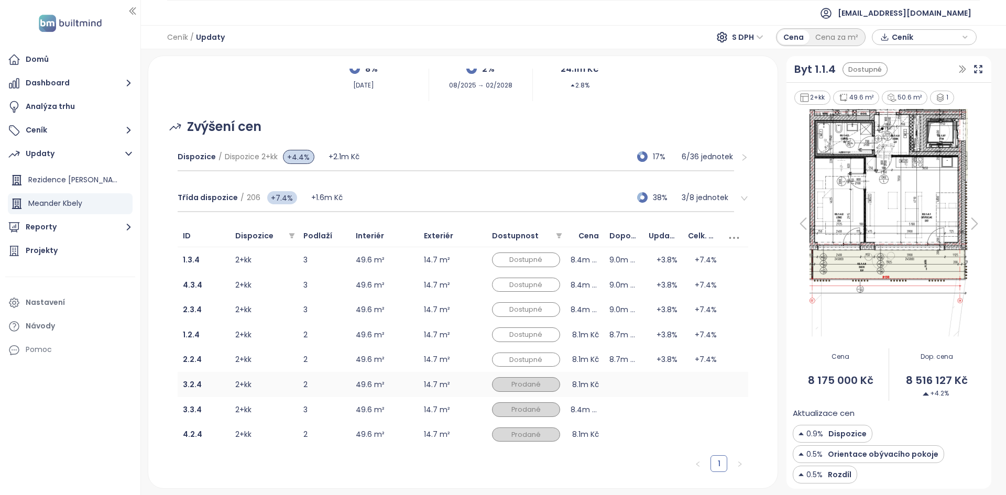
scroll to position [95, 0]
click at [283, 261] on td "2+kk" at bounding box center [264, 260] width 68 height 25
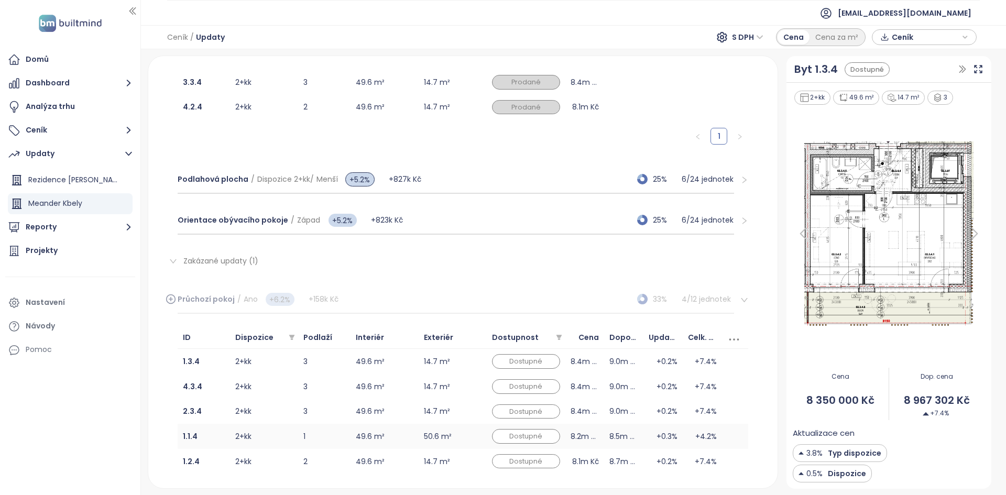
scroll to position [551, 0]
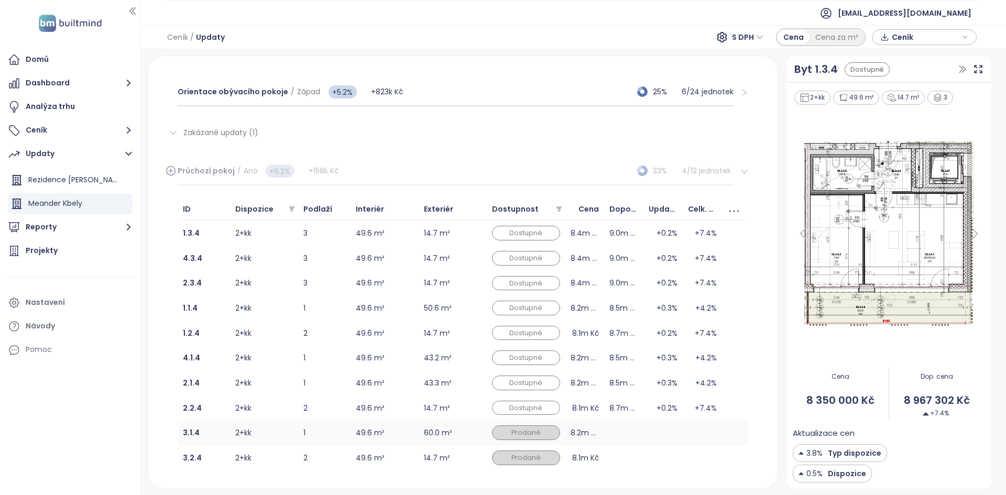
click at [401, 426] on td "49.6 m²" at bounding box center [384, 432] width 68 height 25
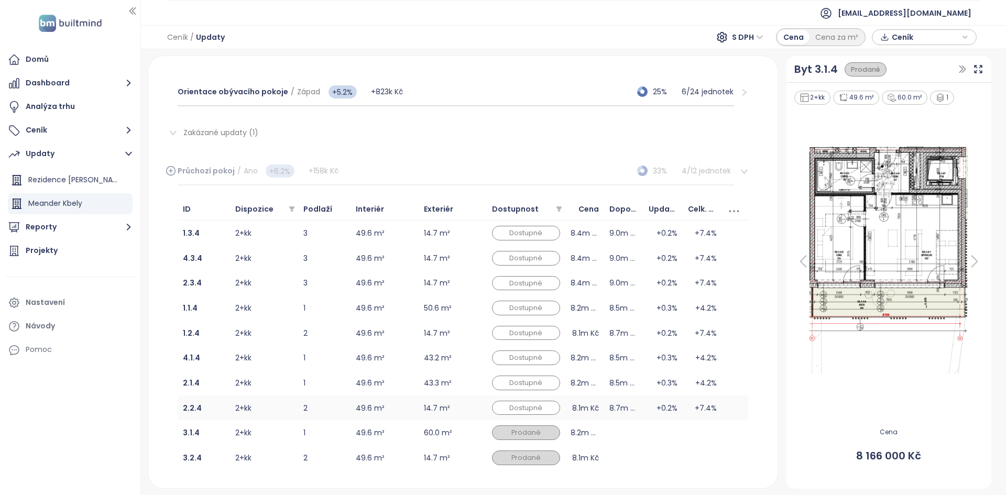
click at [402, 401] on td "49.6 m²" at bounding box center [384, 407] width 68 height 25
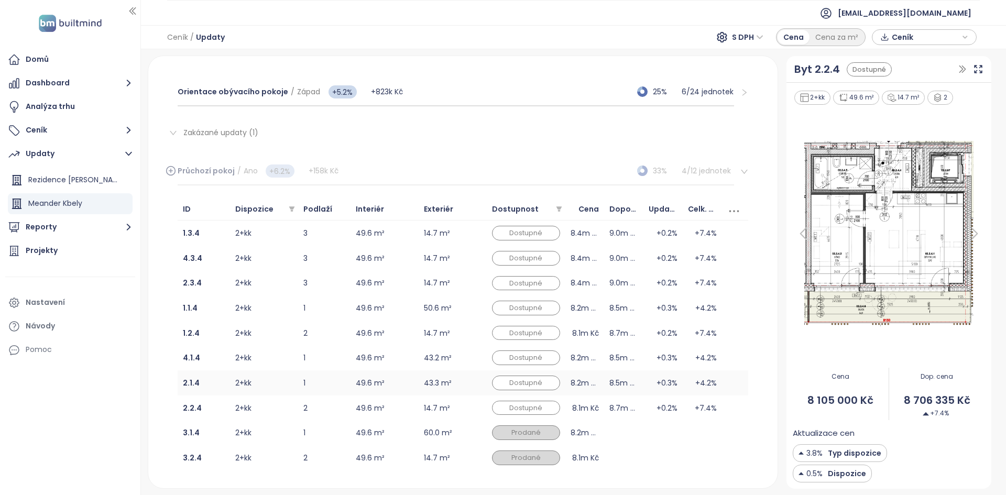
click at [402, 379] on td "49.6 m²" at bounding box center [384, 382] width 68 height 25
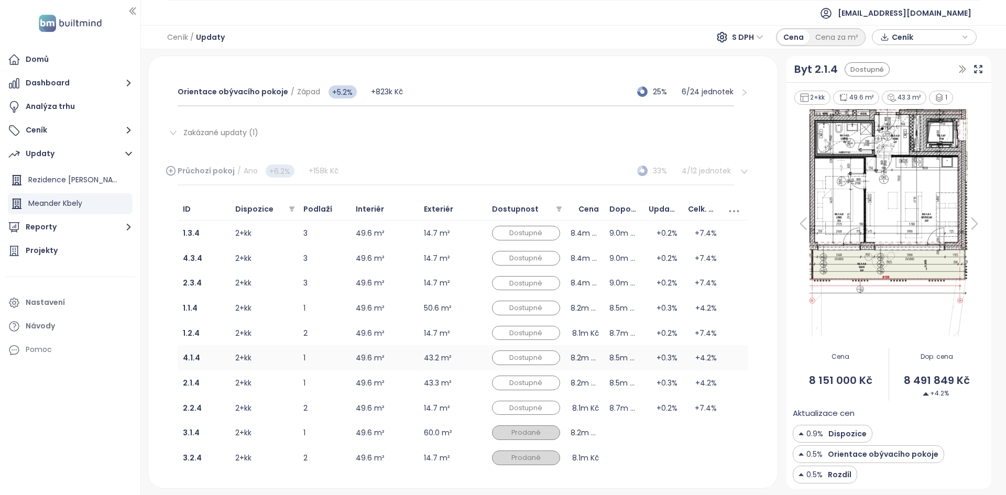
click at [399, 346] on td "49.6 m²" at bounding box center [384, 357] width 68 height 25
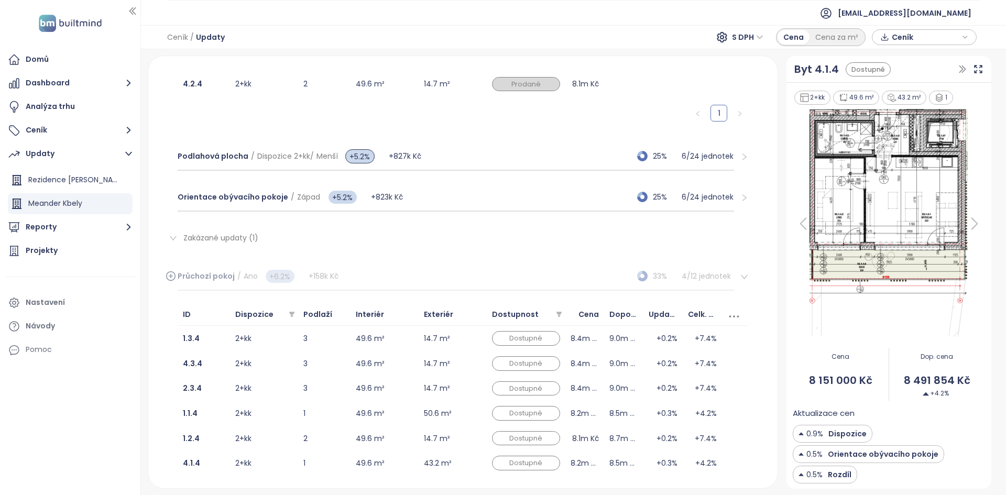
scroll to position [446, 0]
click at [183, 237] on span "Zakázané updaty (1)" at bounding box center [220, 237] width 75 height 10
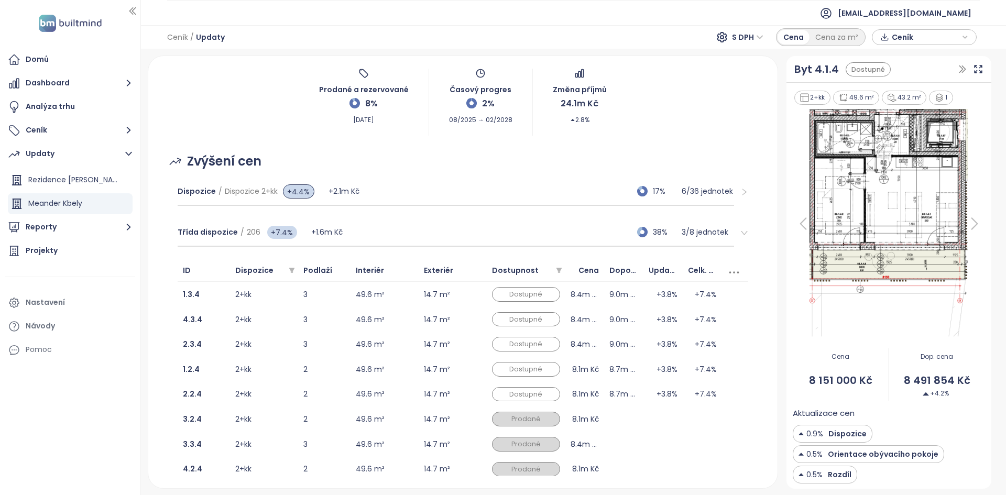
scroll to position [0, 0]
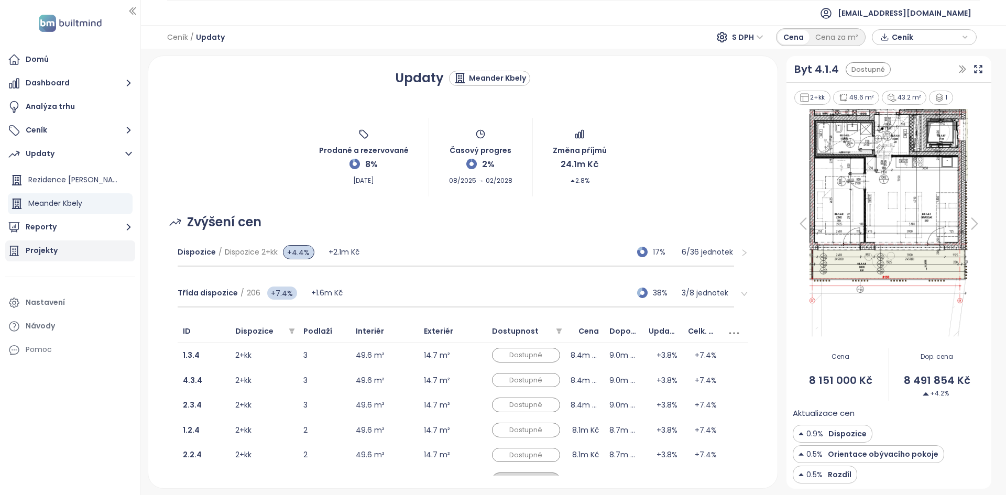
click at [81, 255] on div "Projekty" at bounding box center [70, 250] width 130 height 21
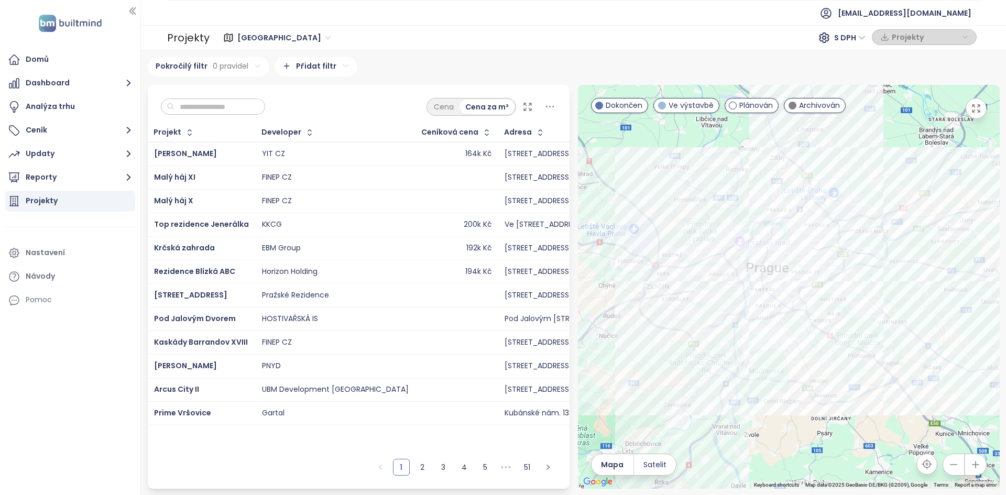
click at [231, 113] on input "text" at bounding box center [216, 107] width 85 height 16
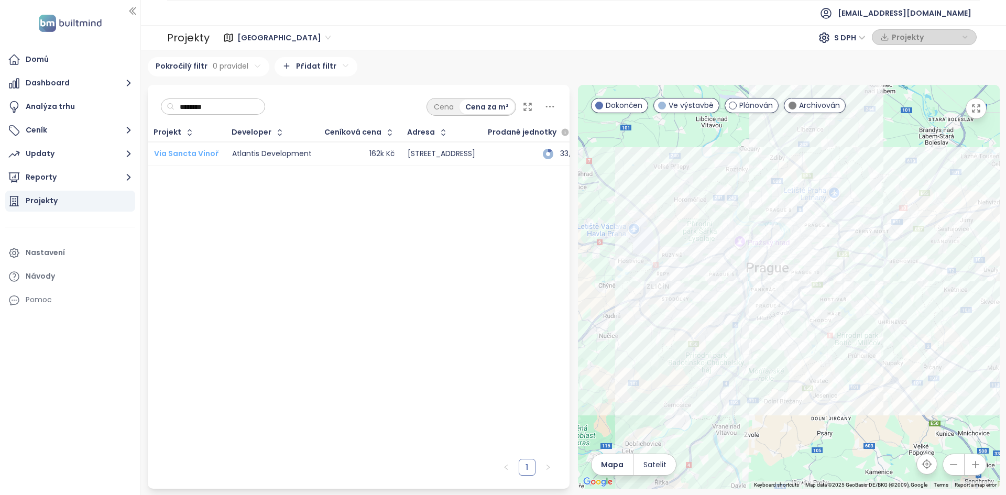
type input "********"
click at [188, 154] on span "Via Sancta Vinoř" at bounding box center [186, 153] width 65 height 10
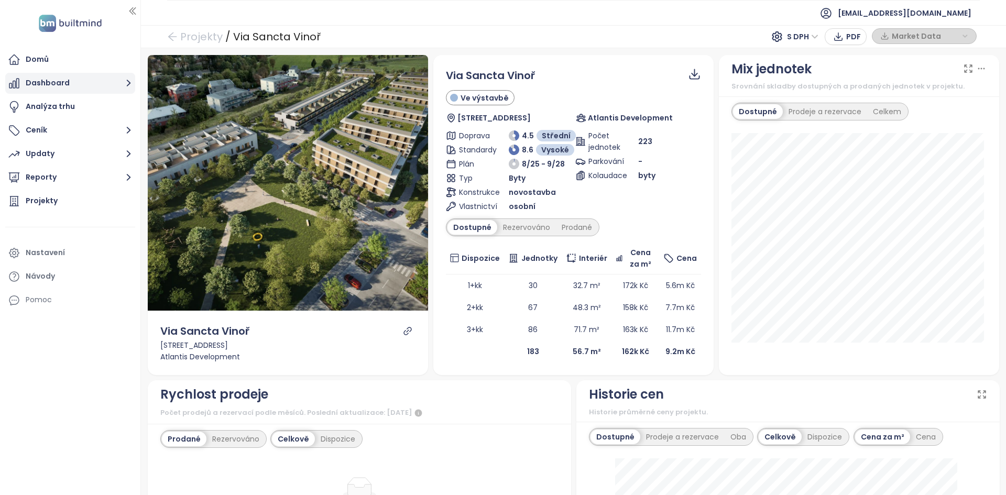
click at [88, 78] on button "Dashboard" at bounding box center [70, 83] width 130 height 21
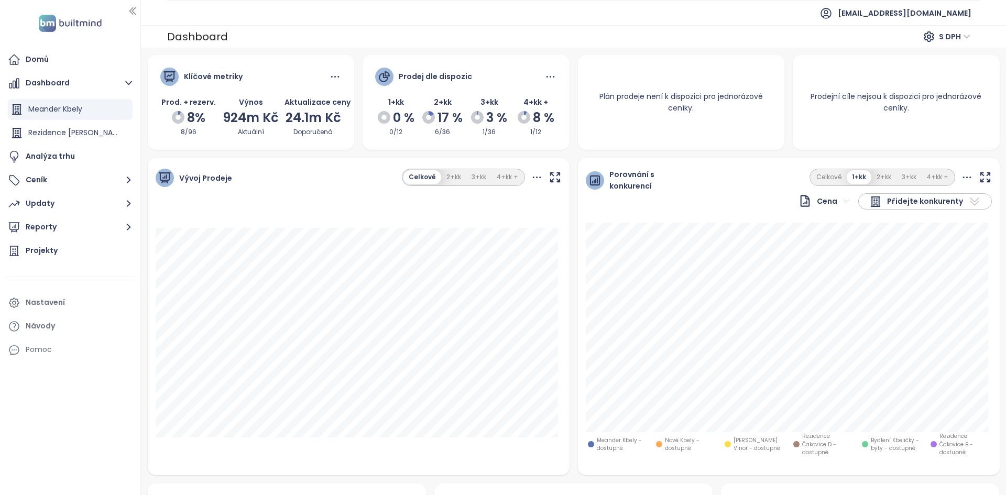
click at [931, 200] on span "Přidejte konkurenty" at bounding box center [925, 201] width 76 height 13
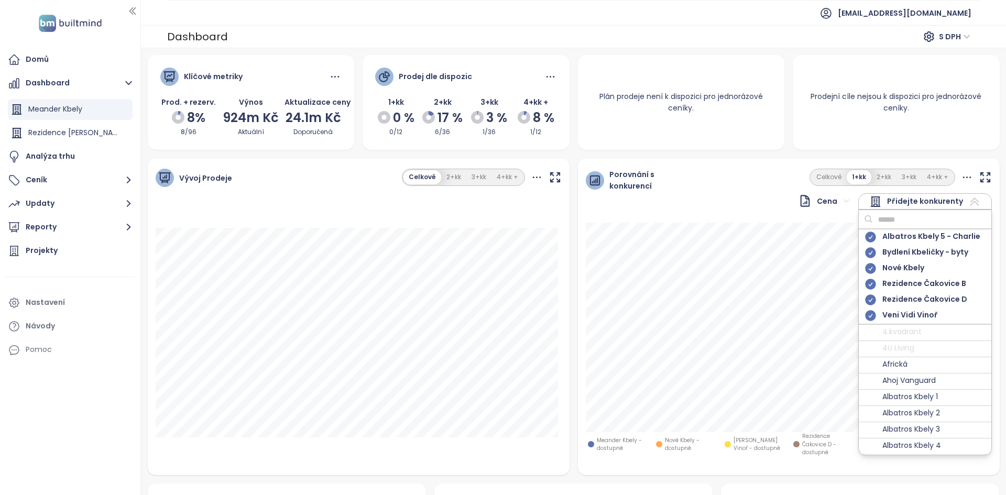
click at [907, 216] on input "text" at bounding box center [915, 220] width 85 height 16
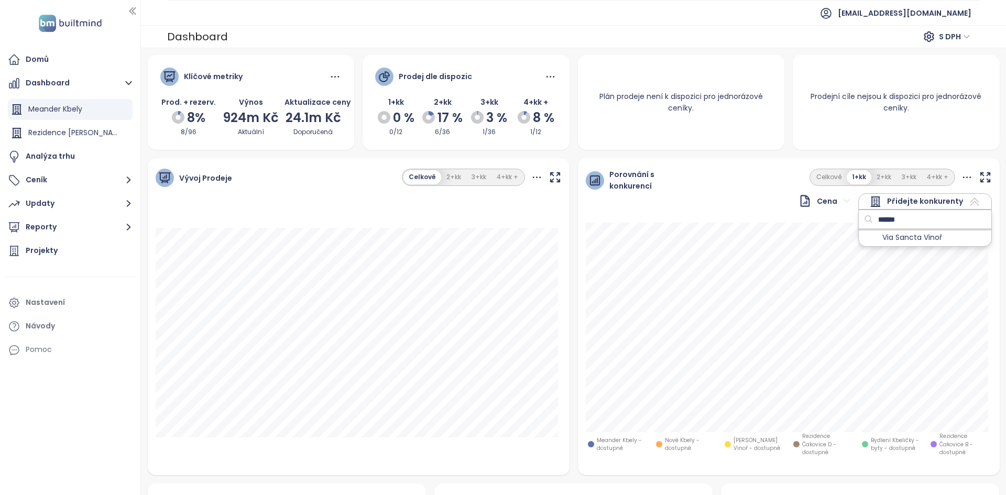
type input "******"
click at [864, 239] on div at bounding box center [870, 237] width 13 height 13
click at [908, 220] on input "******" at bounding box center [915, 220] width 85 height 16
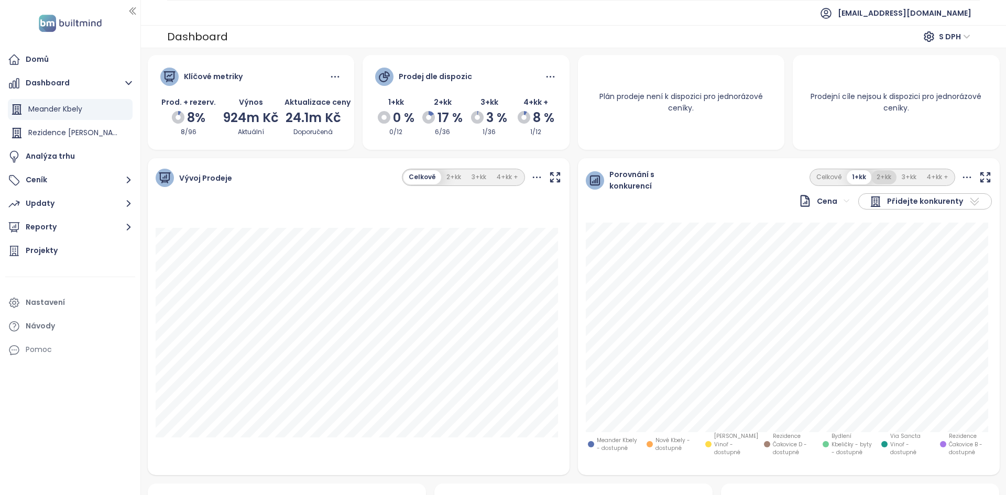
click at [879, 179] on button "2+kk" at bounding box center [883, 177] width 25 height 14
click at [856, 179] on button "1+kk" at bounding box center [859, 177] width 24 height 14
click at [881, 182] on button "2+kk" at bounding box center [883, 177] width 25 height 14
click at [978, 179] on icon "button" at bounding box center [984, 177] width 13 height 13
click at [847, 175] on button "1+kk" at bounding box center [859, 177] width 24 height 14
